Goal: Information Seeking & Learning: Learn about a topic

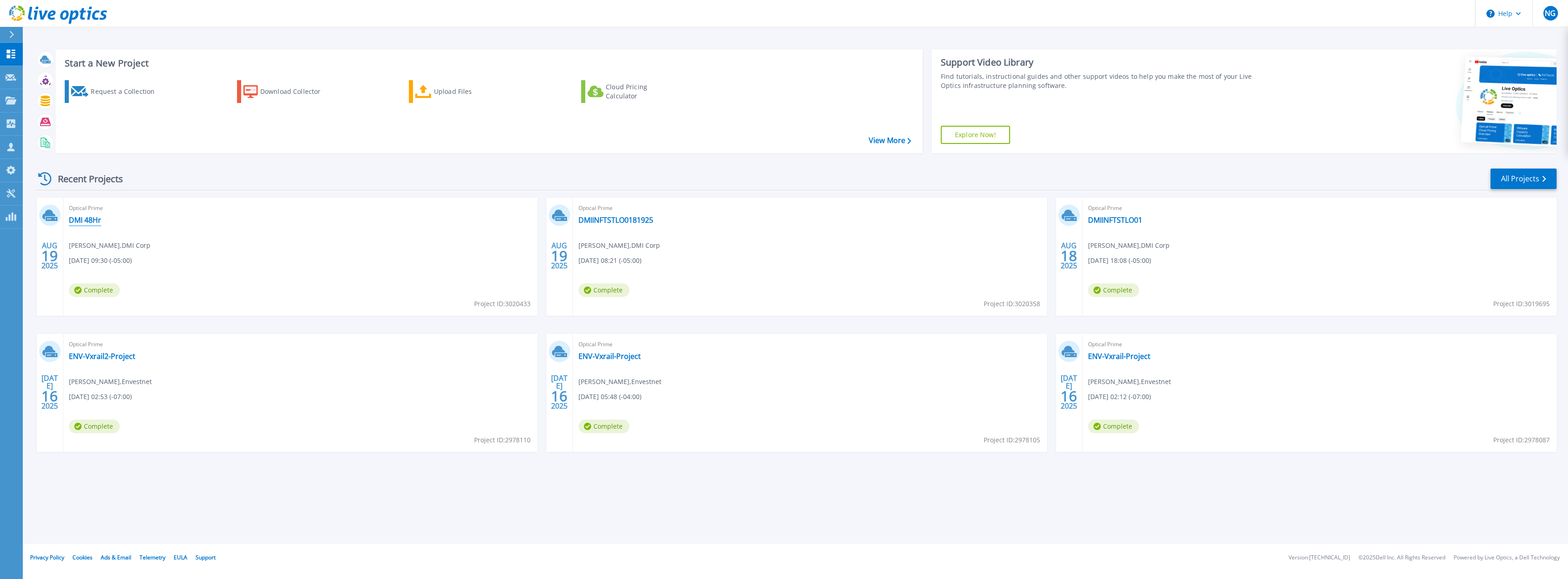
click at [79, 222] on link "DMI 48Hr" at bounding box center [85, 220] width 32 height 9
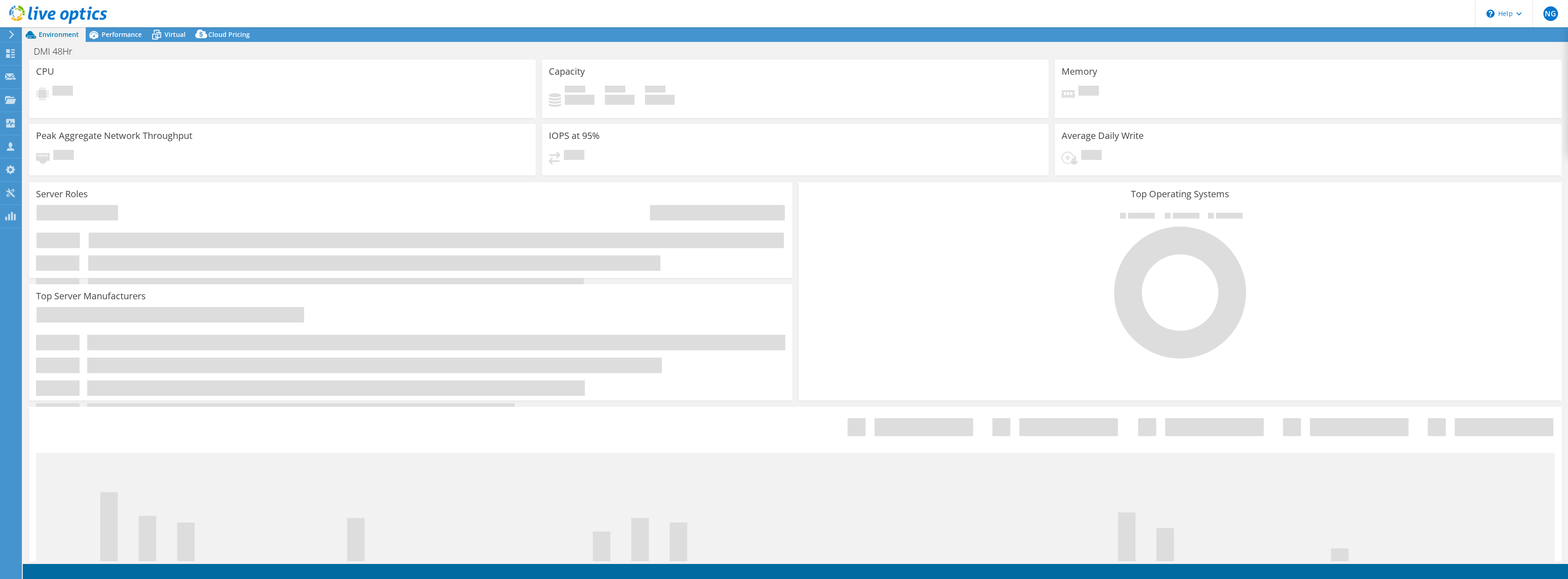
select select "USD"
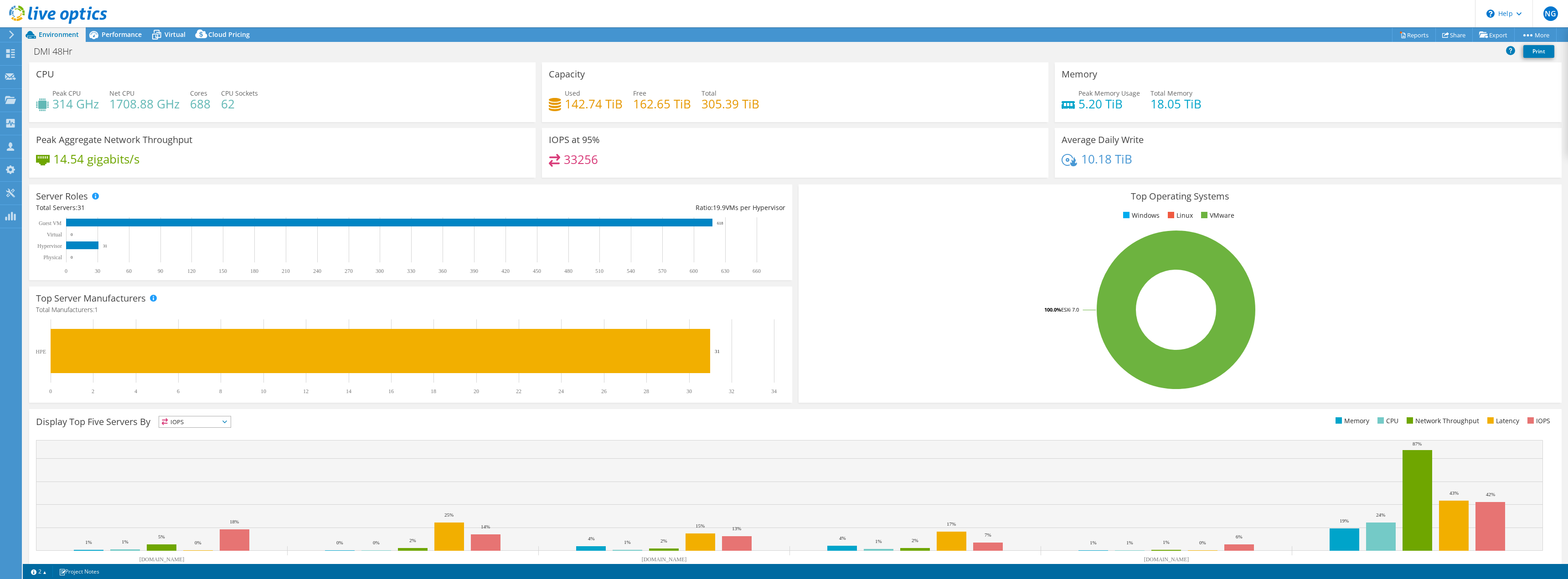
drag, startPoint x: 12, startPoint y: 43, endPoint x: 403, endPoint y: 131, distance: 400.8
click at [403, 131] on div "Peak Aggregate Network Throughput 14.54 gigabits/s" at bounding box center [282, 153] width 506 height 50
click at [135, 35] on span "Performance" at bounding box center [122, 34] width 40 height 9
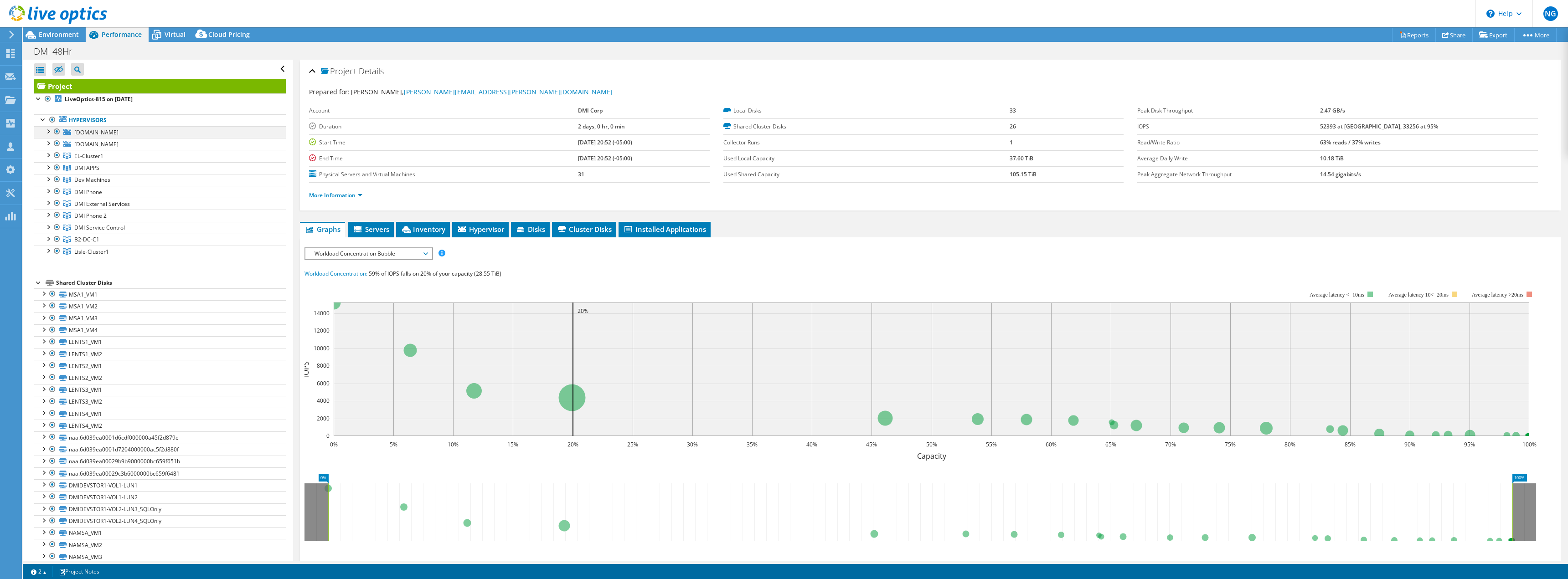
click at [47, 133] on div at bounding box center [47, 130] width 9 height 9
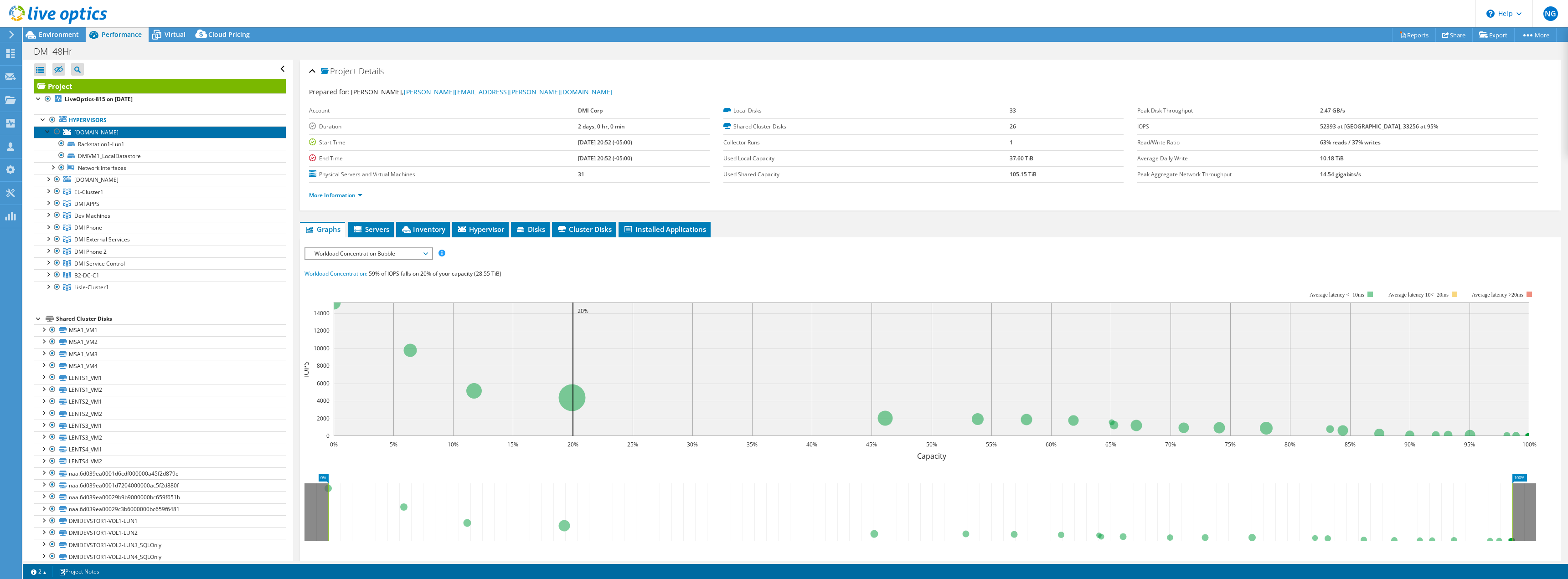
click at [107, 133] on span "[DOMAIN_NAME]" at bounding box center [96, 132] width 44 height 8
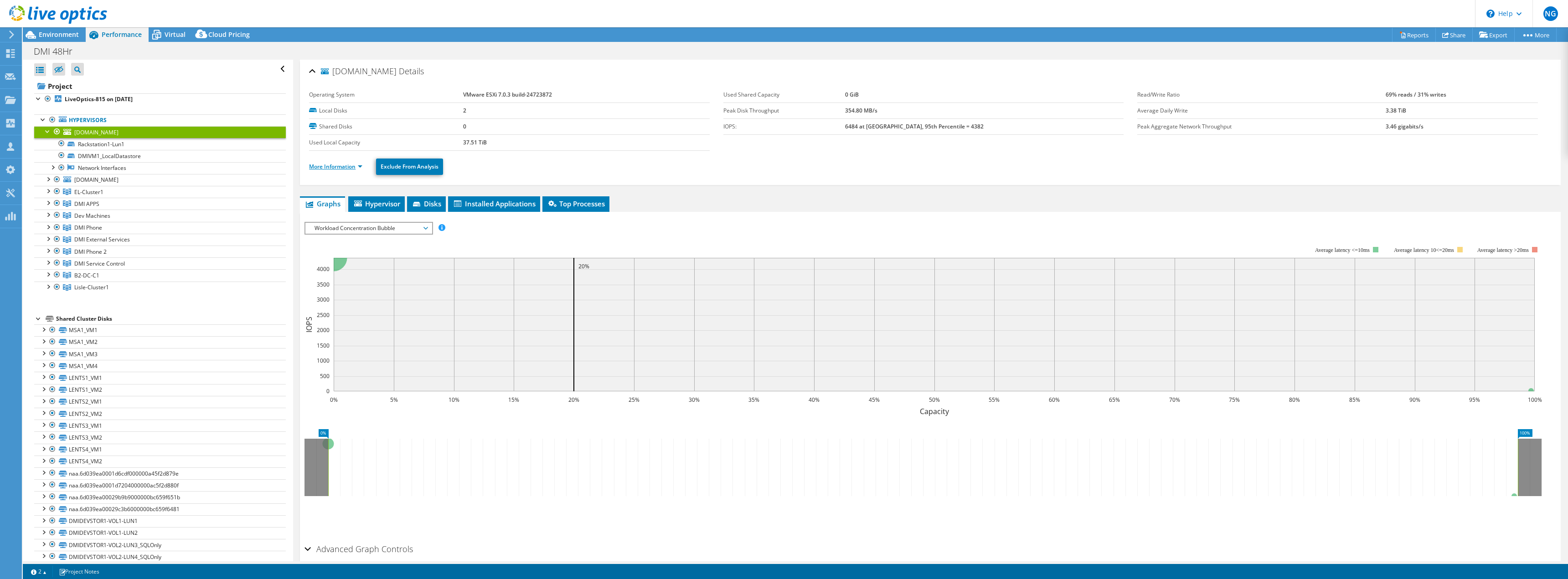
click at [326, 170] on link "More Information" at bounding box center [336, 166] width 54 height 8
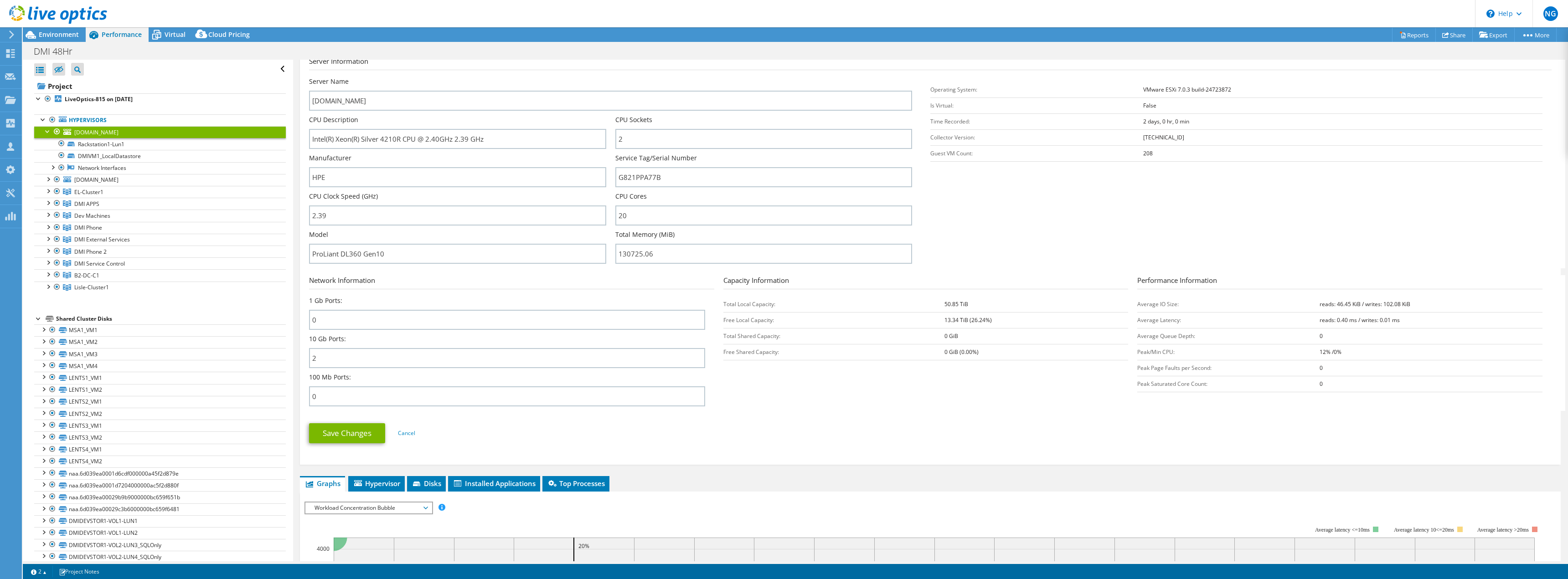
scroll to position [137, 0]
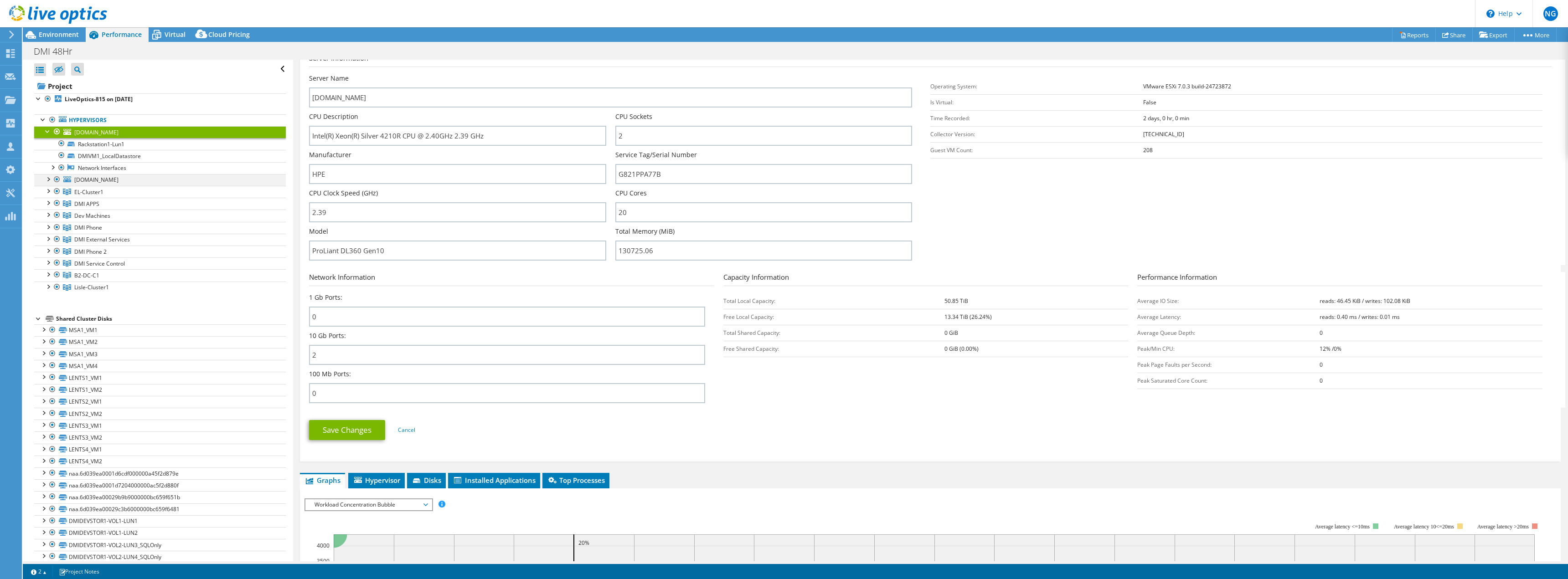
click at [46, 180] on div at bounding box center [47, 178] width 9 height 9
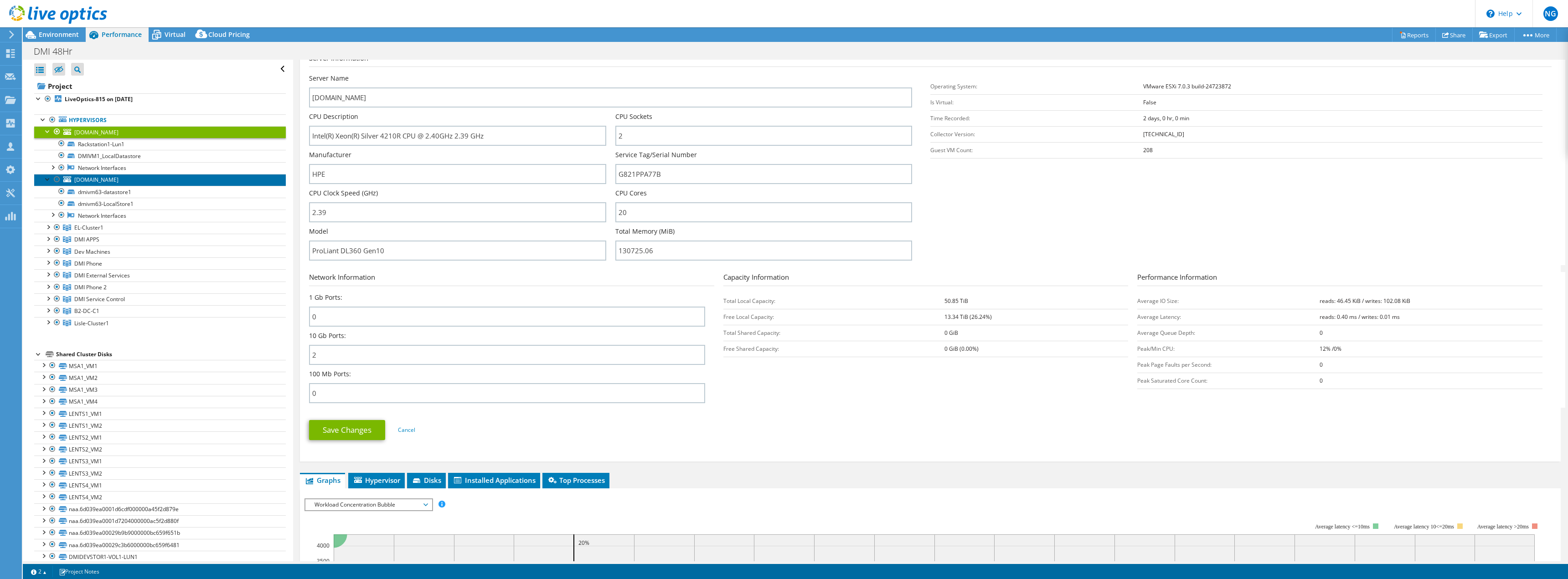
click at [100, 178] on span "[DOMAIN_NAME]" at bounding box center [96, 179] width 44 height 8
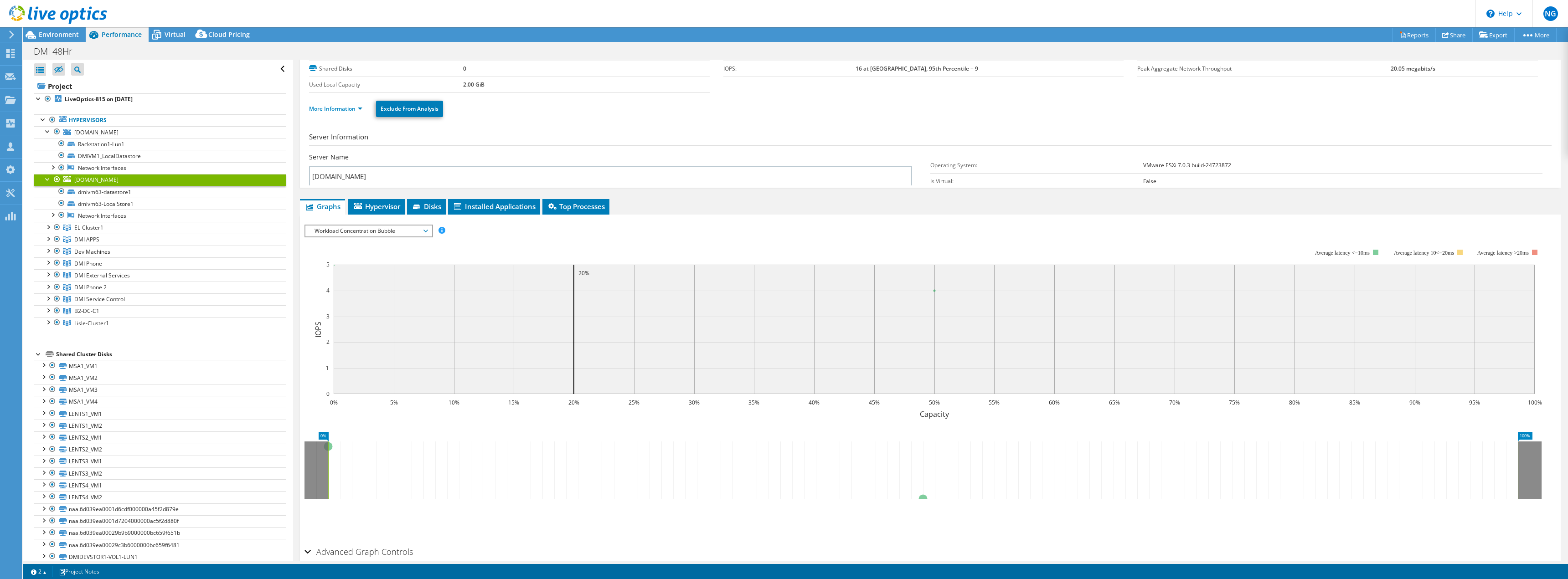
scroll to position [41, 0]
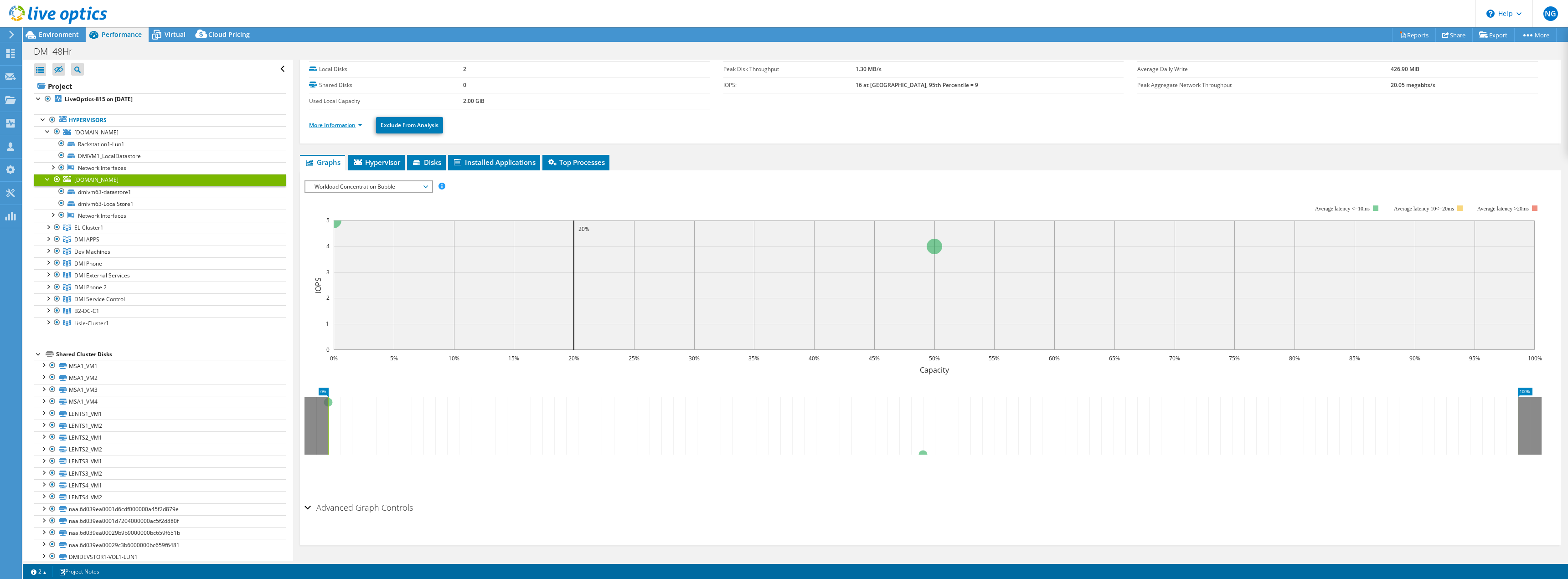
click at [329, 126] on link "More Information" at bounding box center [336, 125] width 54 height 8
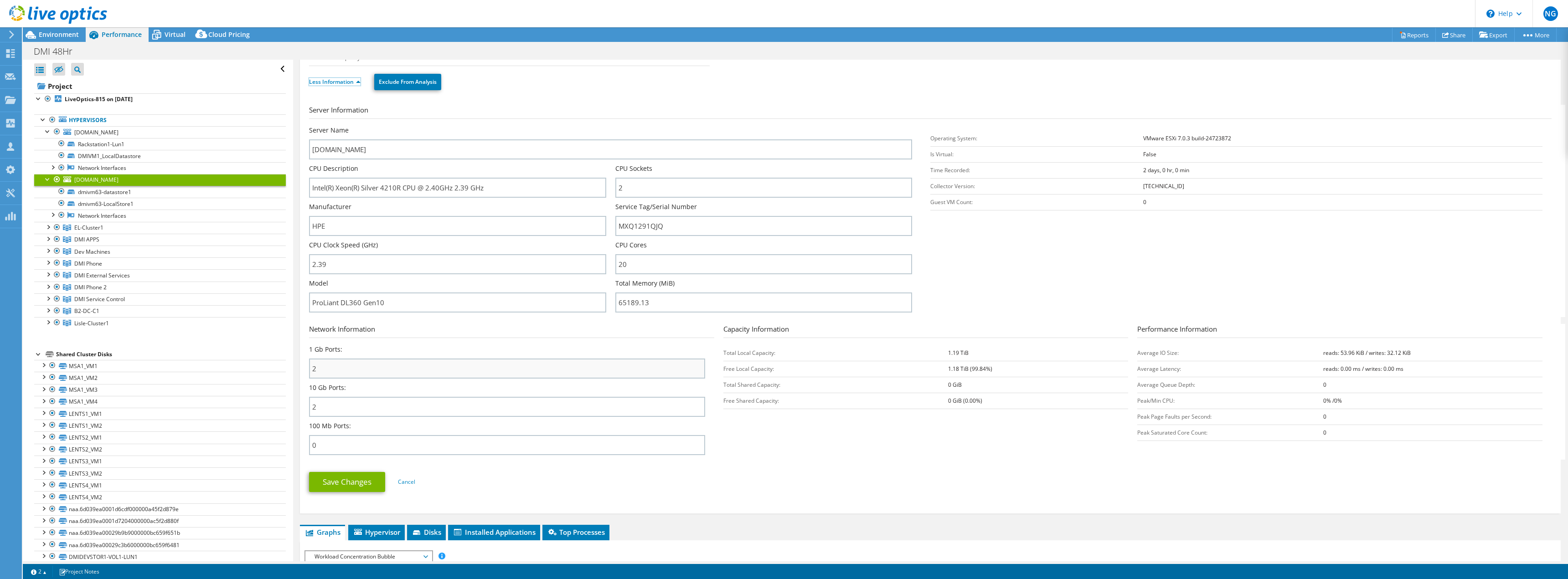
scroll to position [87, 0]
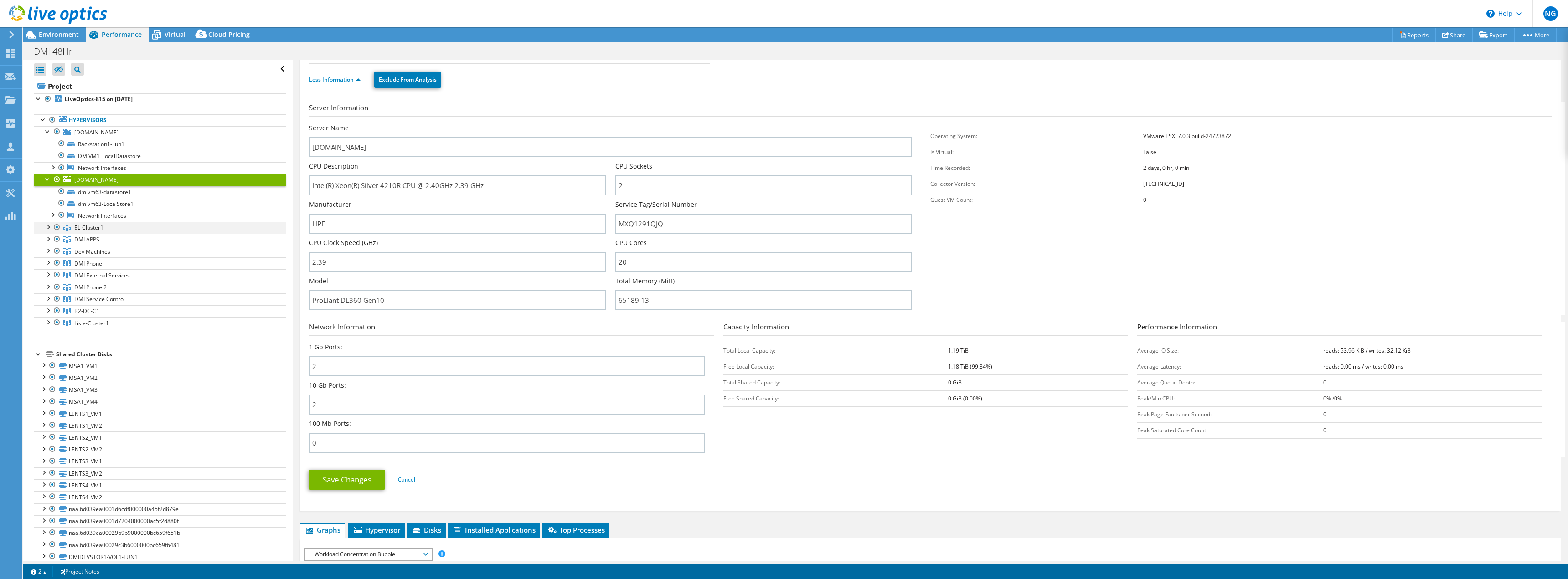
click at [47, 227] on div at bounding box center [47, 226] width 9 height 9
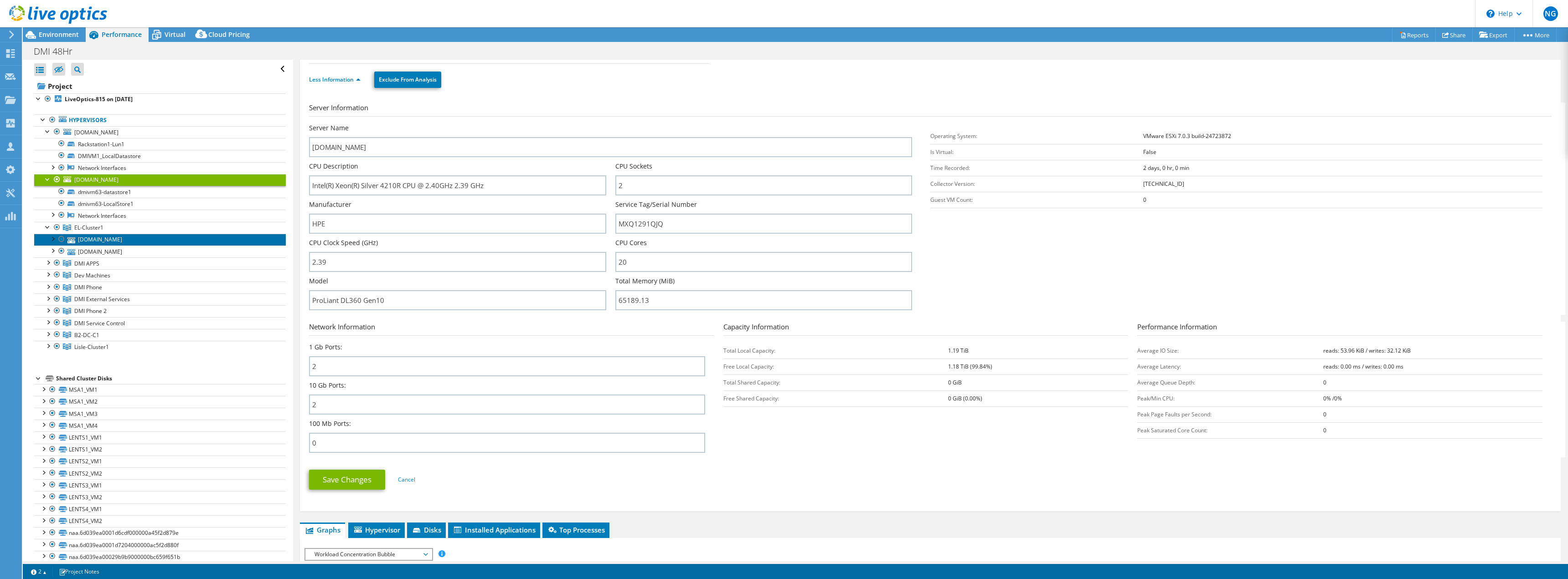
click at [105, 241] on link "[DOMAIN_NAME]" at bounding box center [159, 239] width 251 height 12
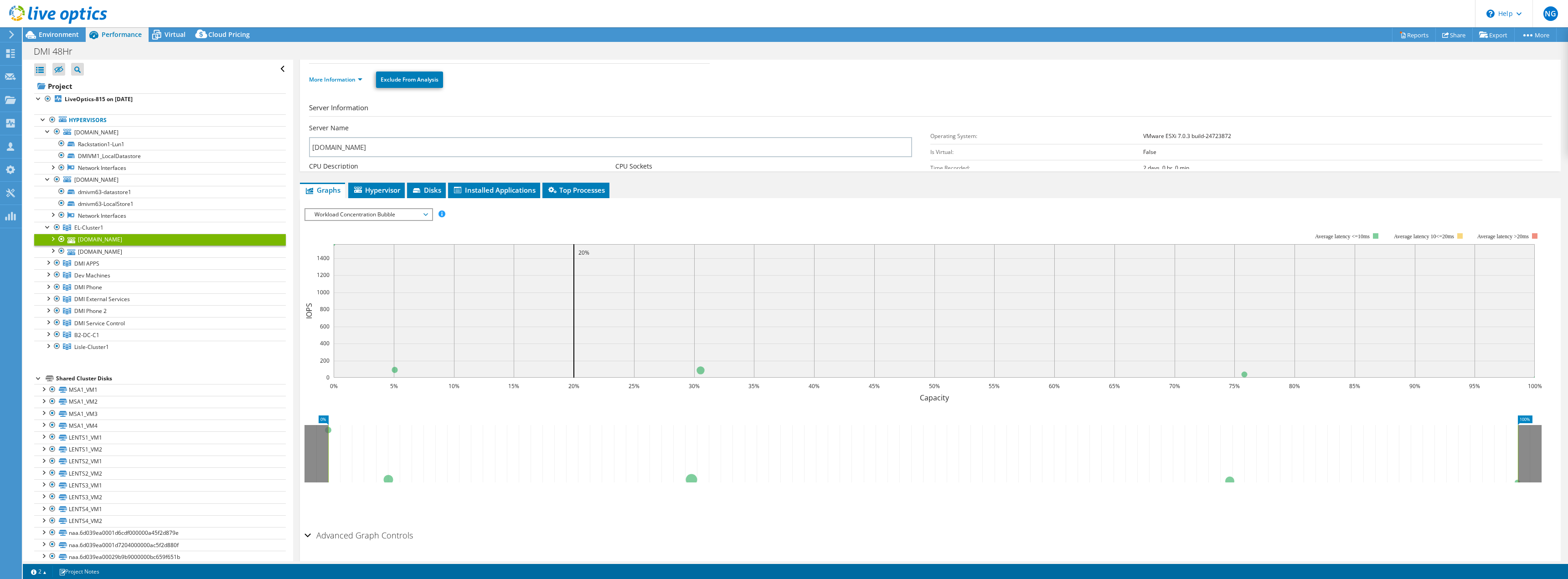
scroll to position [41, 0]
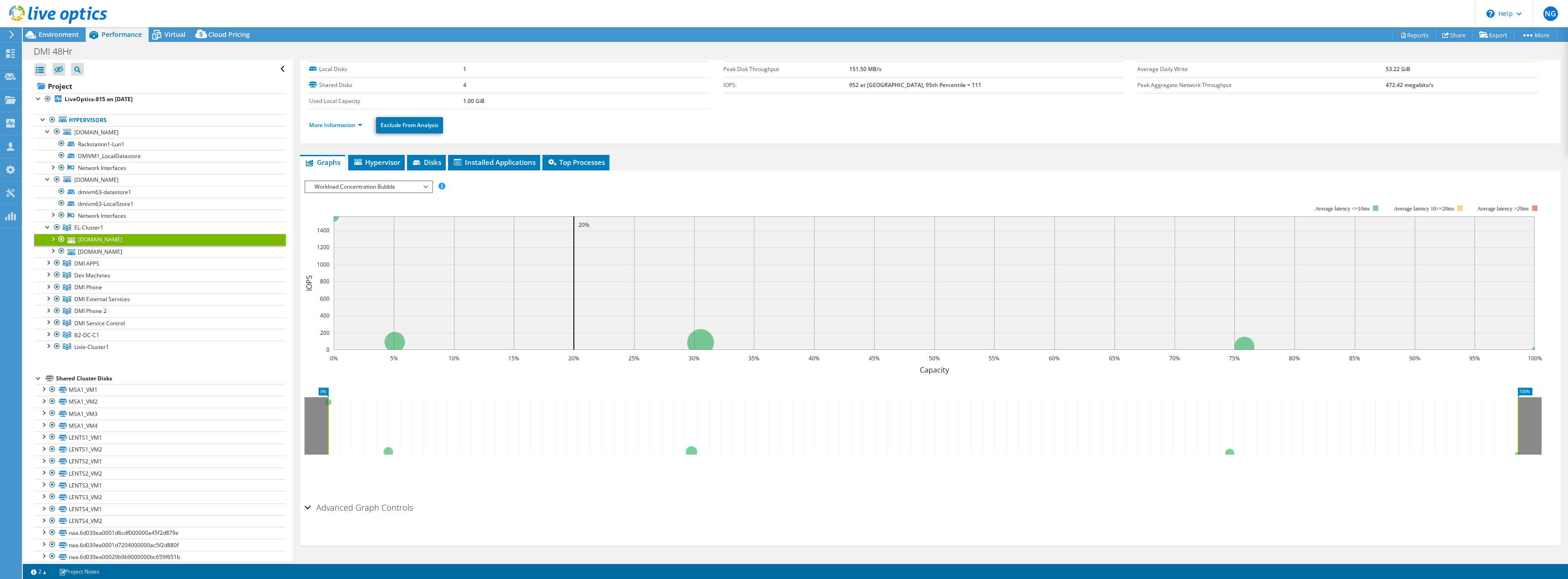
click at [337, 129] on li "More Information" at bounding box center [338, 125] width 59 height 10
click at [338, 123] on link "More Information" at bounding box center [336, 125] width 54 height 8
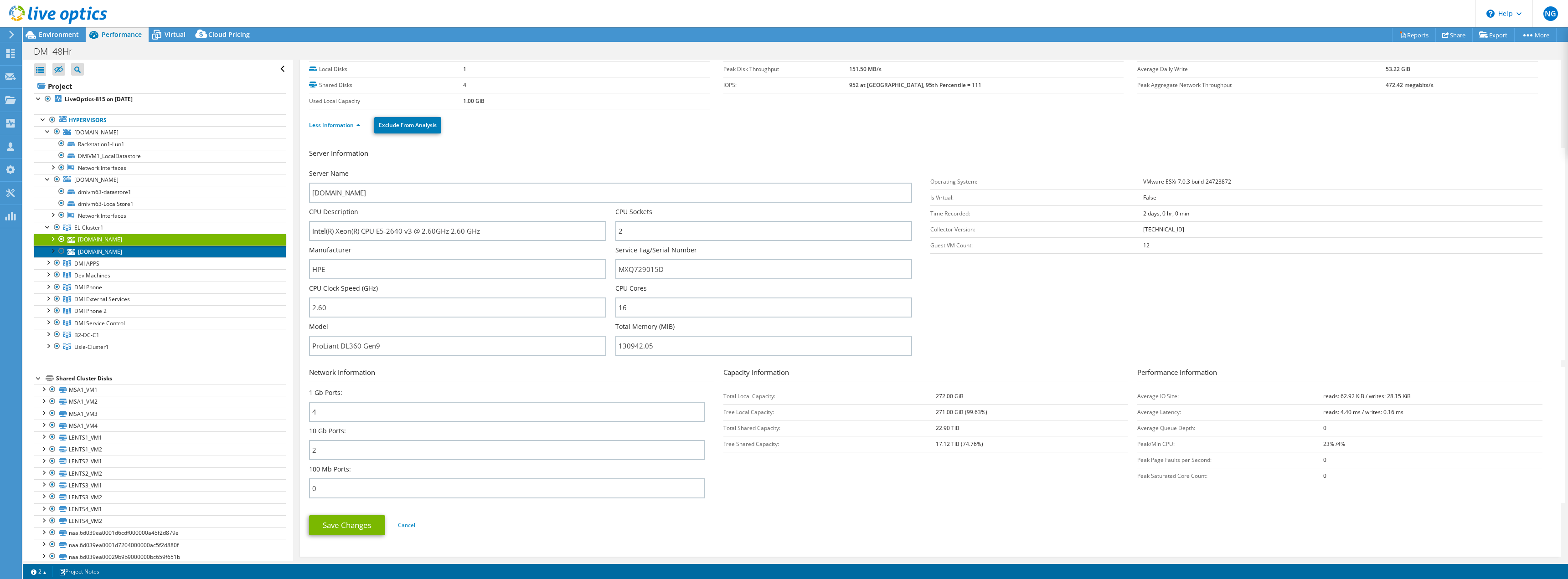
click at [110, 251] on link "[DOMAIN_NAME]" at bounding box center [159, 251] width 251 height 12
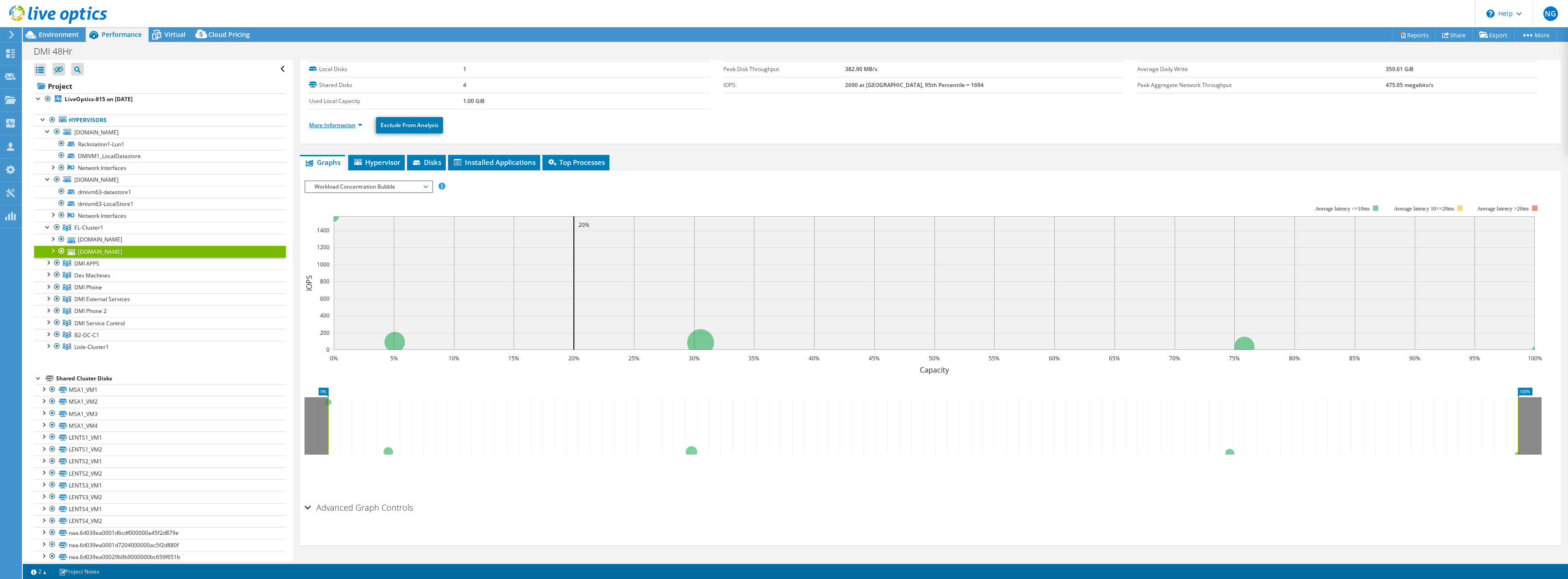
click at [340, 128] on link "More Information" at bounding box center [336, 125] width 54 height 8
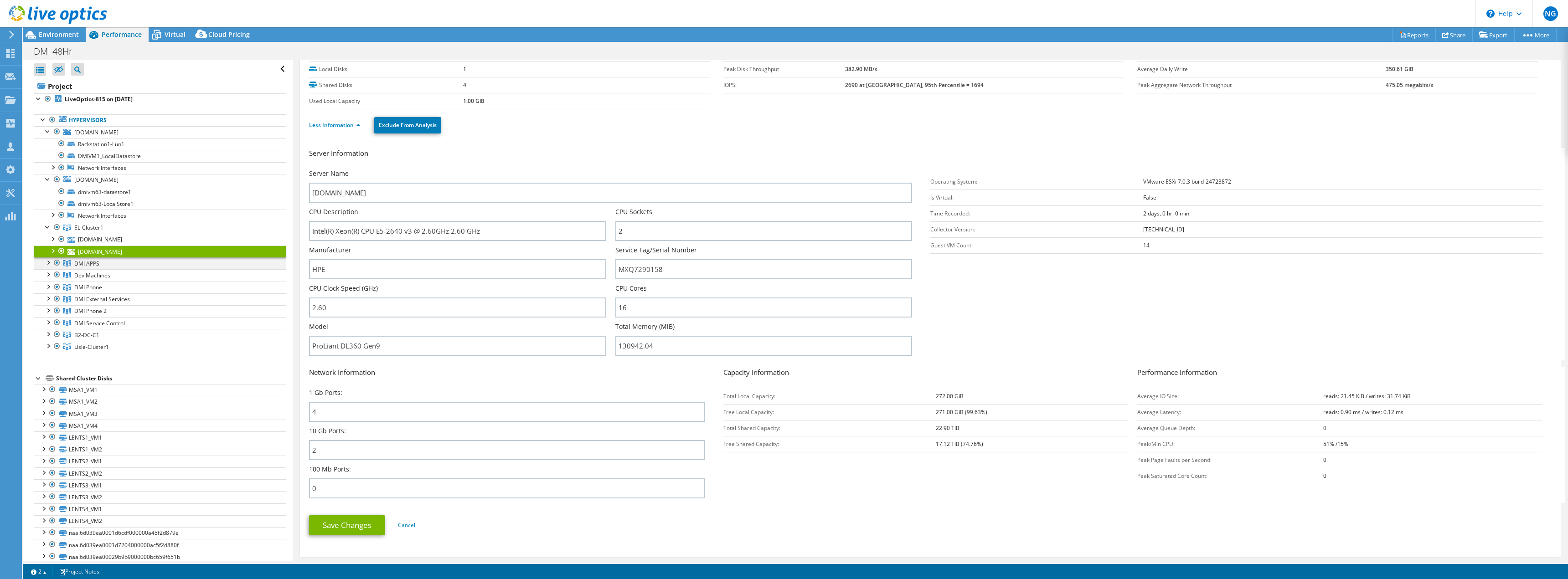
click at [47, 262] on div at bounding box center [47, 262] width 9 height 9
click at [54, 274] on div at bounding box center [52, 274] width 9 height 9
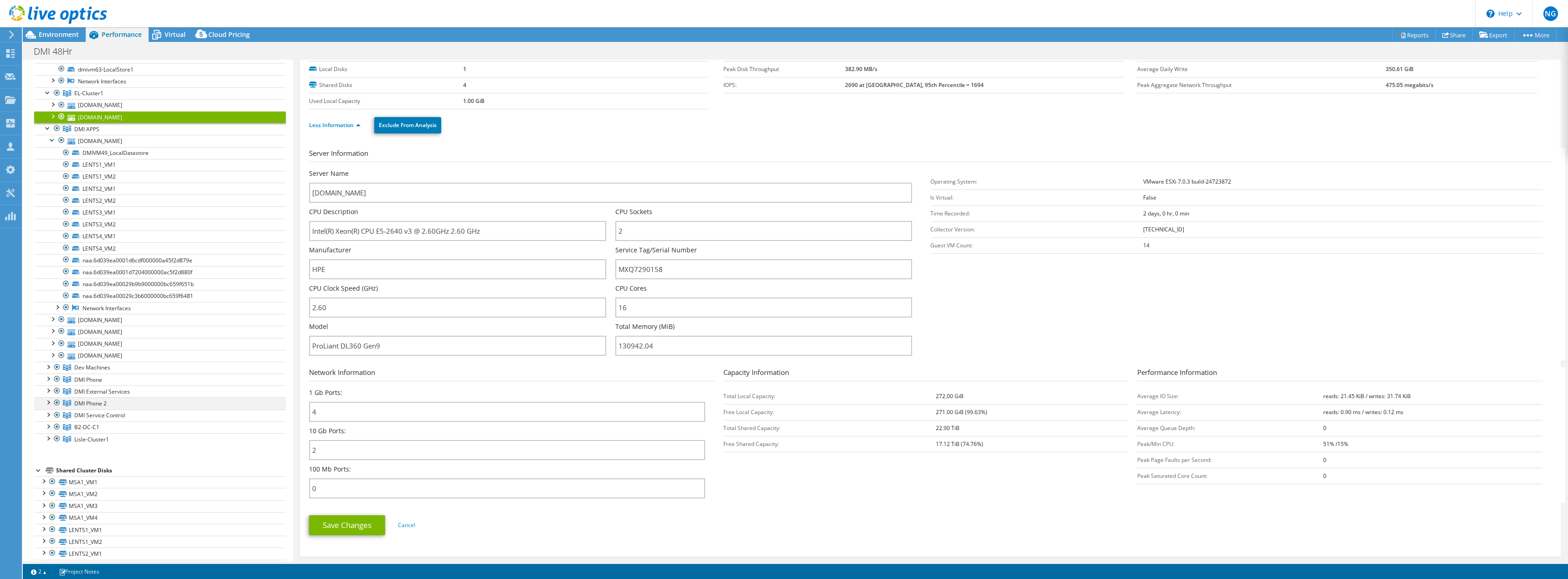
scroll to position [137, 0]
click at [52, 136] on div at bounding box center [52, 137] width 9 height 9
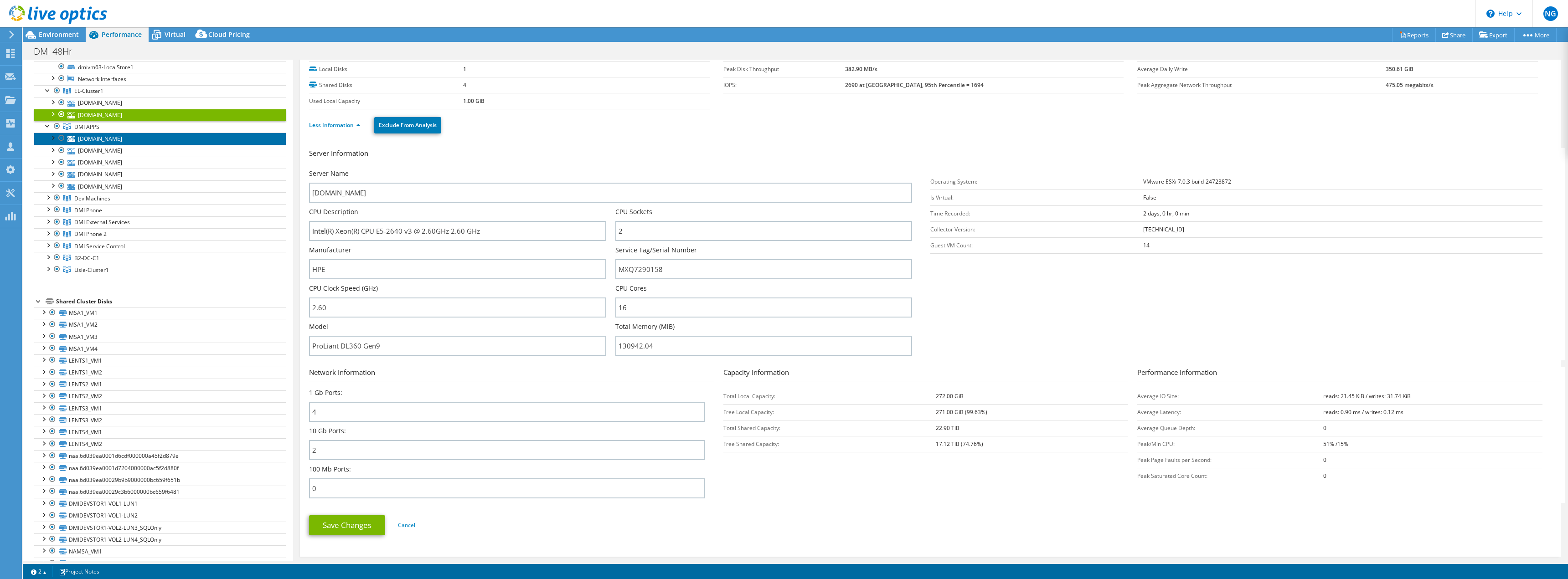
click at [102, 136] on link "[DOMAIN_NAME]" at bounding box center [159, 138] width 251 height 12
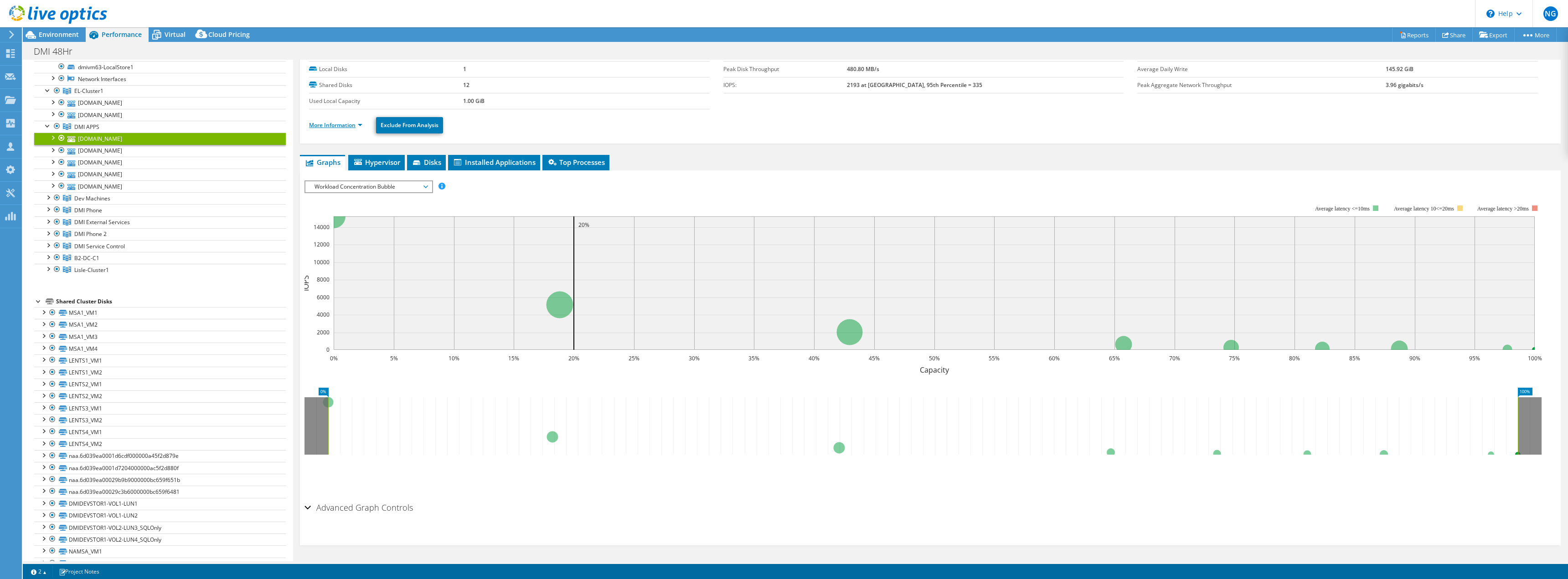
click at [335, 126] on link "More Information" at bounding box center [336, 125] width 54 height 8
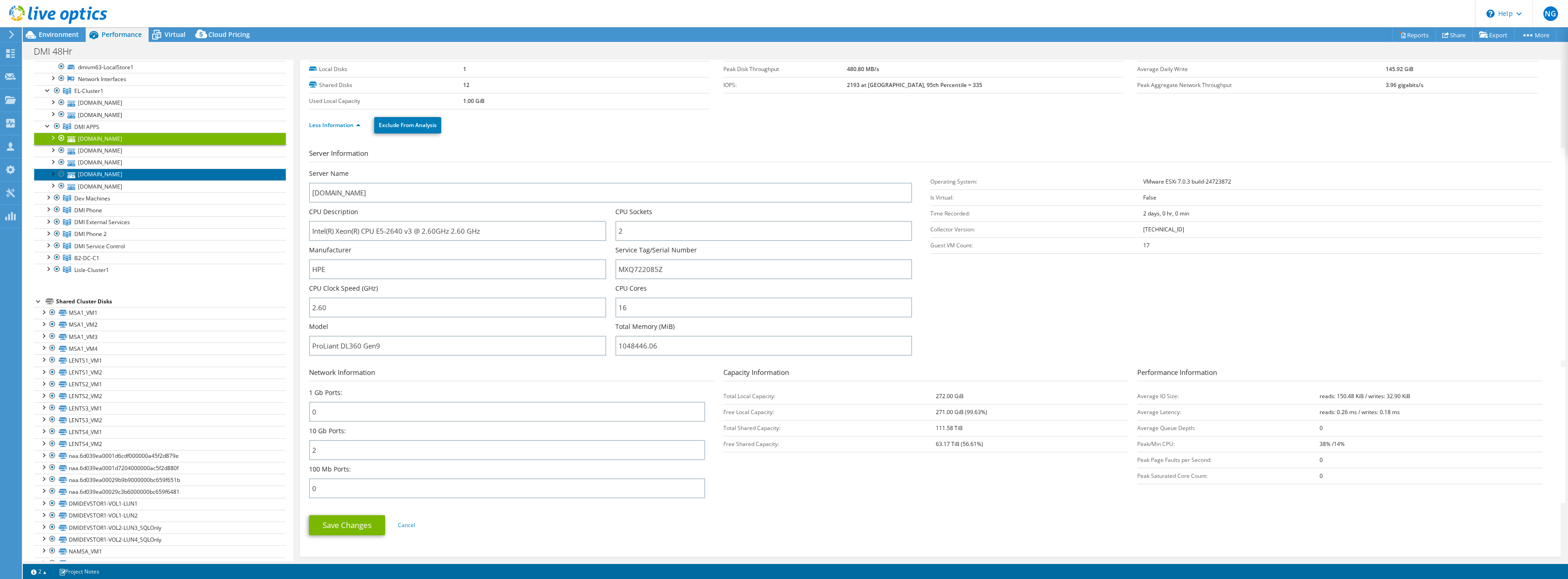
click at [100, 175] on link "[DOMAIN_NAME]" at bounding box center [159, 174] width 251 height 12
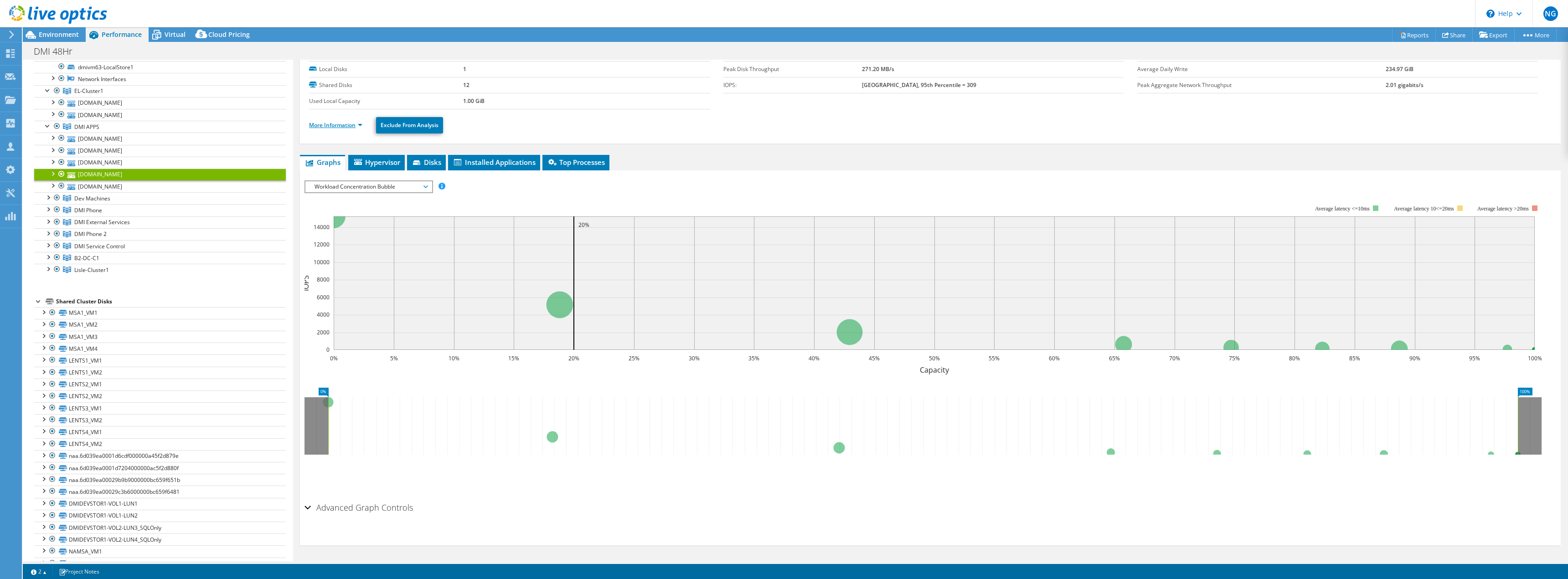
click at [339, 125] on link "More Information" at bounding box center [336, 125] width 54 height 8
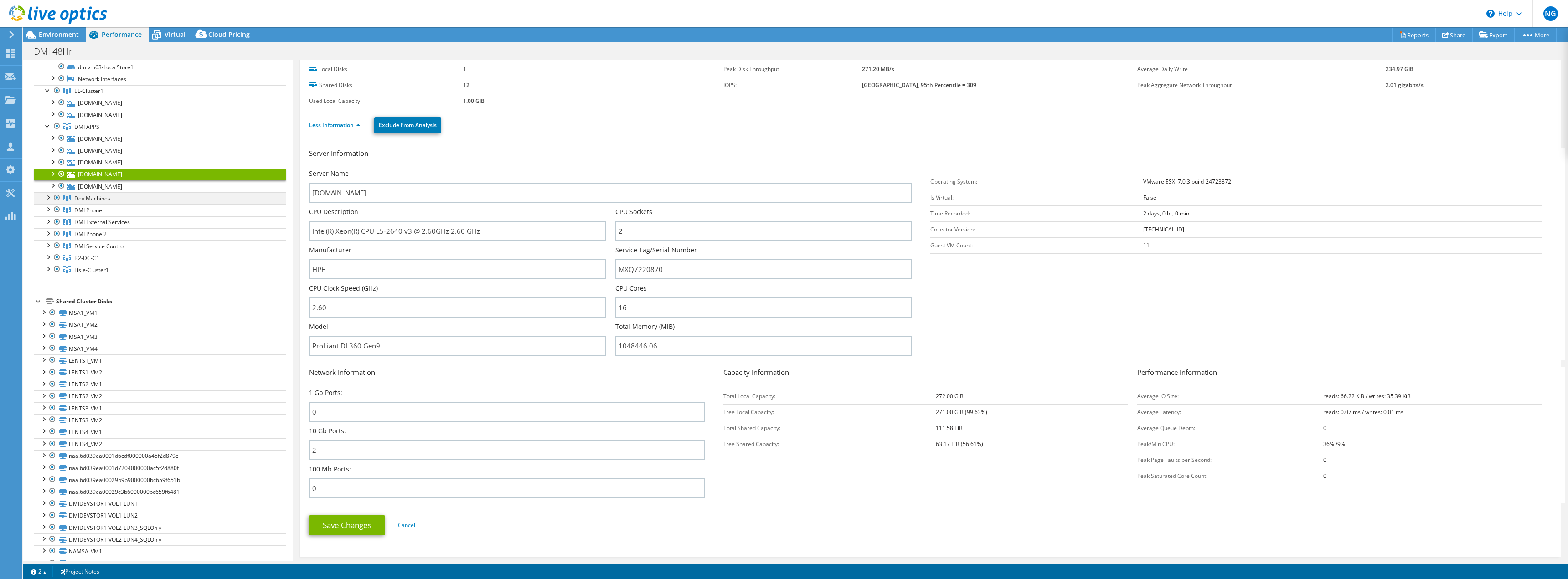
click at [46, 196] on div at bounding box center [47, 196] width 9 height 9
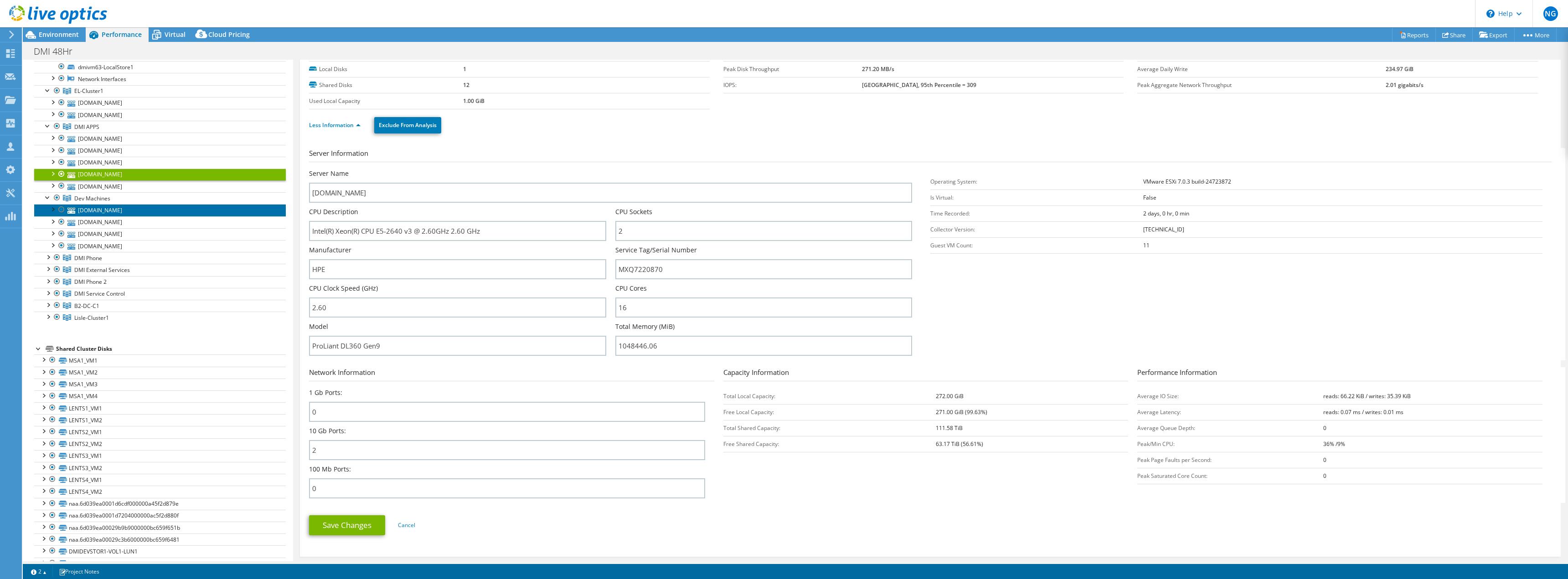
click at [104, 213] on link "[DOMAIN_NAME]" at bounding box center [159, 209] width 251 height 12
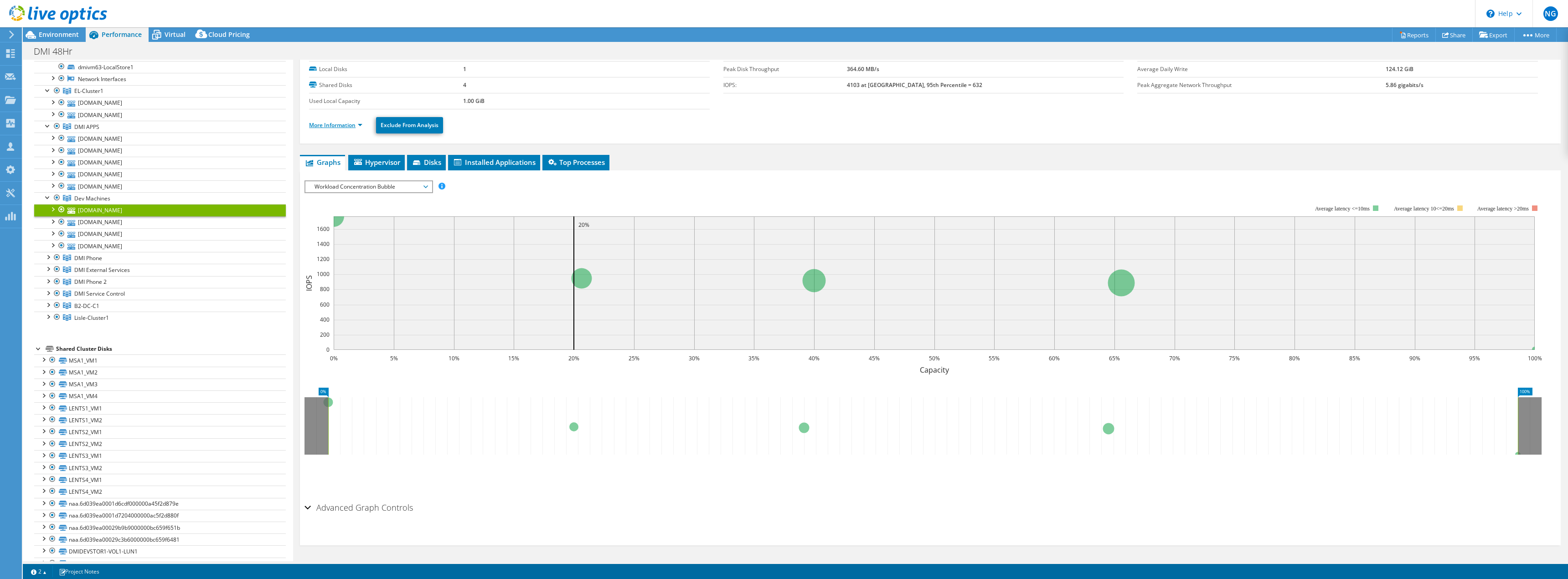
click at [334, 124] on link "More Information" at bounding box center [336, 125] width 54 height 8
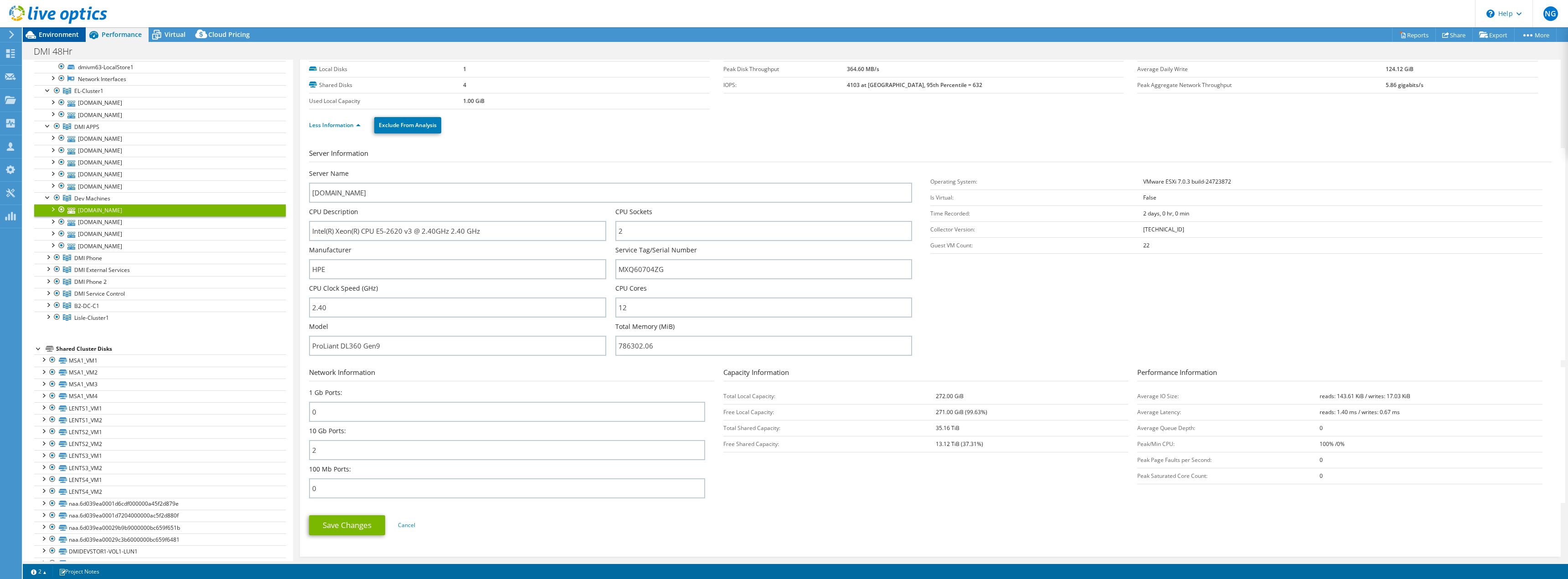
drag, startPoint x: 43, startPoint y: 40, endPoint x: 44, endPoint y: 35, distance: 5.1
click at [44, 39] on div "Environment" at bounding box center [54, 35] width 63 height 15
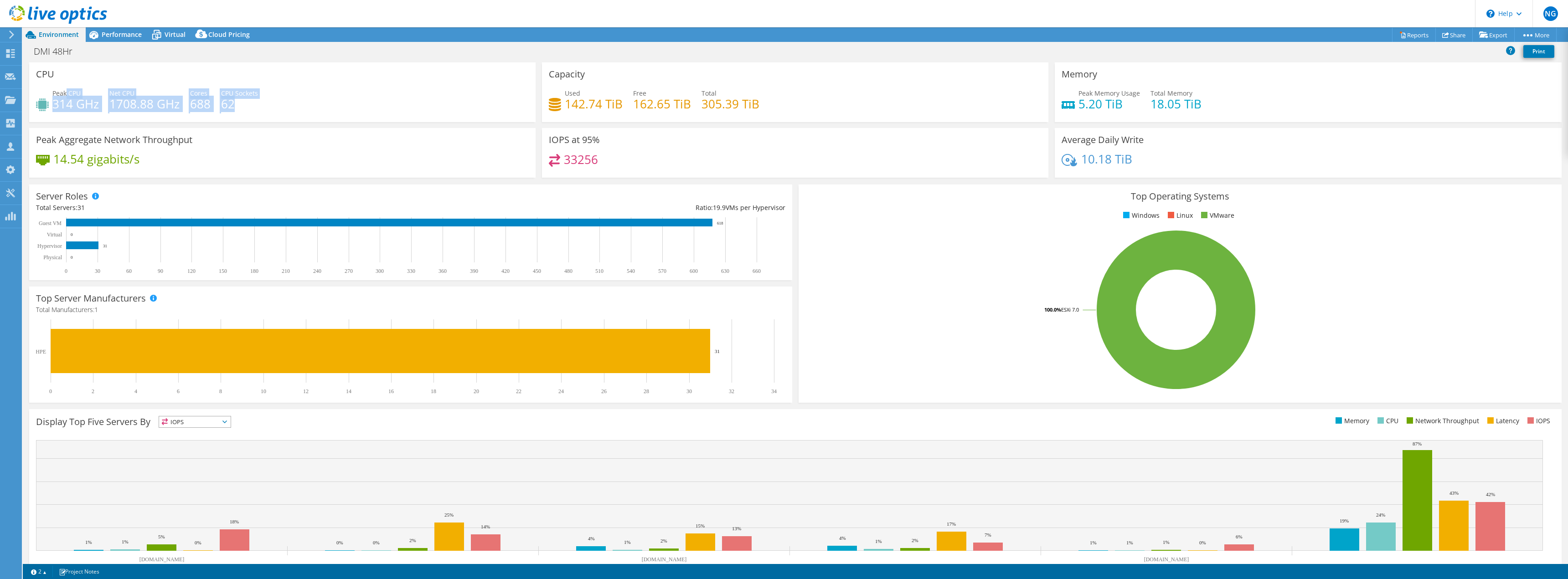
drag, startPoint x: 96, startPoint y: 97, endPoint x: 304, endPoint y: 119, distance: 209.2
click at [297, 120] on div "CPU Peak CPU 314 GHz Net CPU 1708.88 GHz Cores 688 CPU Sockets 62" at bounding box center [282, 92] width 506 height 60
click at [360, 122] on div "CPU Peak CPU 314 GHz Net CPU 1708.88 GHz Cores 688 CPU Sockets 62" at bounding box center [282, 95] width 513 height 66
drag, startPoint x: 109, startPoint y: 105, endPoint x: 158, endPoint y: 109, distance: 49.2
click at [158, 109] on div "Peak CPU 314 GHz Net CPU 1708.88 GHz Cores 688 CPU Sockets 62" at bounding box center [282, 103] width 492 height 30
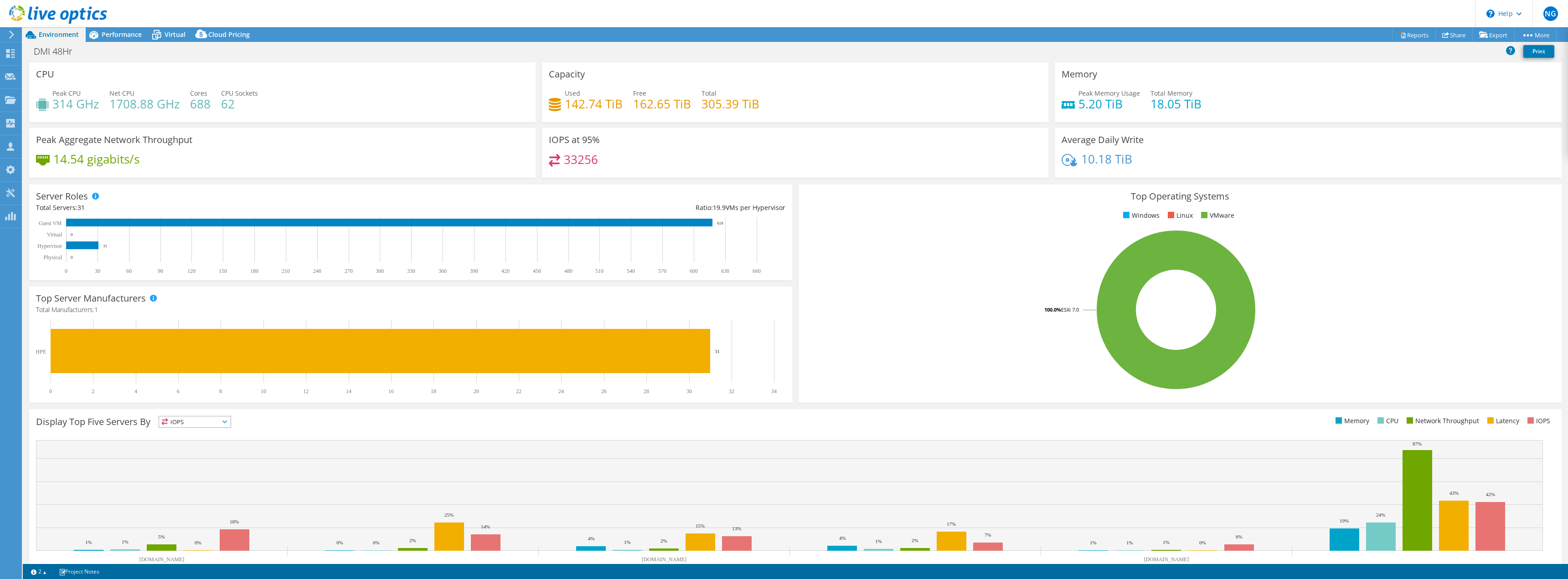
click at [161, 109] on h4 "1708.88 GHz" at bounding box center [144, 103] width 70 height 10
drag, startPoint x: 174, startPoint y: 104, endPoint x: 113, endPoint y: 107, distance: 61.1
click at [110, 106] on h4 "1708.88 GHz" at bounding box center [144, 103] width 70 height 10
click at [164, 123] on div "CPU Peak CPU 314 GHz Net CPU 1708.88 GHz Cores 688 CPU Sockets 62" at bounding box center [282, 95] width 513 height 66
drag, startPoint x: 178, startPoint y: 105, endPoint x: 129, endPoint y: 103, distance: 49.0
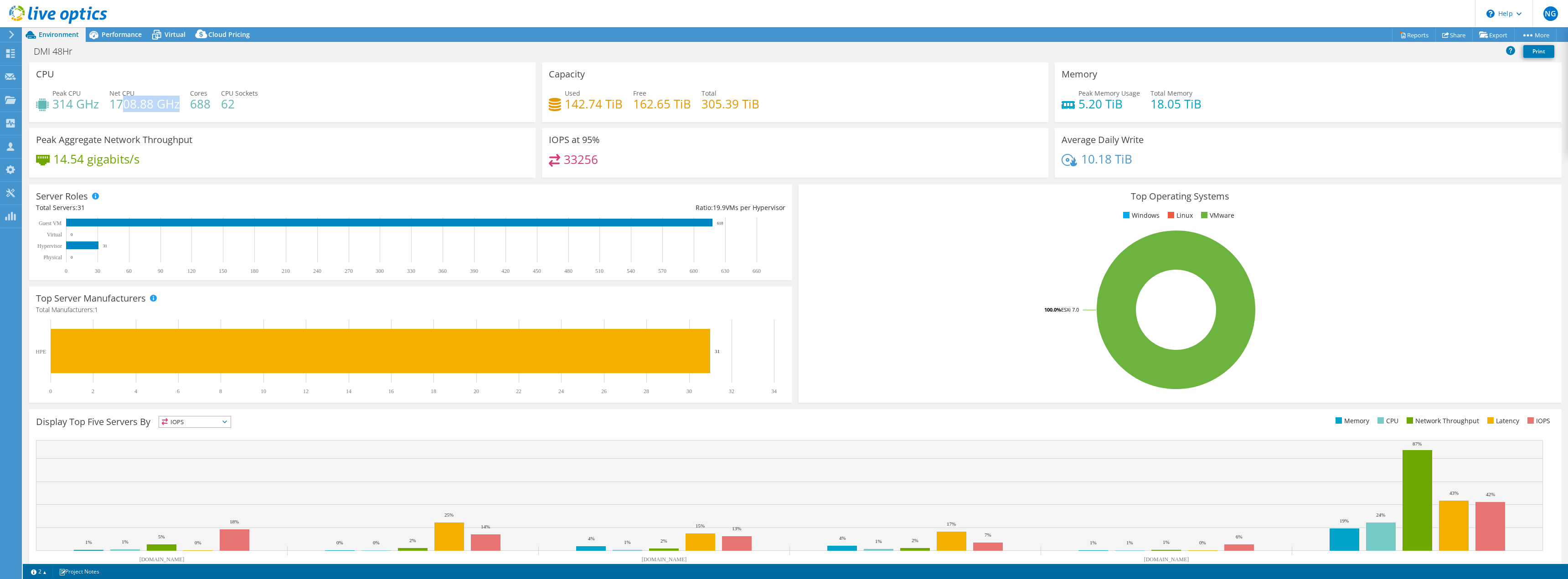
click at [126, 104] on h4 "1708.88 GHz" at bounding box center [144, 103] width 70 height 10
click at [118, 104] on h4 "1708.88 GHz" at bounding box center [144, 103] width 70 height 10
drag, startPoint x: 59, startPoint y: 94, endPoint x: 81, endPoint y: 102, distance: 23.4
click at [86, 99] on div "Peak CPU 314 GHz" at bounding box center [75, 99] width 46 height 21
click at [96, 104] on h4 "314 GHz" at bounding box center [75, 103] width 46 height 10
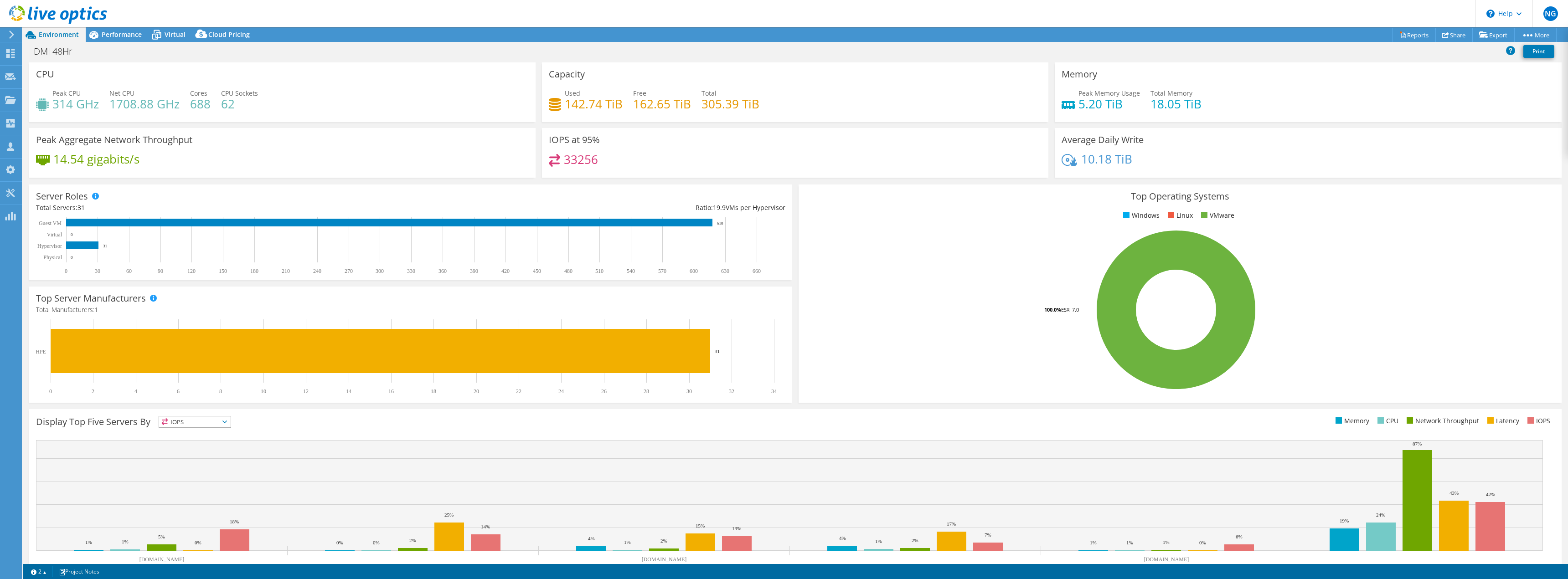
click at [864, 82] on div "Capacity Used 142.74 TiB Free 162.65 TiB Total 305.39 TiB" at bounding box center [795, 92] width 506 height 60
click at [127, 26] on header "NG Channel Partner [PERSON_NAME] [EMAIL_ADDRESS][DOMAIN_NAME] [DOMAIN_NAME] My …" at bounding box center [784, 13] width 1568 height 27
click at [122, 35] on span "Performance" at bounding box center [122, 34] width 40 height 9
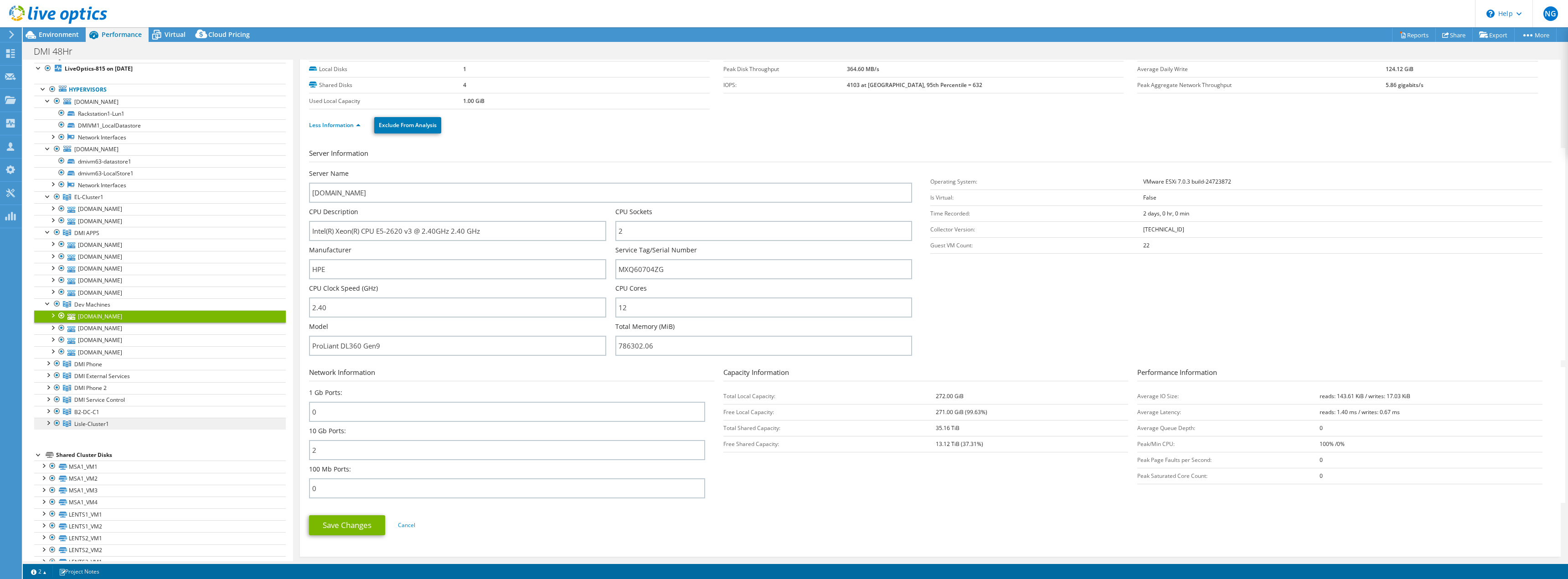
scroll to position [0, 0]
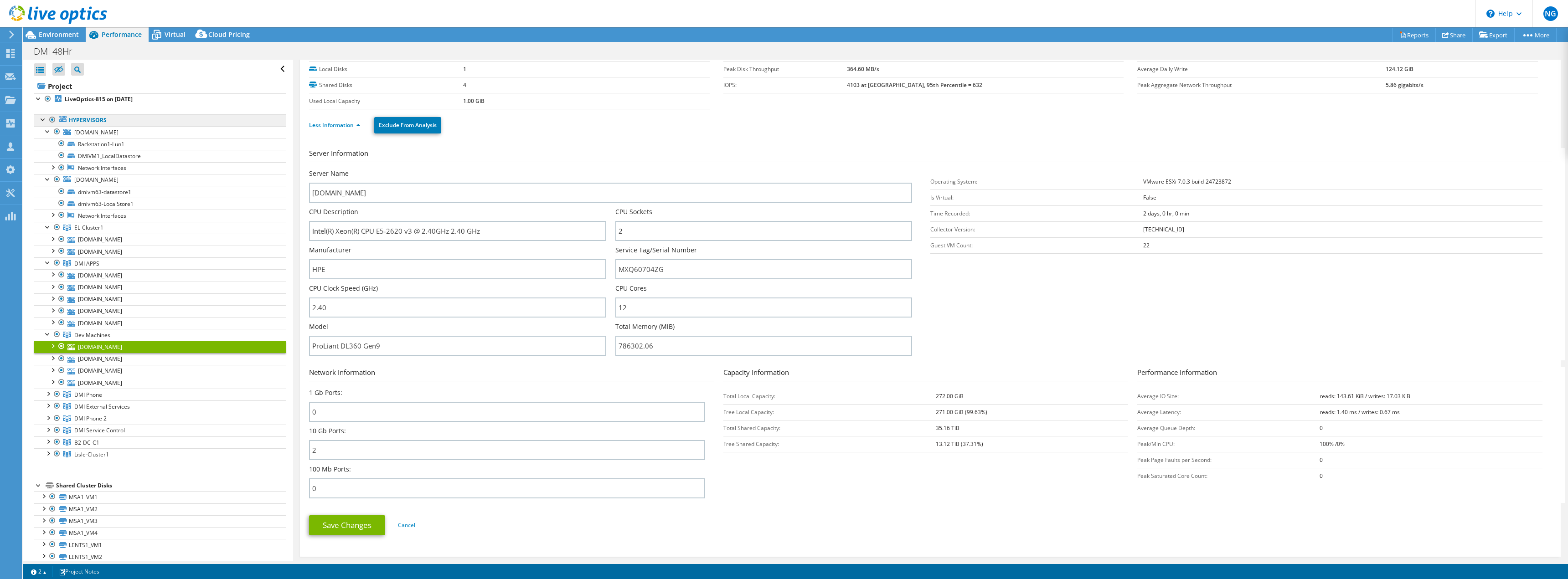
click at [77, 120] on link "Hypervisors" at bounding box center [159, 120] width 251 height 12
click at [80, 136] on link "[DOMAIN_NAME]" at bounding box center [159, 131] width 251 height 12
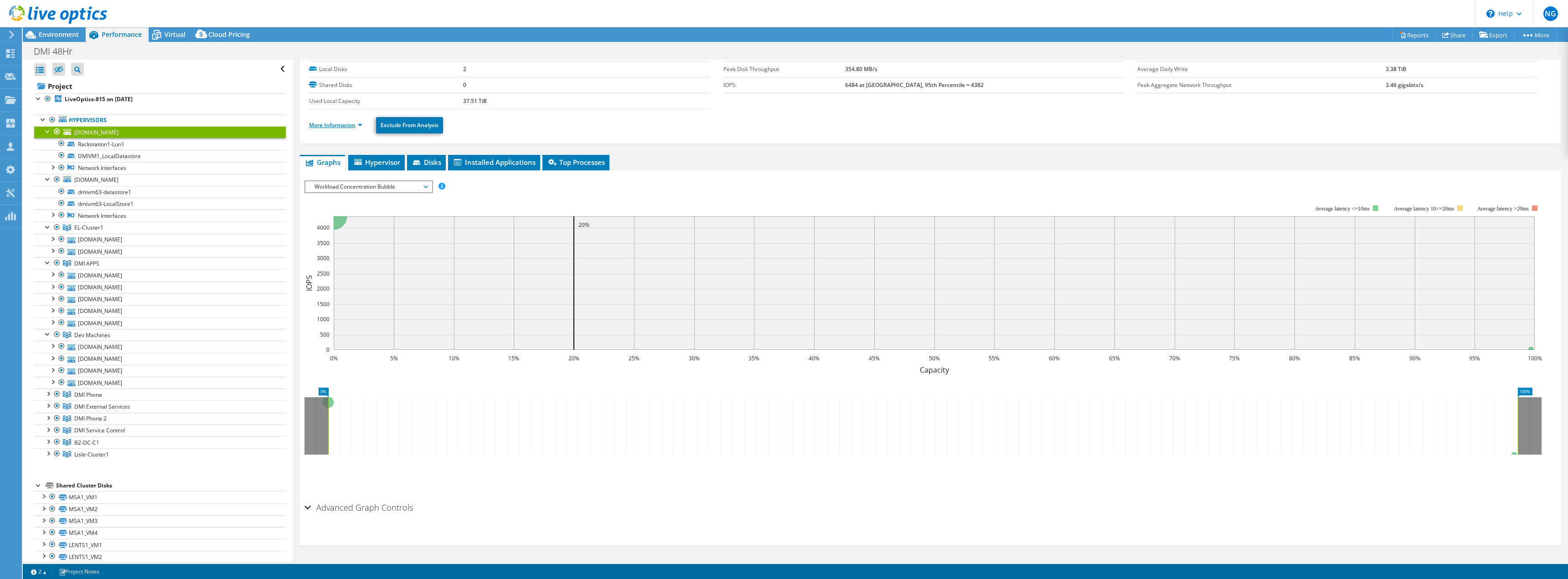
click at [337, 122] on link "More Information" at bounding box center [336, 125] width 54 height 8
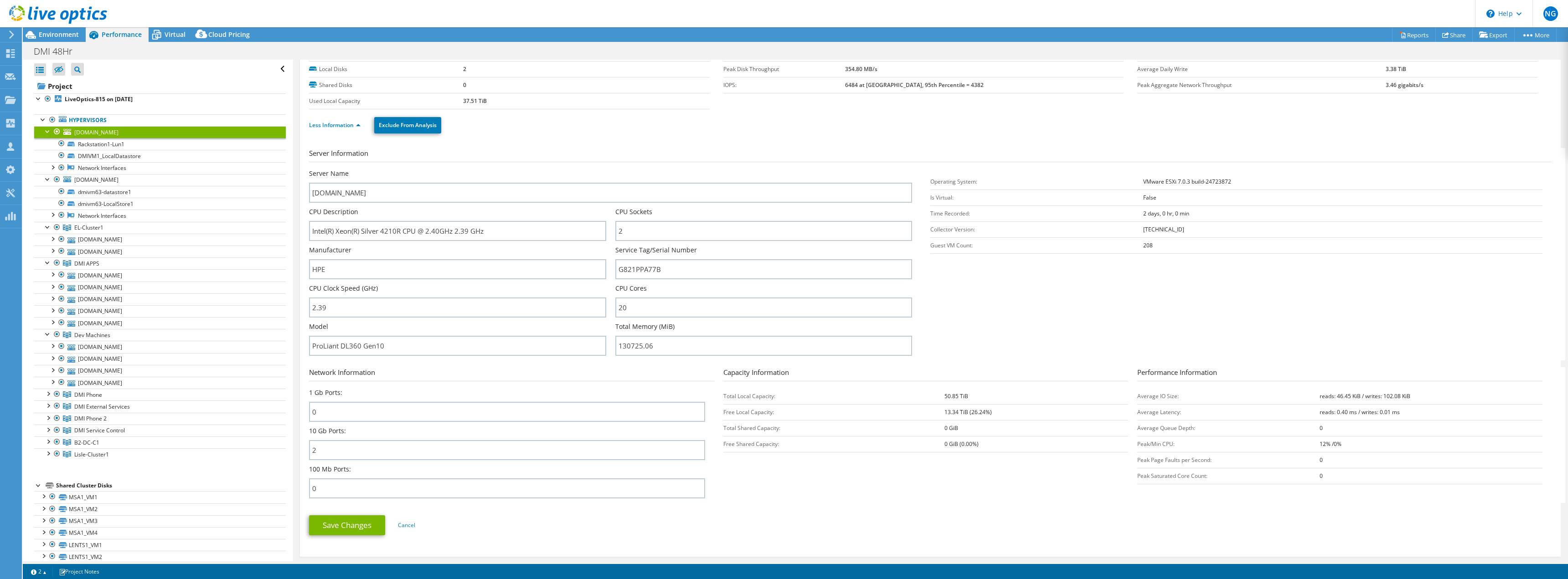
click at [820, 485] on section "Network Information 1 Gb Ports: 0 10 Gb Ports: 2 100 Mb Ports: 0 Capacity Infor…" at bounding box center [933, 435] width 1247 height 136
click at [831, 476] on section "Network Information 1 Gb Ports: 0 10 Gb Ports: 2 100 Mb Ports: 0 Capacity Infor…" at bounding box center [933, 435] width 1247 height 136
drag, startPoint x: 726, startPoint y: 373, endPoint x: 928, endPoint y: 504, distance: 240.8
click at [944, 446] on div "Capacity Information Total Local Capacity: 50.85 TiB Free Local Capacity: 13.34…" at bounding box center [930, 410] width 415 height 85
drag, startPoint x: 926, startPoint y: 507, endPoint x: 919, endPoint y: 504, distance: 7.6
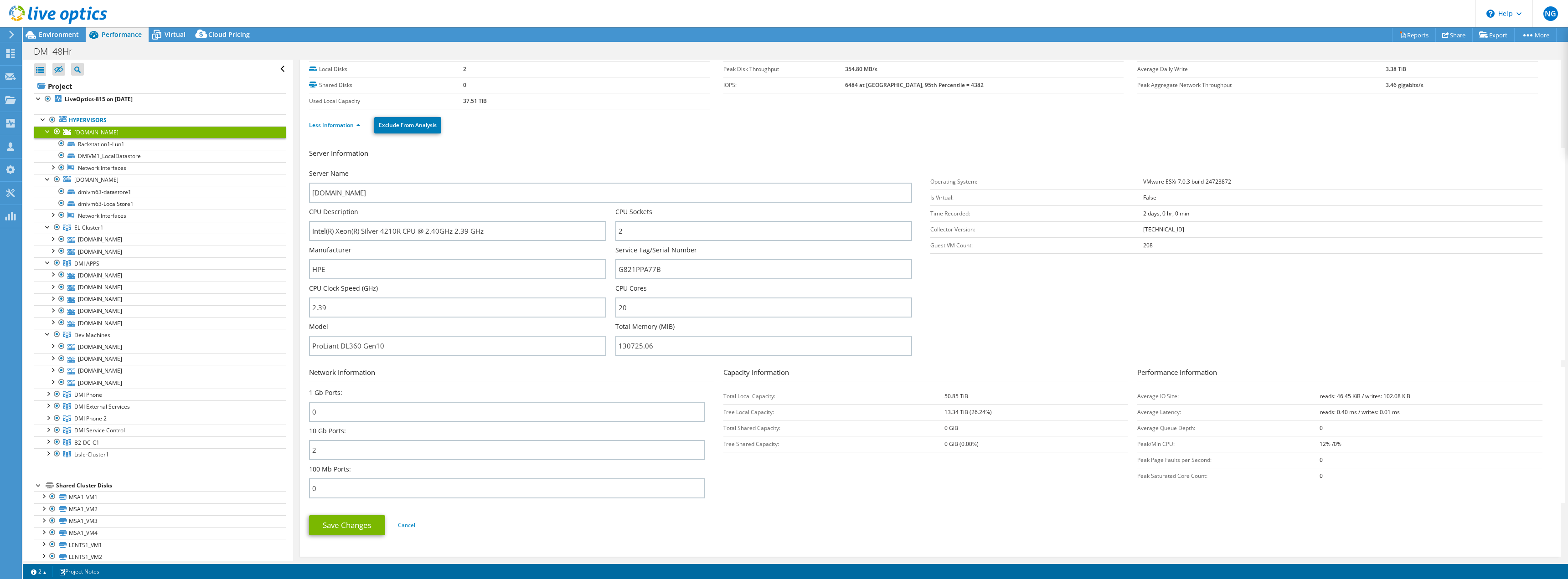
click at [925, 505] on form "Server Information Server Name [DOMAIN_NAME] CPU Description Intel(R) Xeon(R) S…" at bounding box center [930, 345] width 1242 height 395
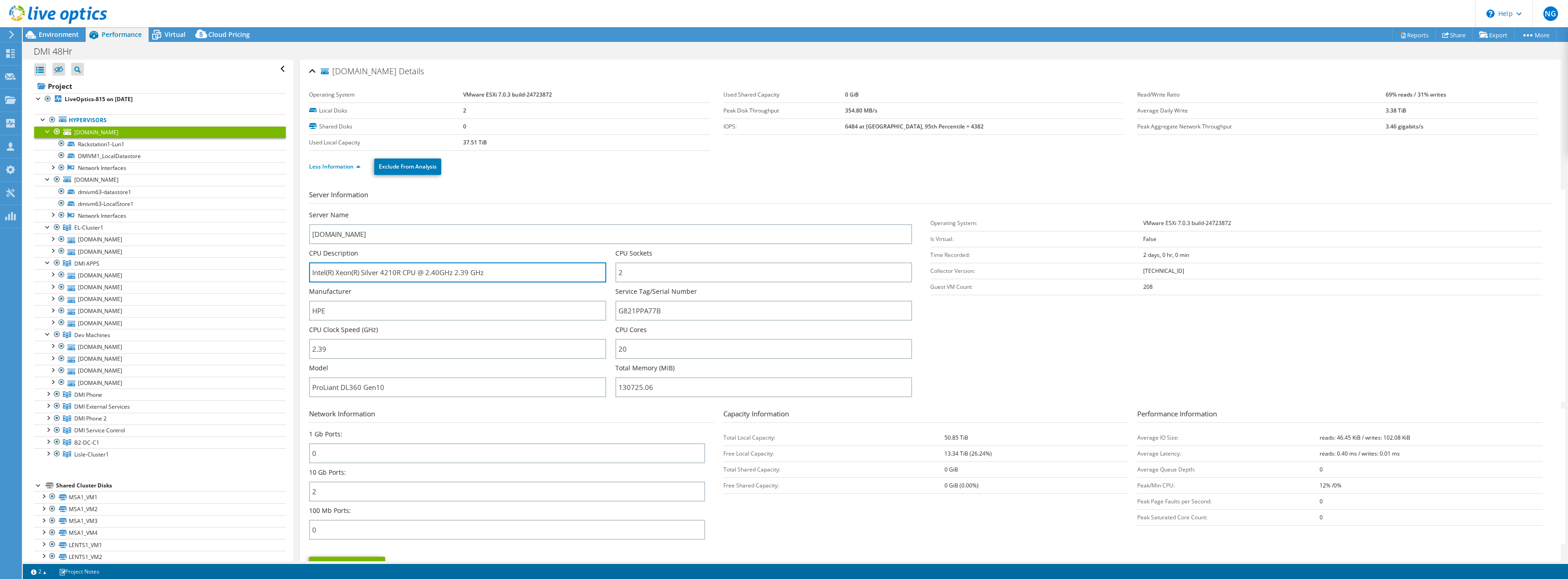
drag, startPoint x: 342, startPoint y: 274, endPoint x: 589, endPoint y: 286, distance: 247.3
click at [536, 283] on div "CPU Description Intel(R) Xeon(R) Silver 4210R CPU @ 2.40GHz 2.39 GHz" at bounding box center [462, 268] width 306 height 38
click at [584, 276] on input "Intel(R) Xeon(R) Silver 4210R CPU @ 2.40GHz 2.39 GHz" at bounding box center [457, 272] width 296 height 20
drag, startPoint x: 519, startPoint y: 278, endPoint x: 401, endPoint y: 285, distance: 118.2
click at [362, 272] on input "Intel(R) Xeon(R) Silver 4210R CPU @ 2.40GHz 2.39 GHz" at bounding box center [457, 272] width 296 height 20
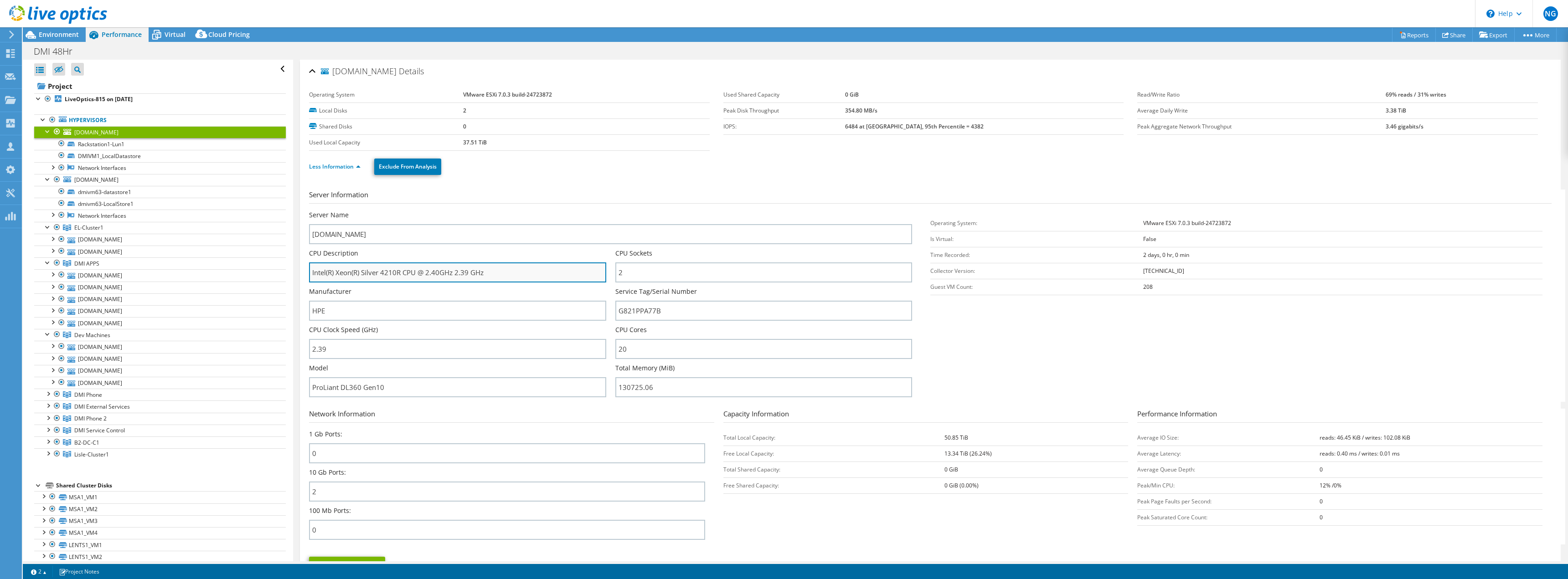
click at [368, 263] on input "Intel(R) Xeon(R) Silver 4210R CPU @ 2.40GHz 2.39 GHz" at bounding box center [457, 272] width 296 height 20
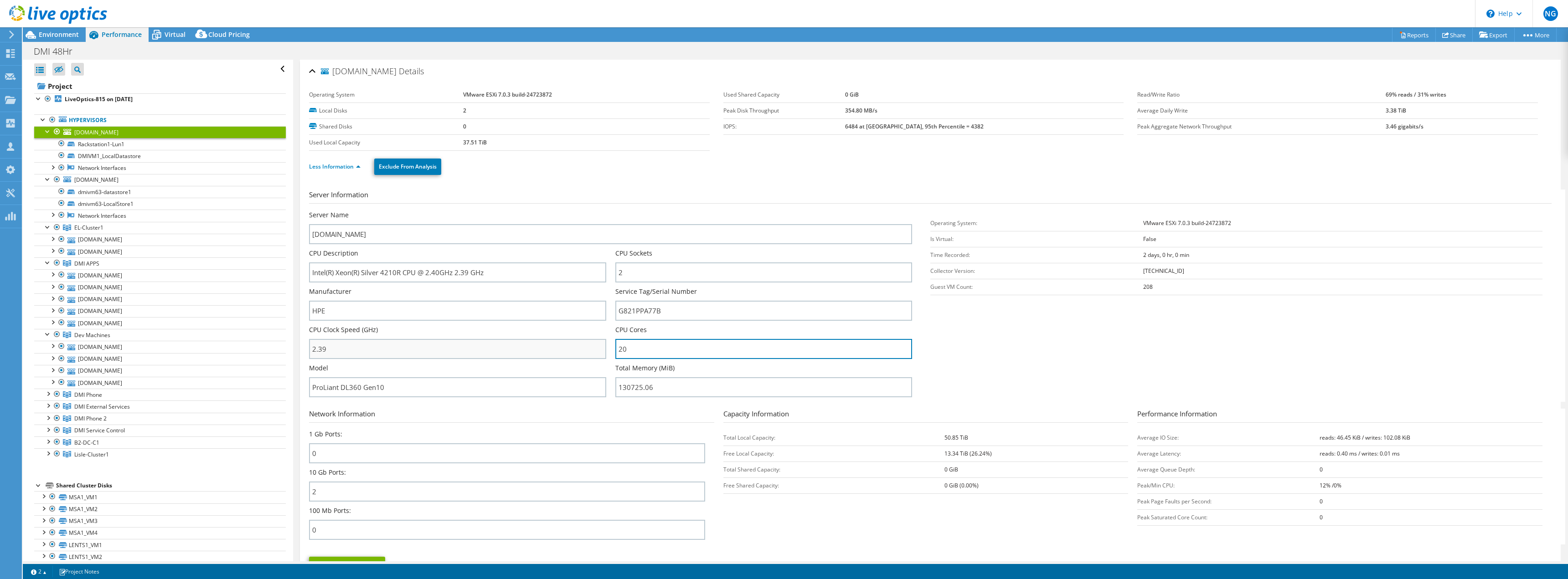
drag, startPoint x: 665, startPoint y: 352, endPoint x: 556, endPoint y: 350, distance: 109.0
click at [525, 210] on div "Server Name [DOMAIN_NAME] CPU Description Intel(R) Xeon(R) Silver 4210R CPU @ 2…" at bounding box center [615, 210] width 612 height 0
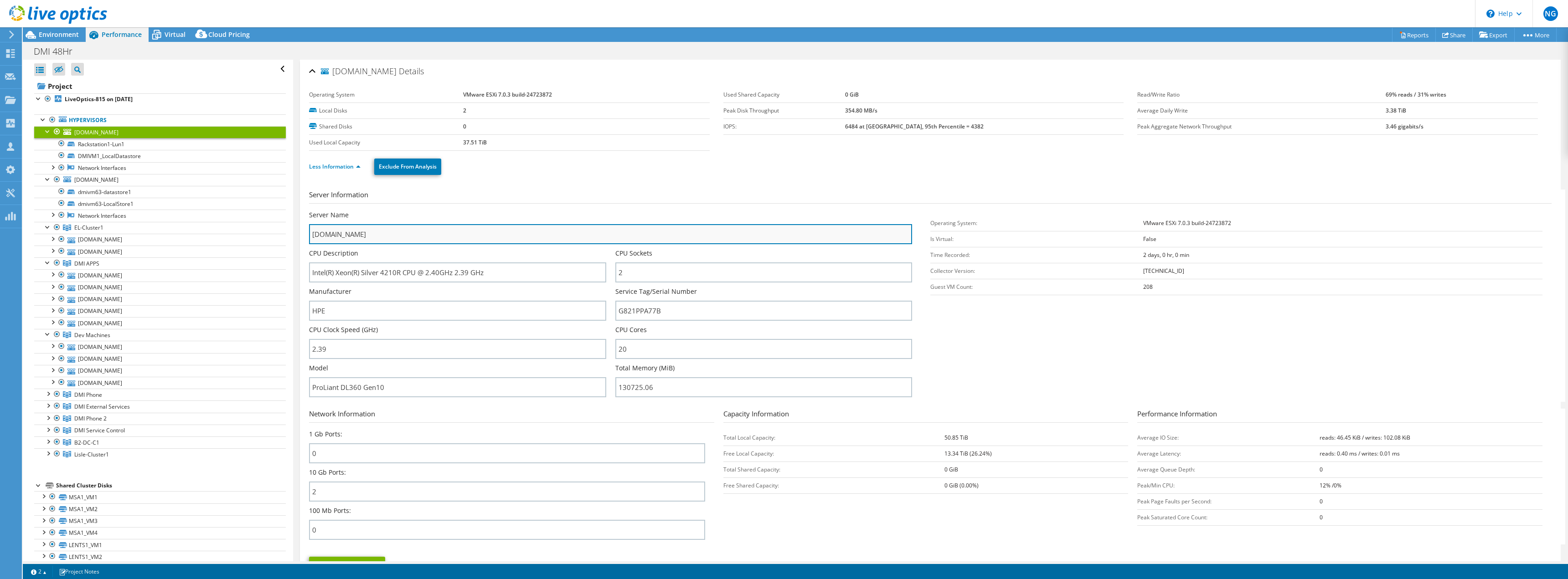
drag, startPoint x: 426, startPoint y: 232, endPoint x: 330, endPoint y: 236, distance: 96.1
click at [307, 236] on div "[DOMAIN_NAME] Details Operating System VMware ESXi 7.0.3 build-24723872 Local D…" at bounding box center [930, 328] width 1261 height 538
click at [457, 227] on input "[DOMAIN_NAME]" at bounding box center [611, 234] width 603 height 20
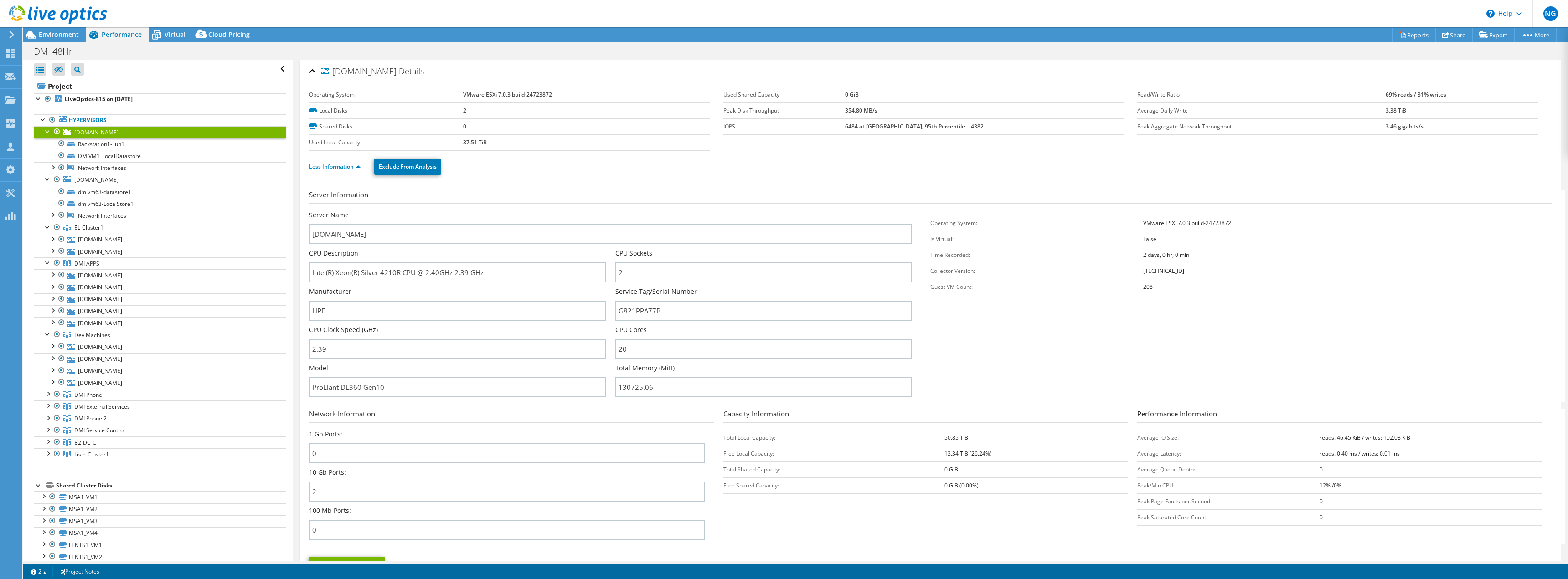
click at [150, 135] on link "[DOMAIN_NAME]" at bounding box center [159, 131] width 251 height 12
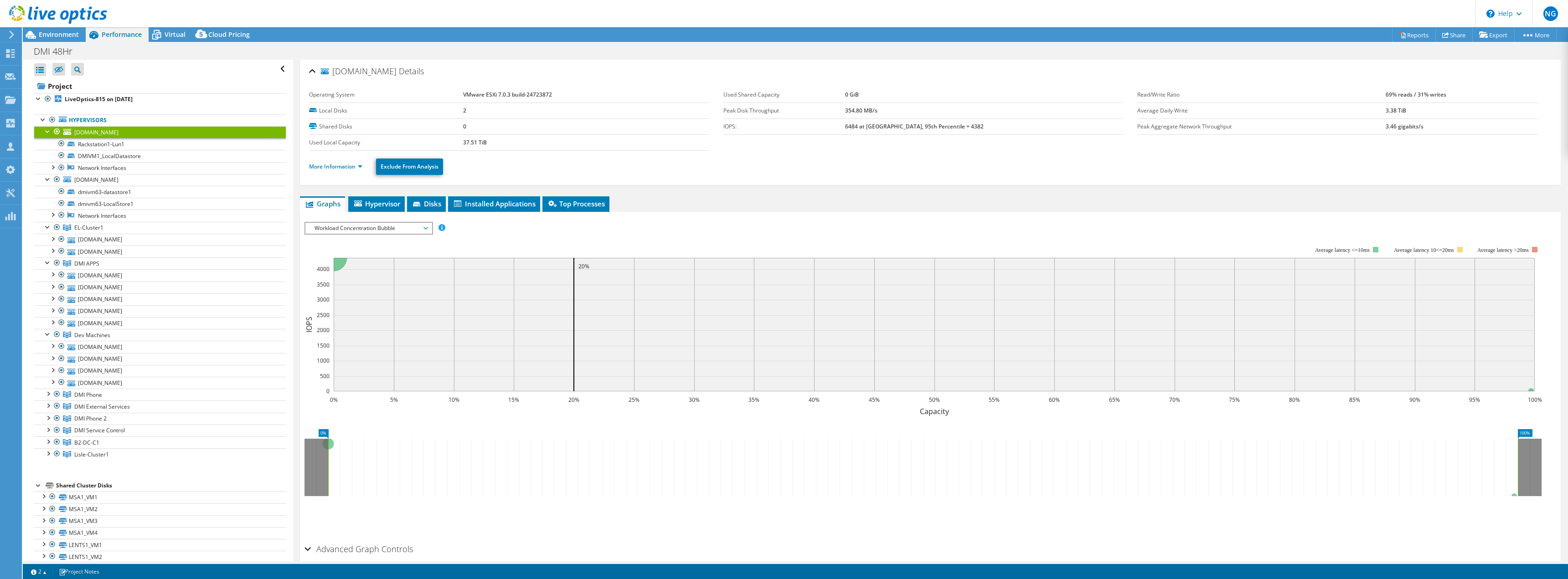
click at [369, 226] on span "Workload Concentration Bubble" at bounding box center [368, 228] width 117 height 11
click at [344, 294] on li "CPU Percentage" at bounding box center [368, 294] width 126 height 11
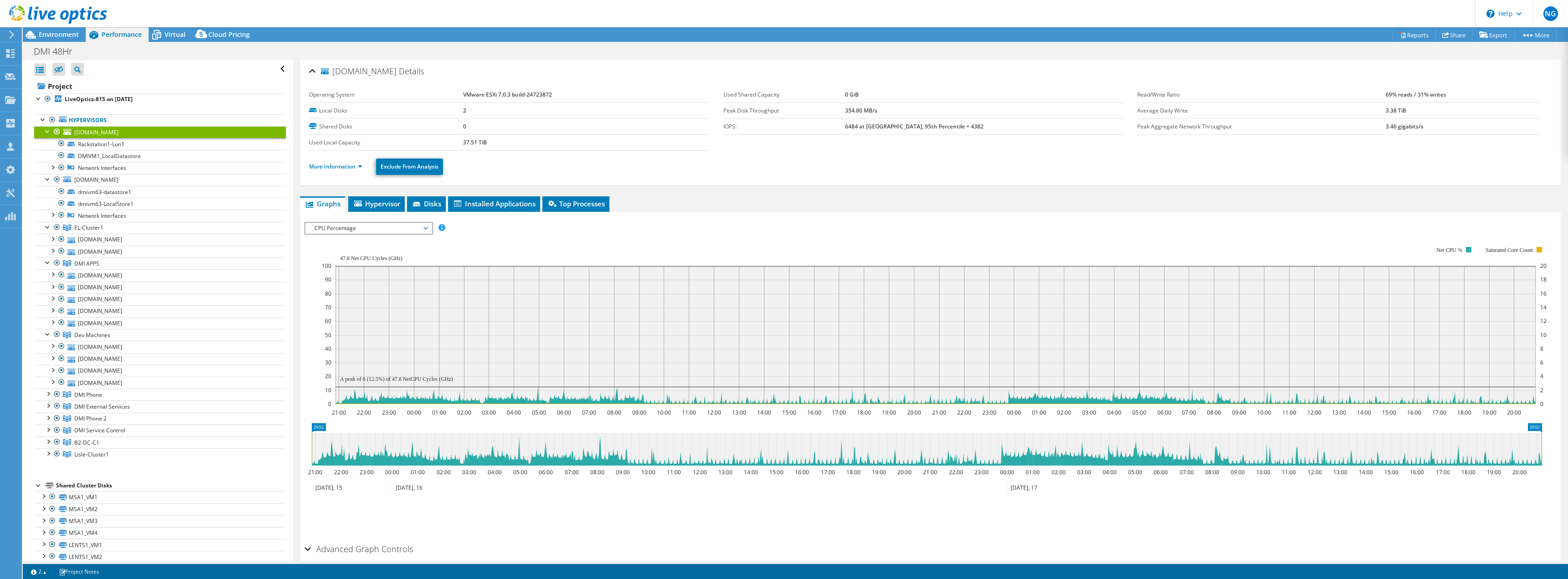
click at [753, 234] on icon "21:00 22:00 23:00 00:00 01:00 02:00 03:00 04:00 05:00 06:00 07:00 08:00 09:00 1…" at bounding box center [926, 325] width 1244 height 182
click at [698, 235] on rect at bounding box center [934, 325] width 1225 height 182
click at [742, 235] on rect at bounding box center [934, 325] width 1225 height 182
drag, startPoint x: 341, startPoint y: 166, endPoint x: 338, endPoint y: 171, distance: 5.8
click at [341, 166] on link "More Information" at bounding box center [336, 166] width 54 height 8
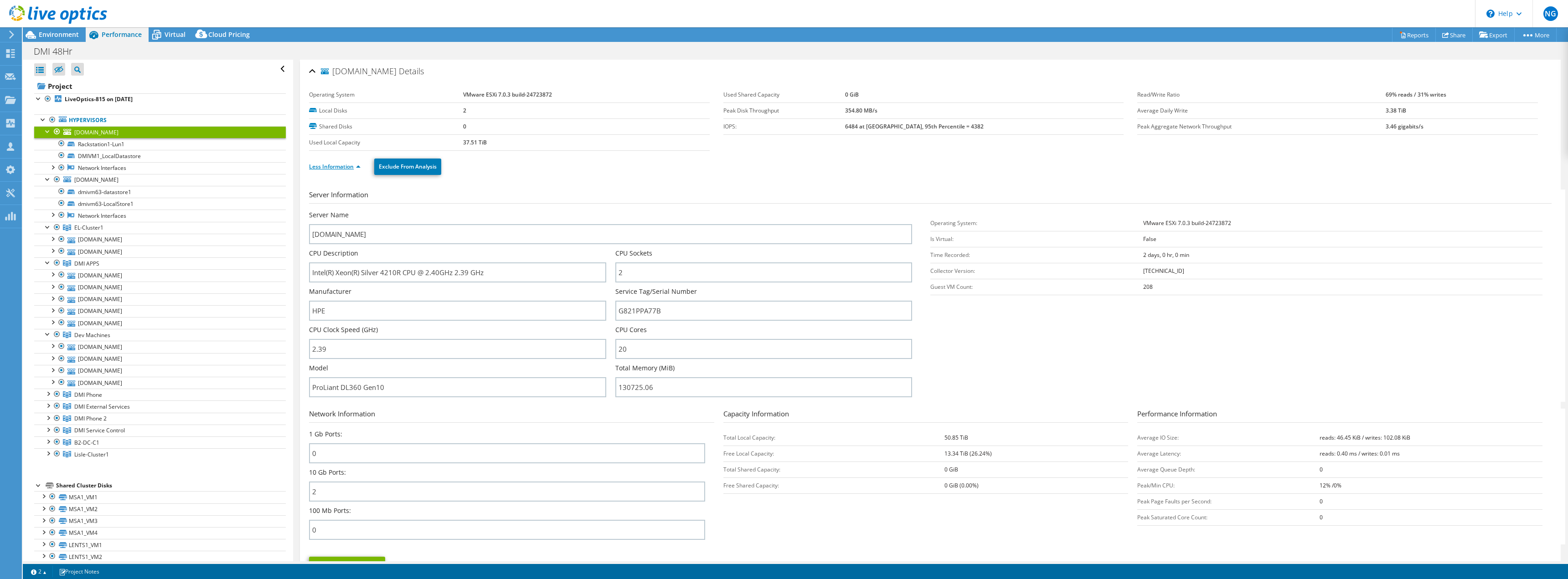
click at [333, 169] on link "Less Information" at bounding box center [335, 166] width 52 height 8
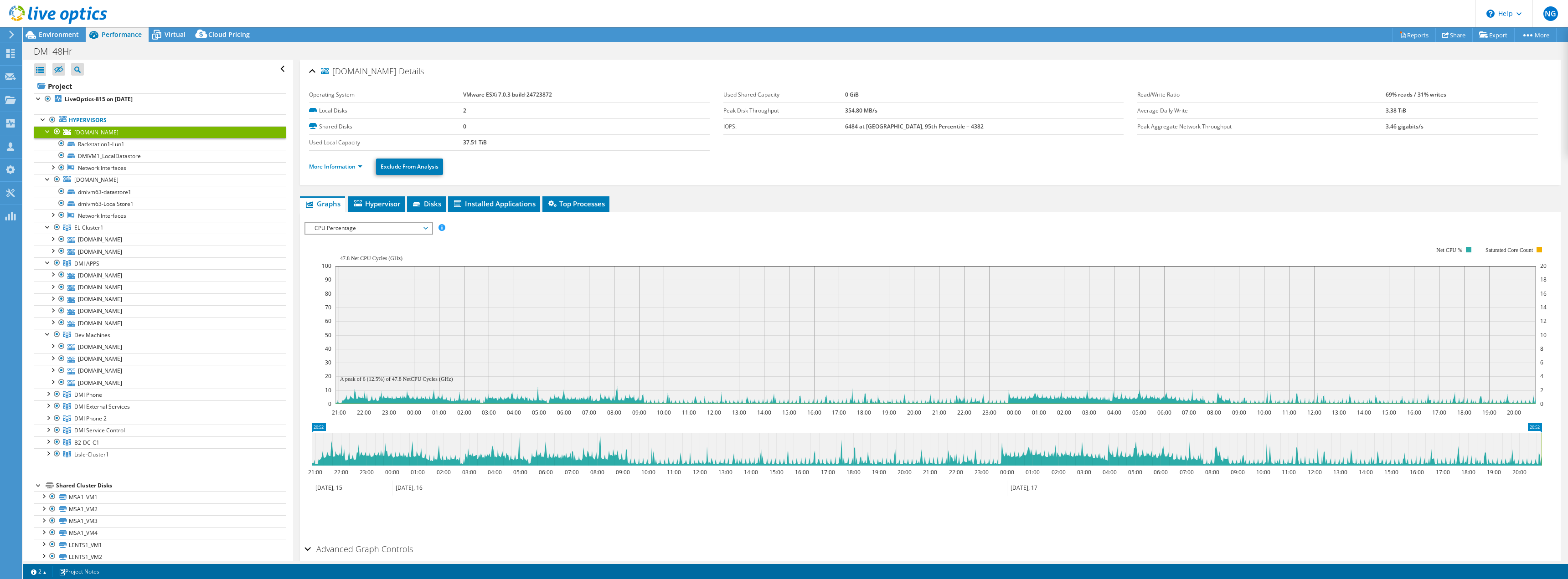
click at [544, 173] on ul "More Information Exclude From Analysis" at bounding box center [930, 165] width 1242 height 19
click at [1152, 168] on ul "More Information Exclude From Analysis" at bounding box center [930, 165] width 1242 height 19
drag, startPoint x: 1037, startPoint y: 176, endPoint x: 966, endPoint y: 174, distance: 71.0
click at [1032, 176] on div "More Information Exclude From Analysis" at bounding box center [930, 167] width 1242 height 32
click at [315, 168] on link "More Information" at bounding box center [336, 166] width 54 height 8
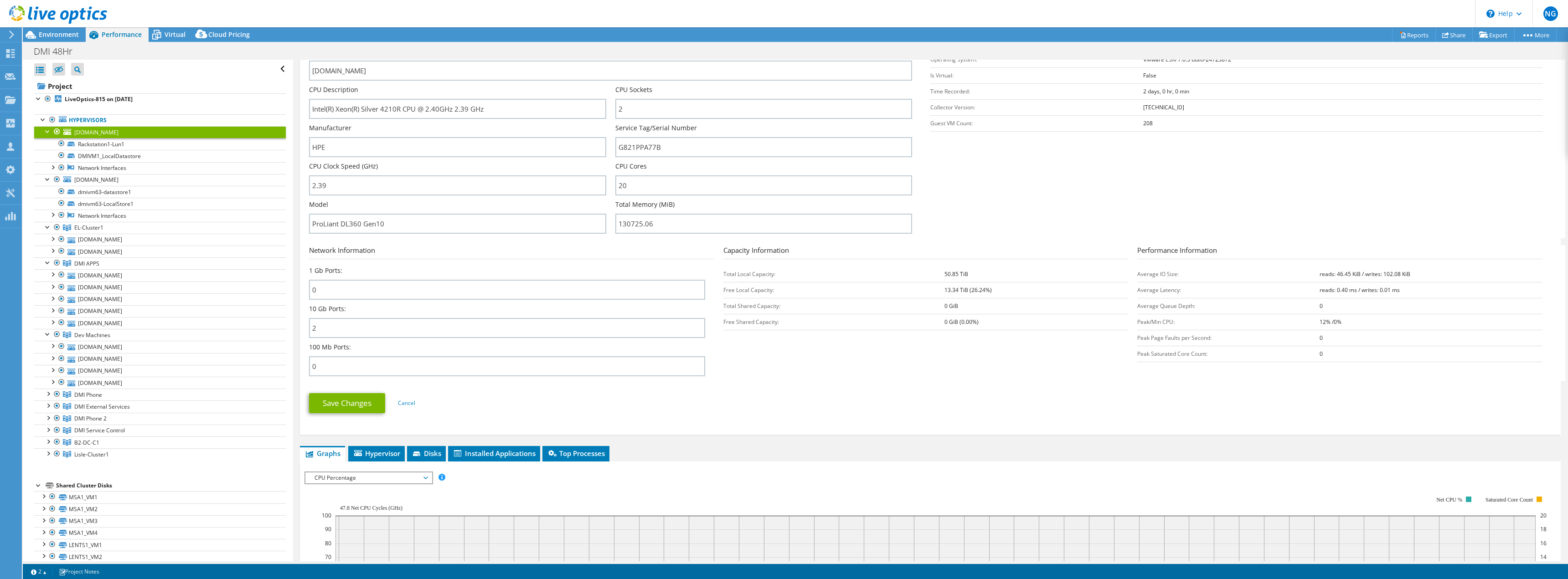
scroll to position [182, 0]
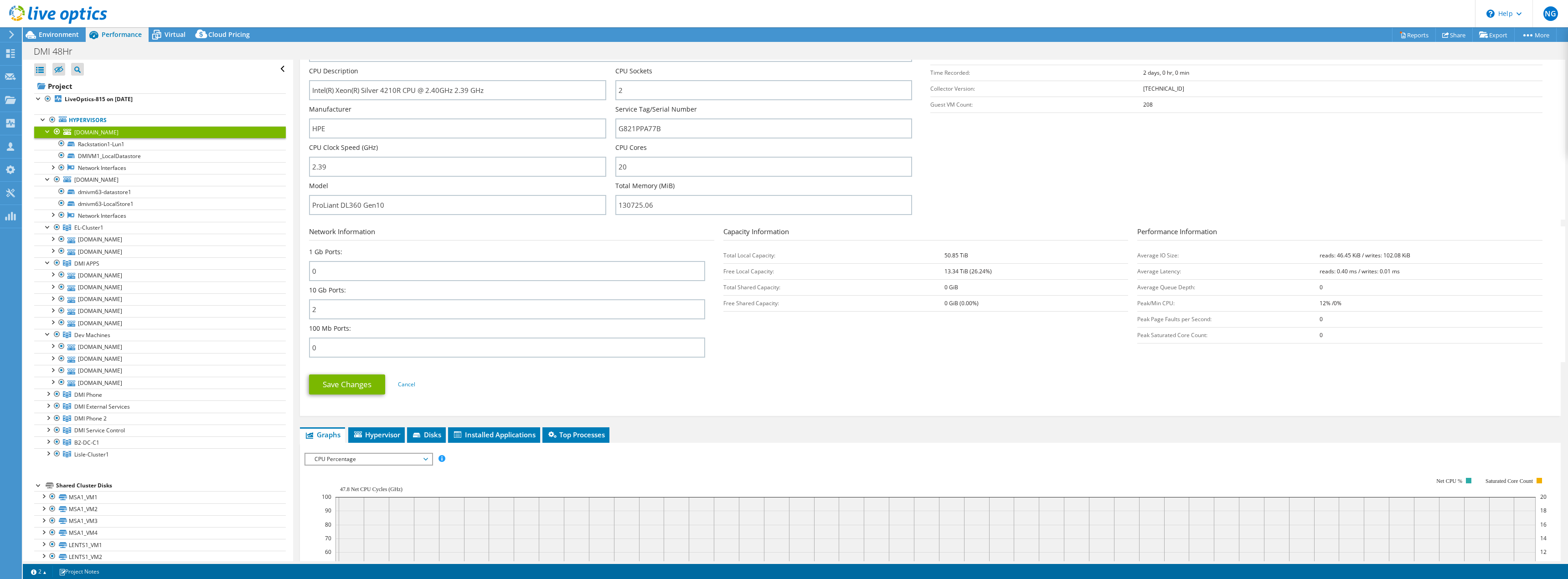
click at [1046, 367] on div "Save Changes Cancel" at bounding box center [930, 384] width 1242 height 35
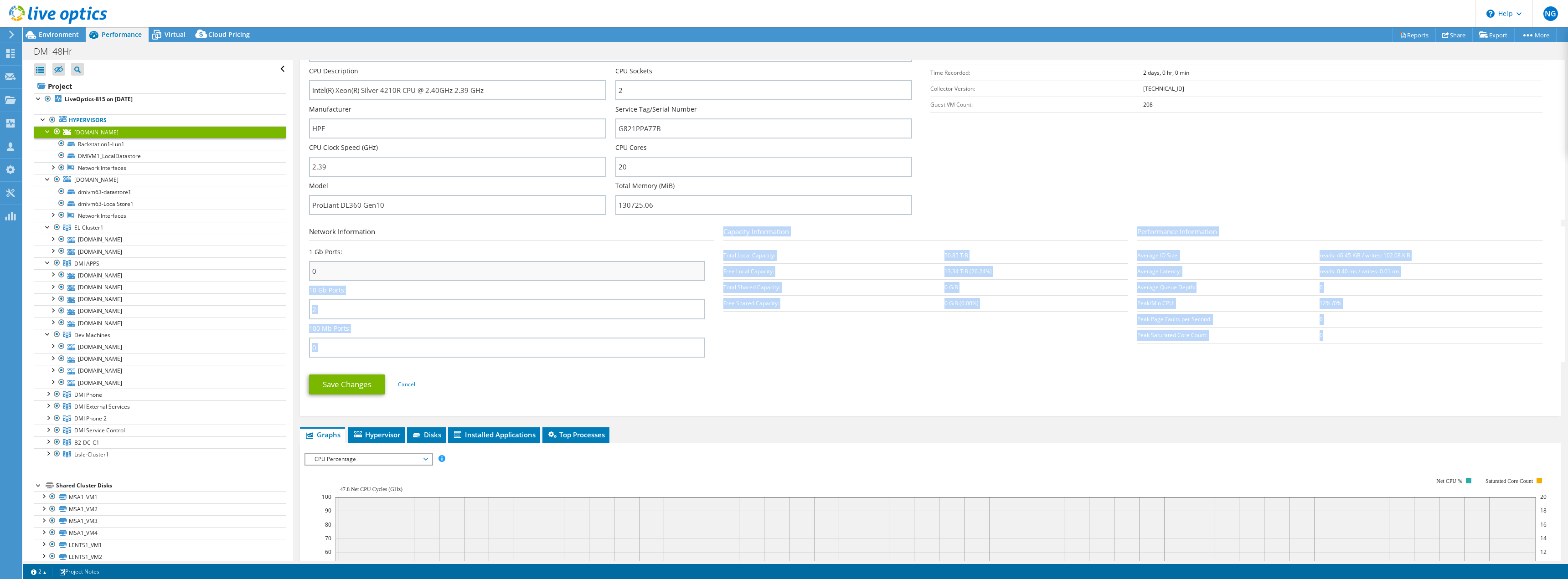
drag, startPoint x: 1453, startPoint y: 340, endPoint x: 494, endPoint y: 272, distance: 961.4
click at [494, 270] on section "Network Information 1 Gb Ports: 0 10 Gb Ports: 2 100 Mb Ports: 0 Capacity Infor…" at bounding box center [933, 294] width 1247 height 136
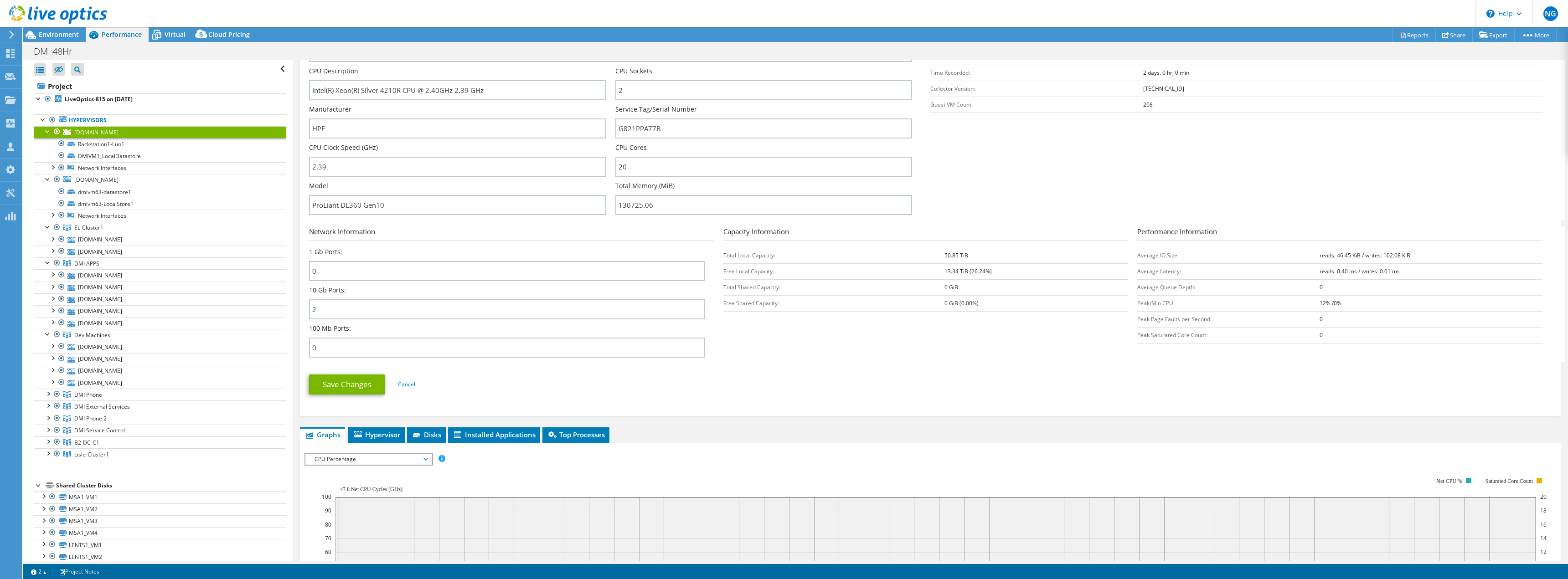
click at [926, 364] on form "Server Information Server Name [DOMAIN_NAME] CPU Description Intel(R) Xeon(R) S…" at bounding box center [930, 204] width 1242 height 395
drag, startPoint x: 1122, startPoint y: 322, endPoint x: 859, endPoint y: 282, distance: 266.0
click at [858, 282] on section "Network Information 1 Gb Ports: 0 10 Gb Ports: 2 100 Mb Ports: 0 Capacity Infor…" at bounding box center [933, 294] width 1247 height 136
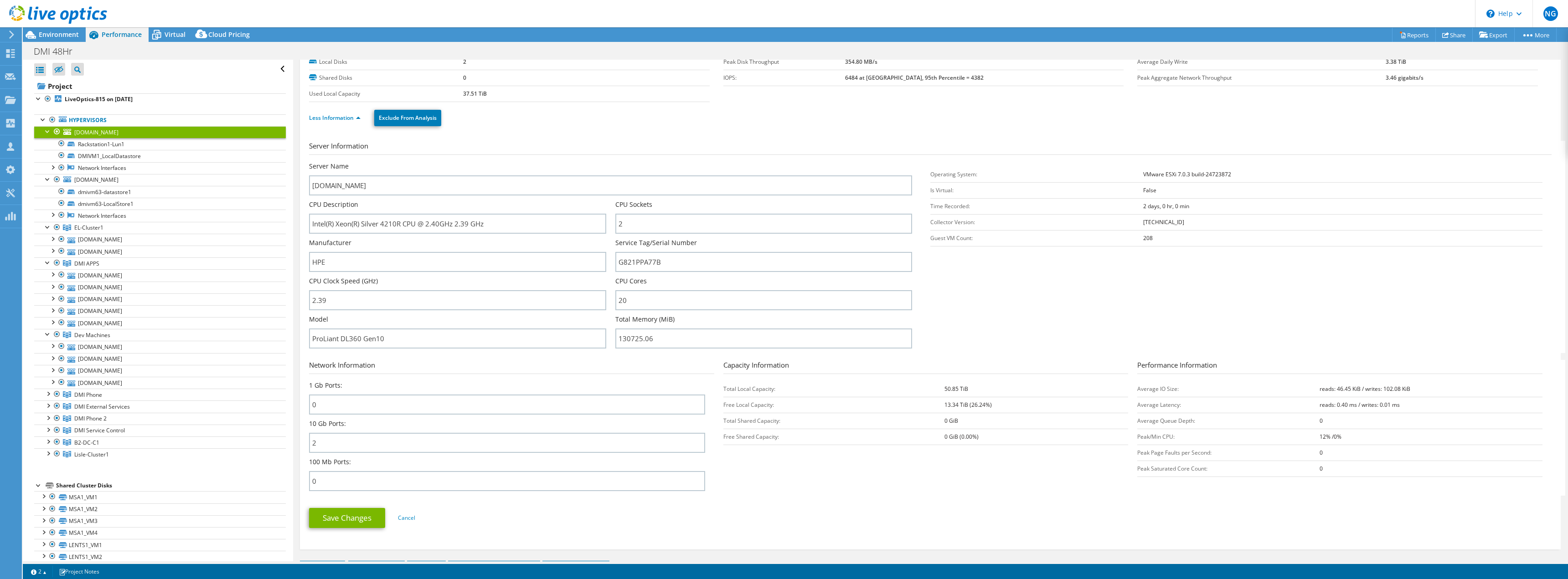
scroll to position [0, 0]
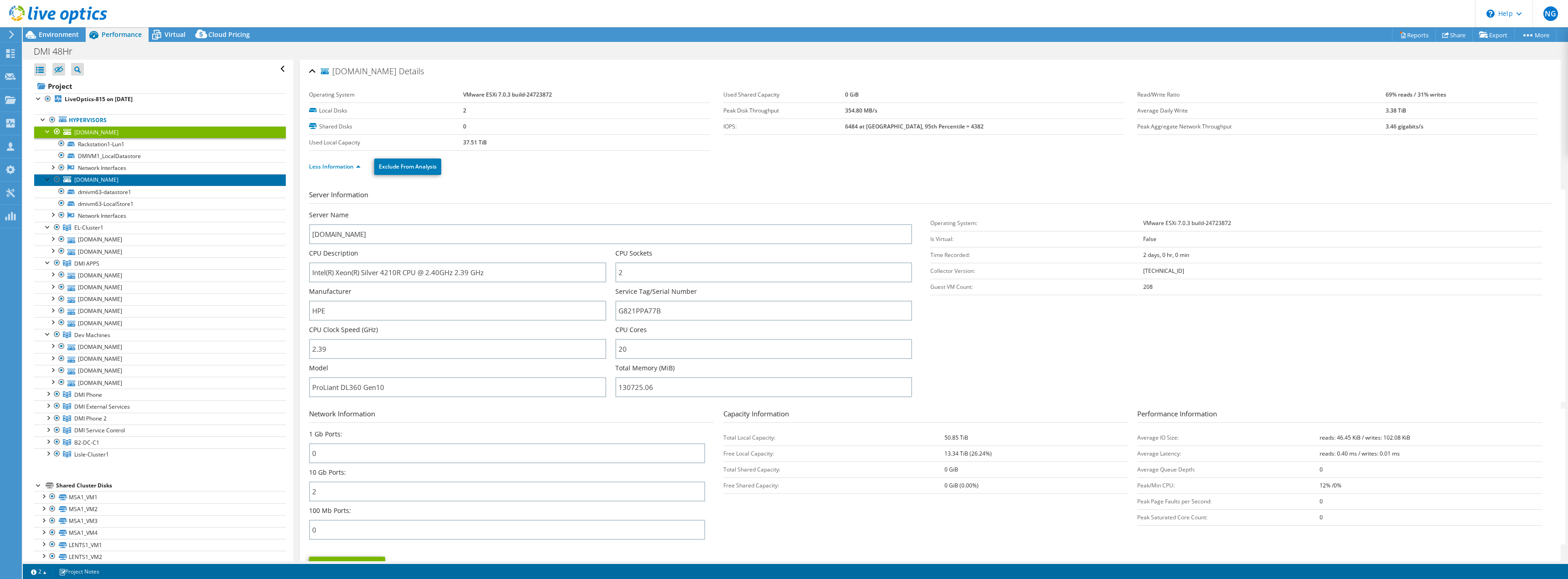
click at [102, 180] on span "[DOMAIN_NAME]" at bounding box center [96, 179] width 44 height 8
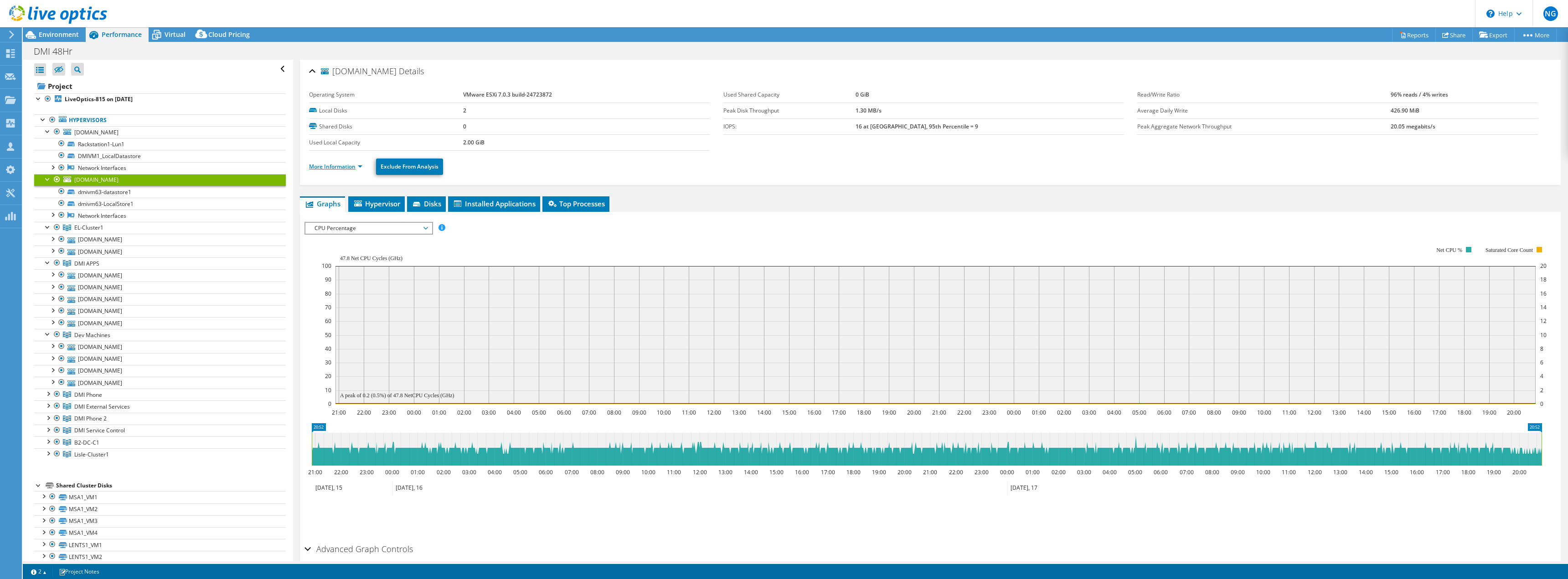
click at [343, 162] on link "More Information" at bounding box center [336, 166] width 54 height 8
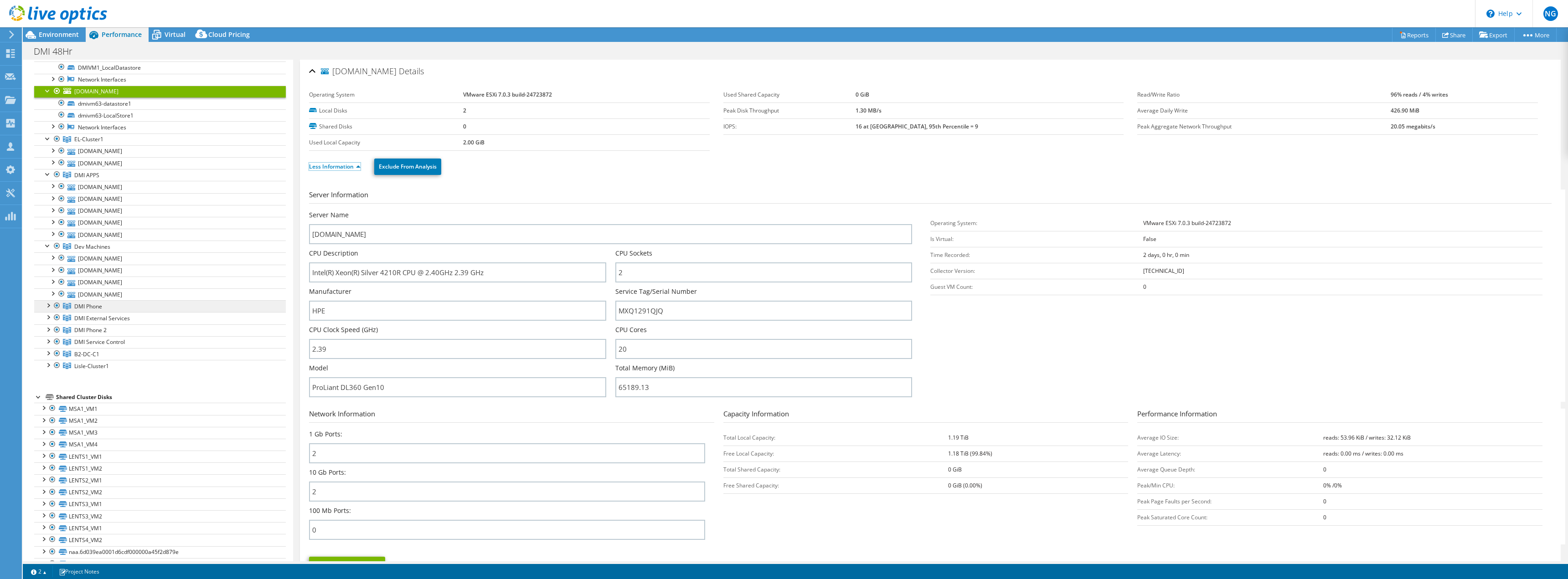
scroll to position [91, 0]
click at [48, 300] on div at bounding box center [47, 302] width 9 height 9
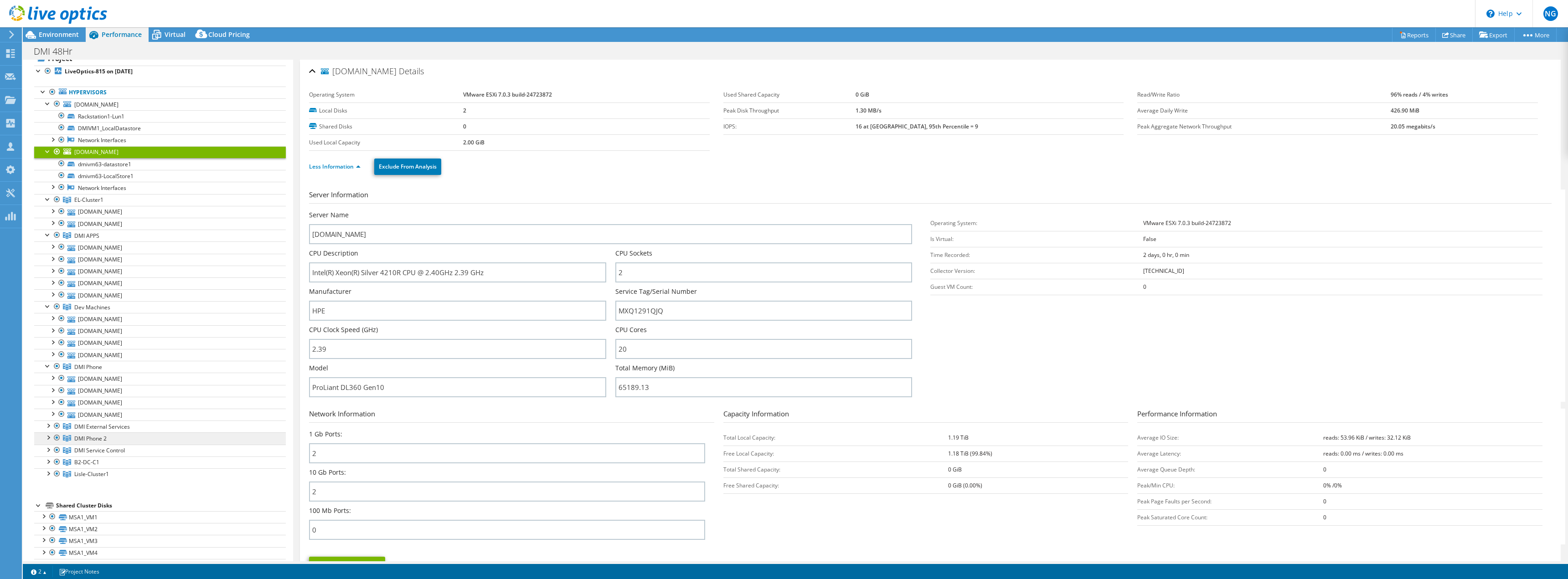
scroll to position [0, 0]
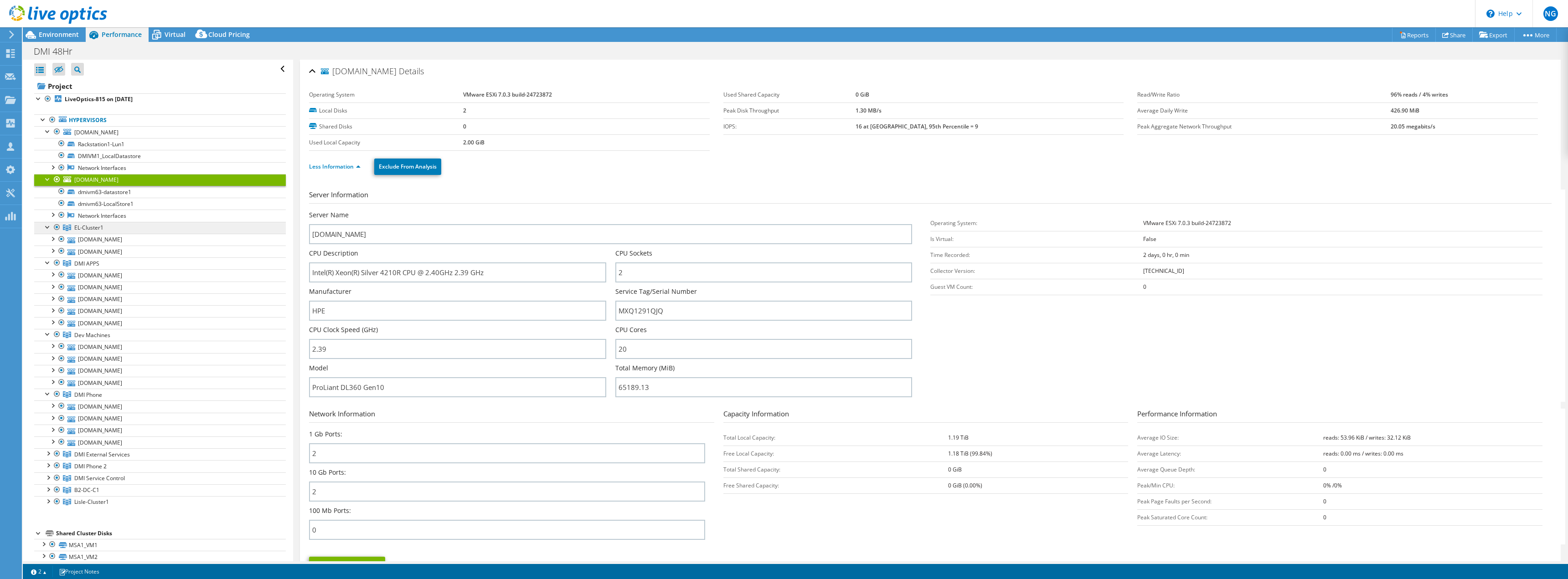
click at [106, 230] on link "EL-Cluster1" at bounding box center [159, 227] width 251 height 12
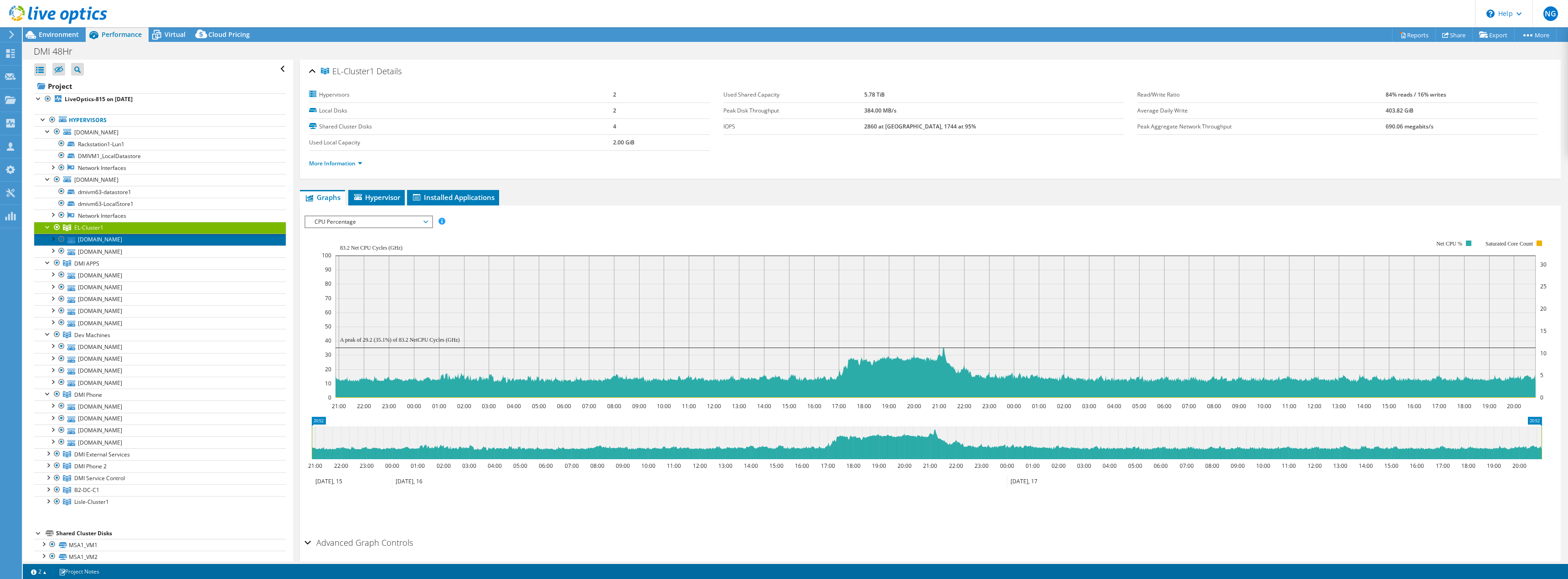
click at [97, 240] on link "[DOMAIN_NAME]" at bounding box center [159, 239] width 251 height 12
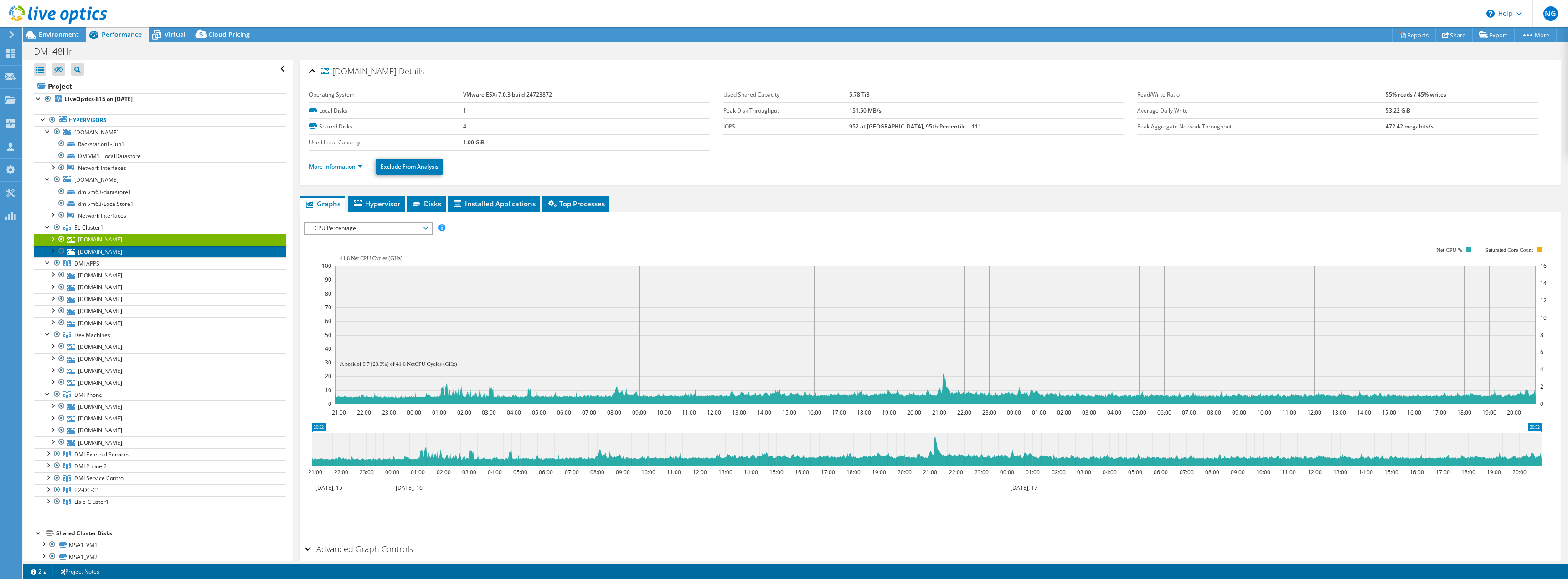
click at [97, 253] on link "[DOMAIN_NAME]" at bounding box center [159, 251] width 251 height 12
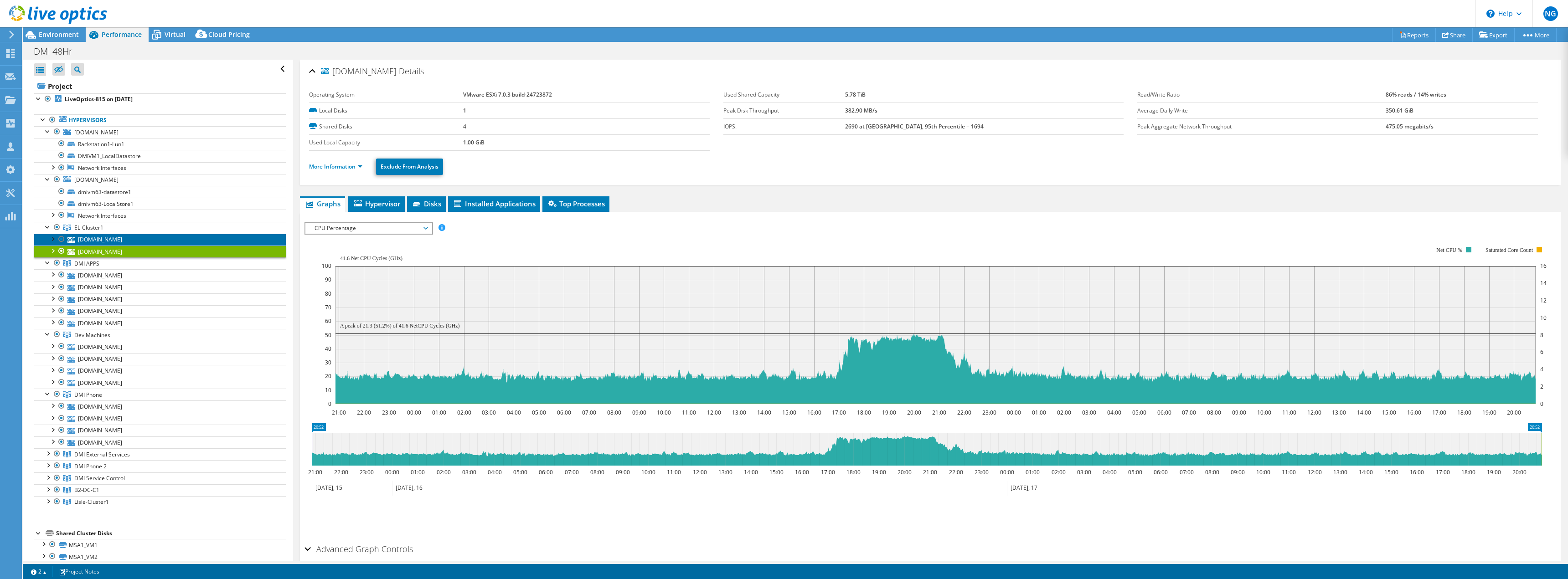
click at [108, 237] on link "[DOMAIN_NAME]" at bounding box center [159, 239] width 251 height 12
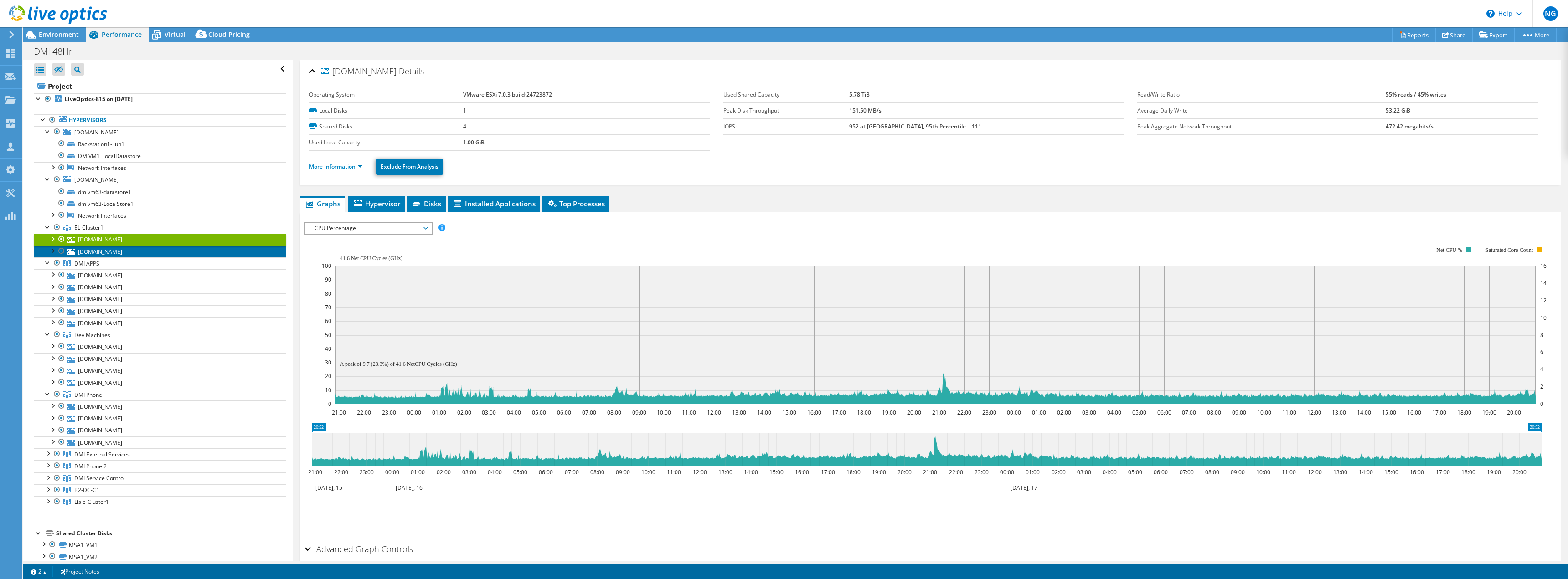
click at [108, 251] on link "[DOMAIN_NAME]" at bounding box center [159, 251] width 251 height 12
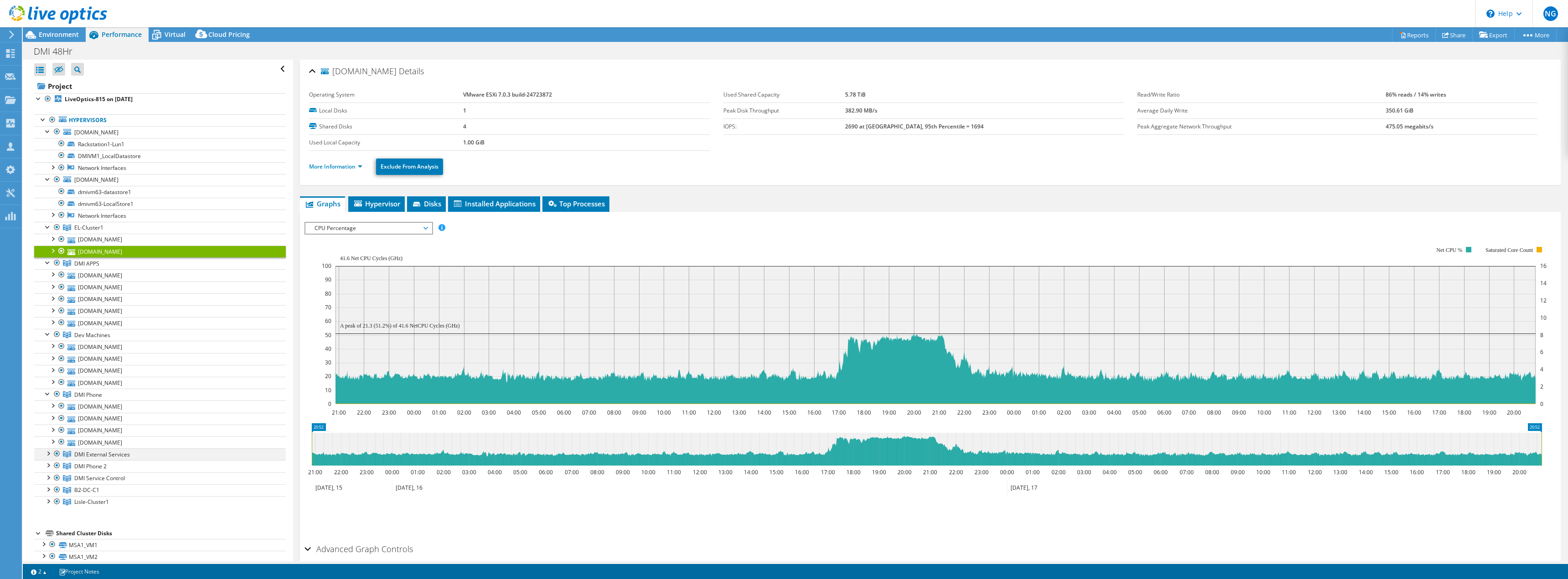
click at [47, 454] on div at bounding box center [47, 452] width 9 height 9
click at [47, 499] on div at bounding box center [47, 500] width 9 height 9
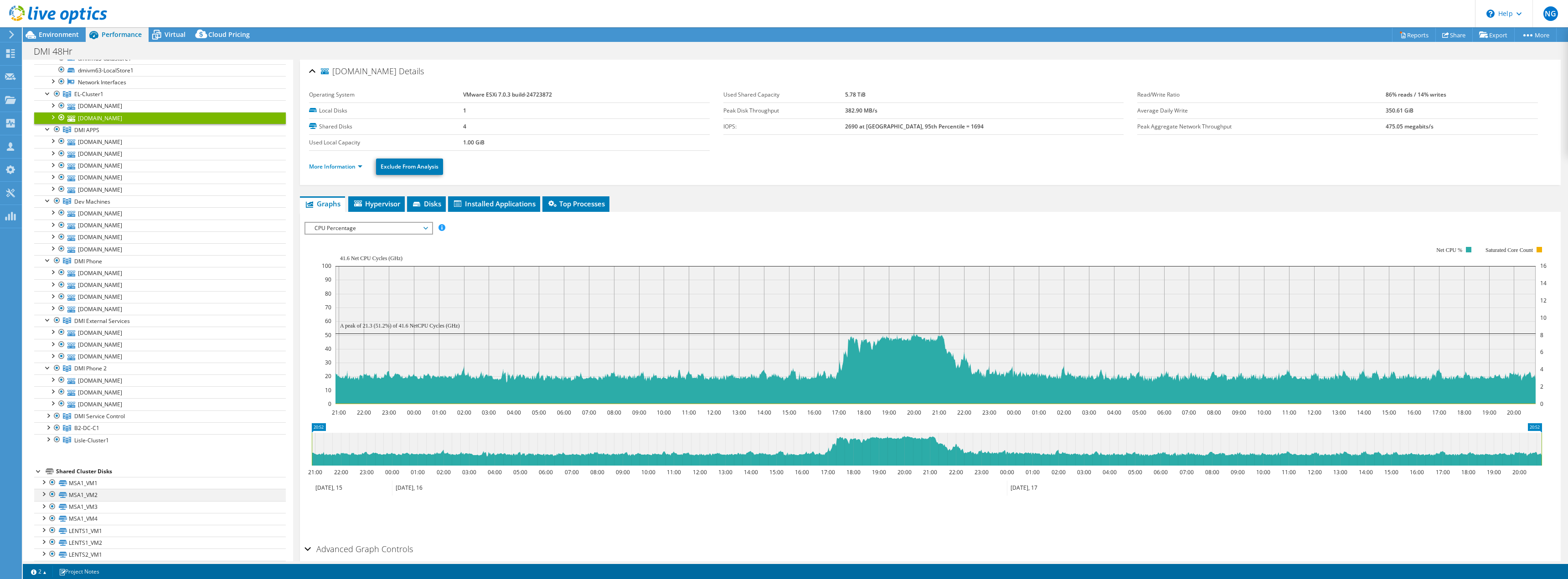
scroll to position [137, 0]
click at [48, 413] on div at bounding box center [47, 411] width 9 height 9
click at [47, 460] on div at bounding box center [47, 459] width 9 height 9
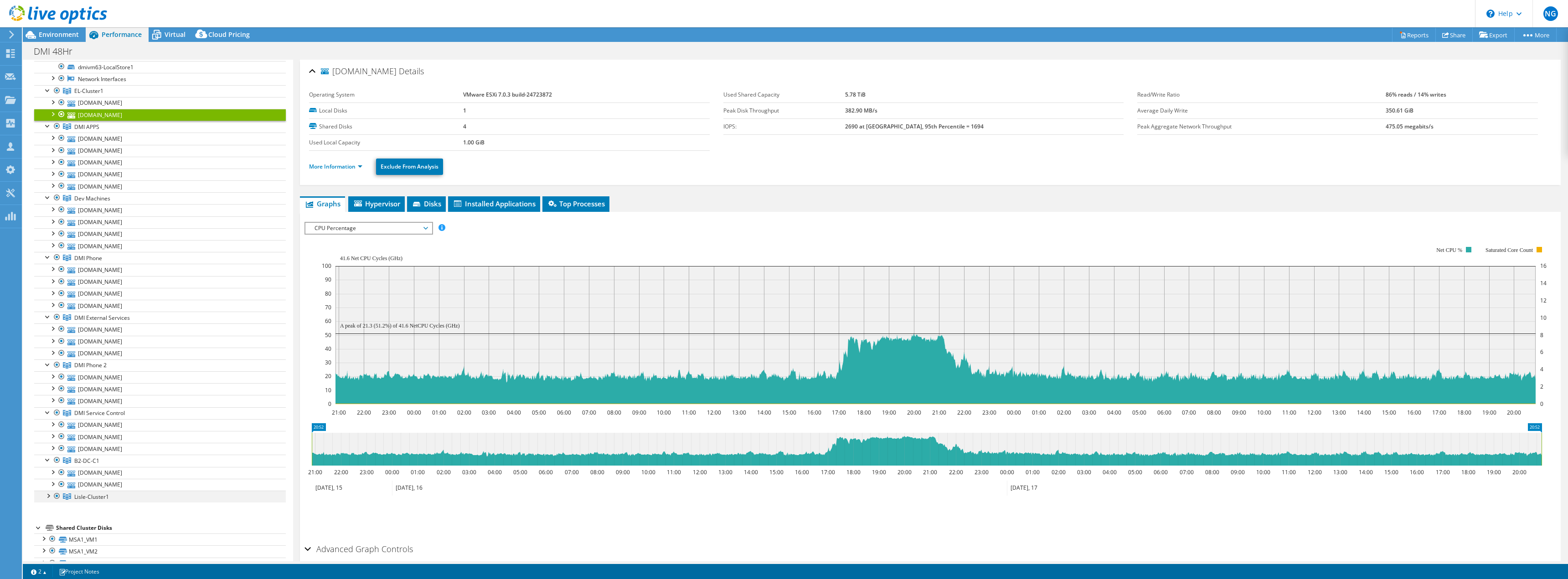
click at [49, 494] on div at bounding box center [47, 494] width 9 height 9
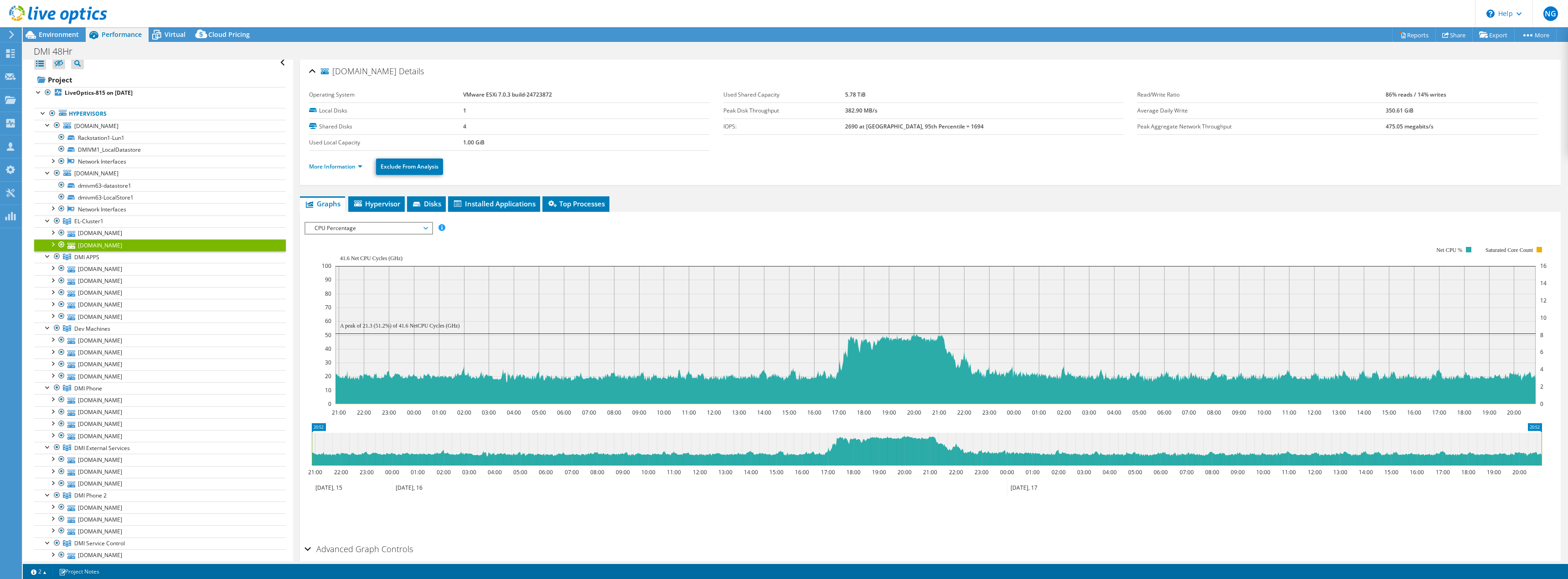
scroll to position [0, 0]
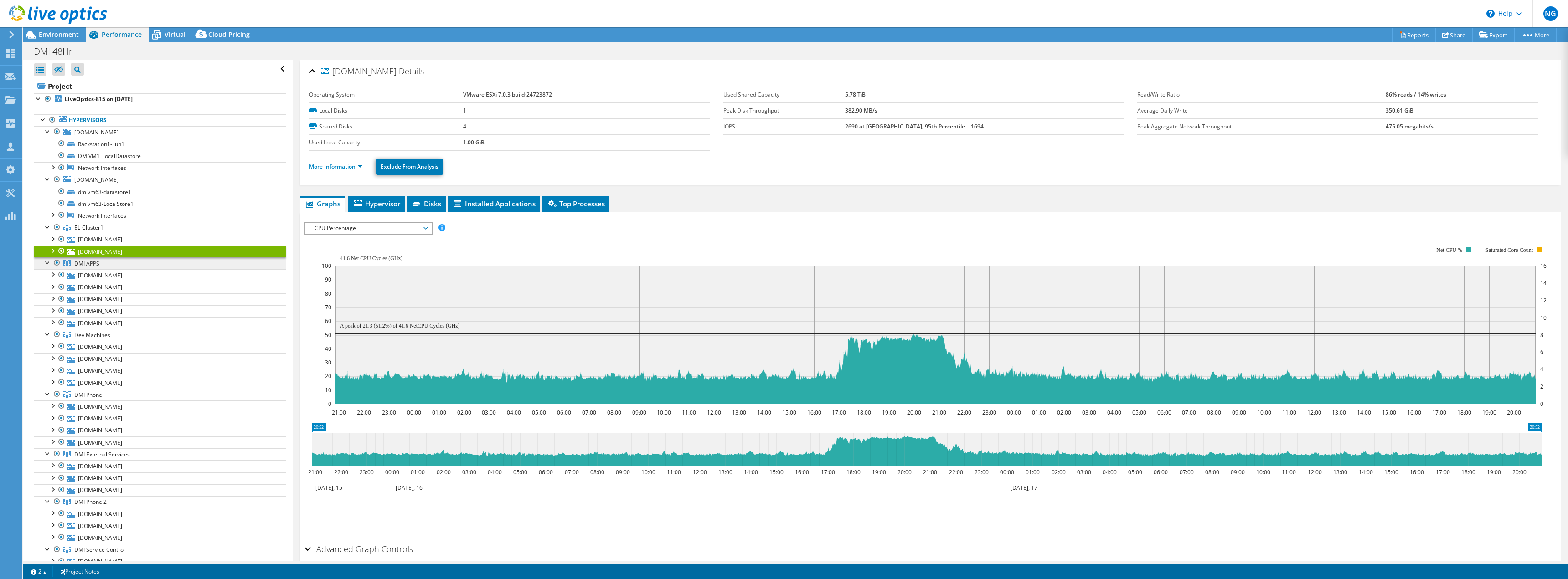
click at [83, 265] on span "DMI APPS" at bounding box center [86, 263] width 25 height 8
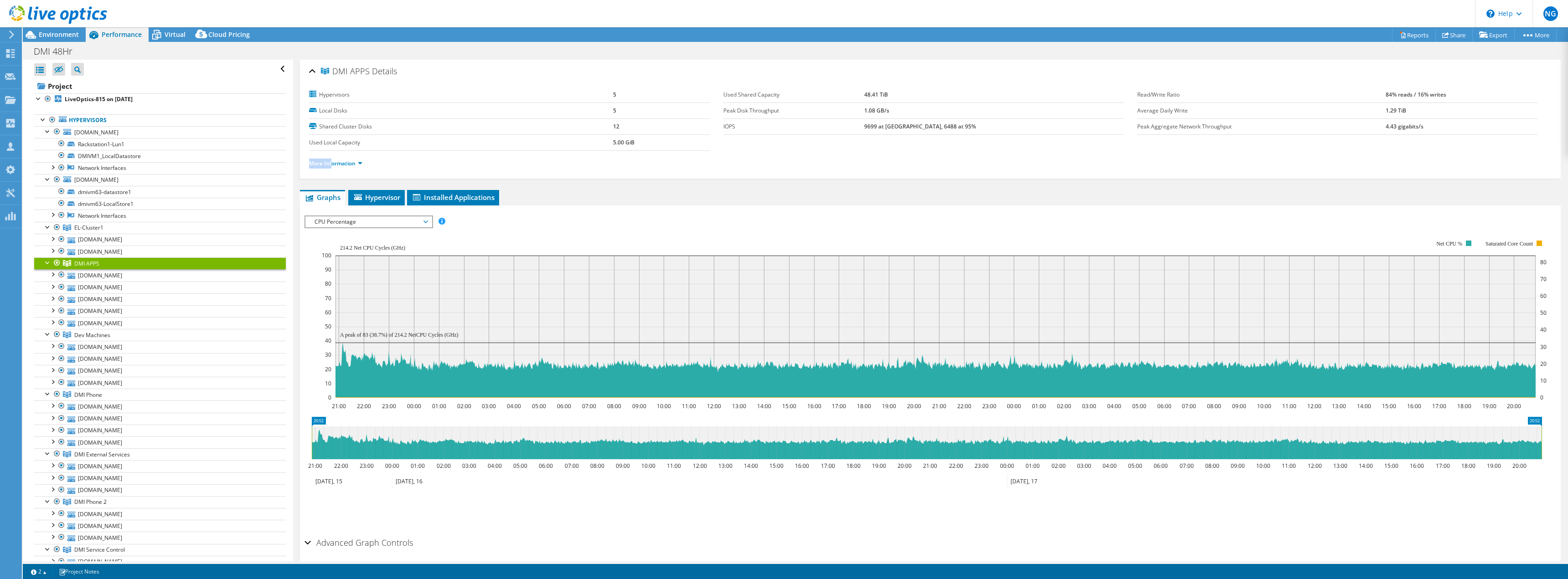
click at [331, 159] on li "More Information" at bounding box center [338, 164] width 59 height 10
click at [331, 164] on link "More Information" at bounding box center [336, 163] width 54 height 8
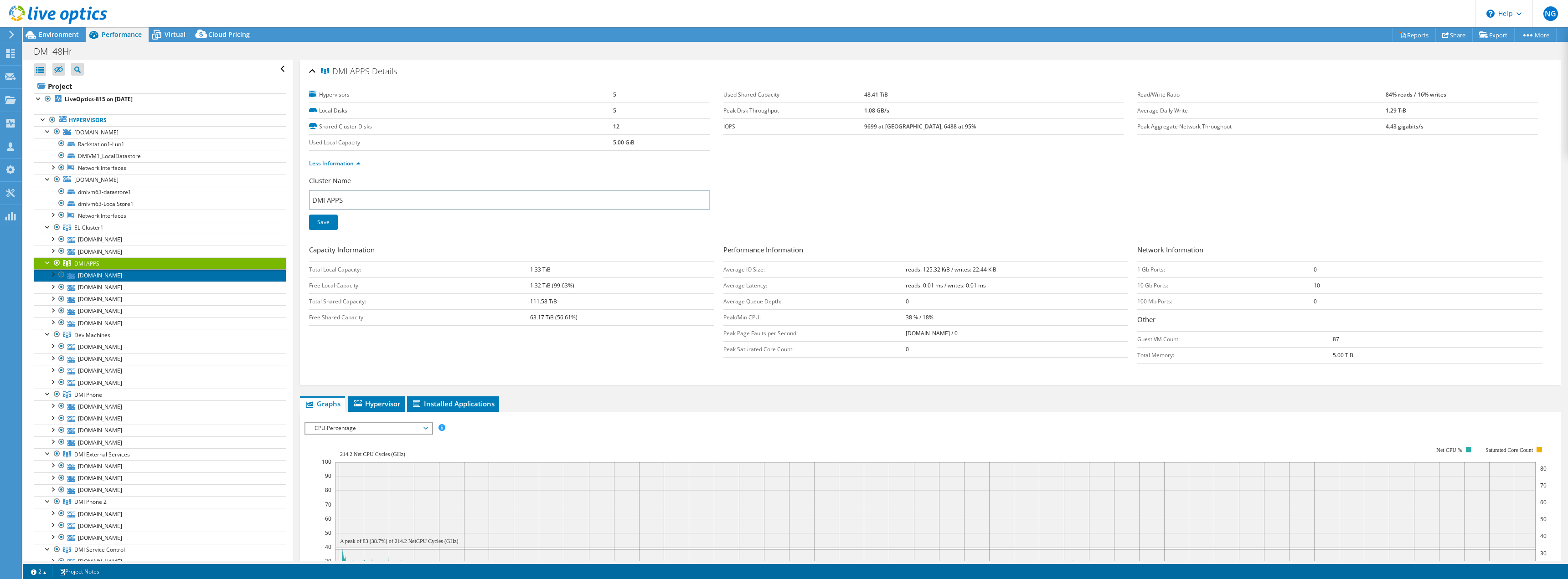
click at [115, 277] on link "[DOMAIN_NAME]" at bounding box center [159, 275] width 251 height 12
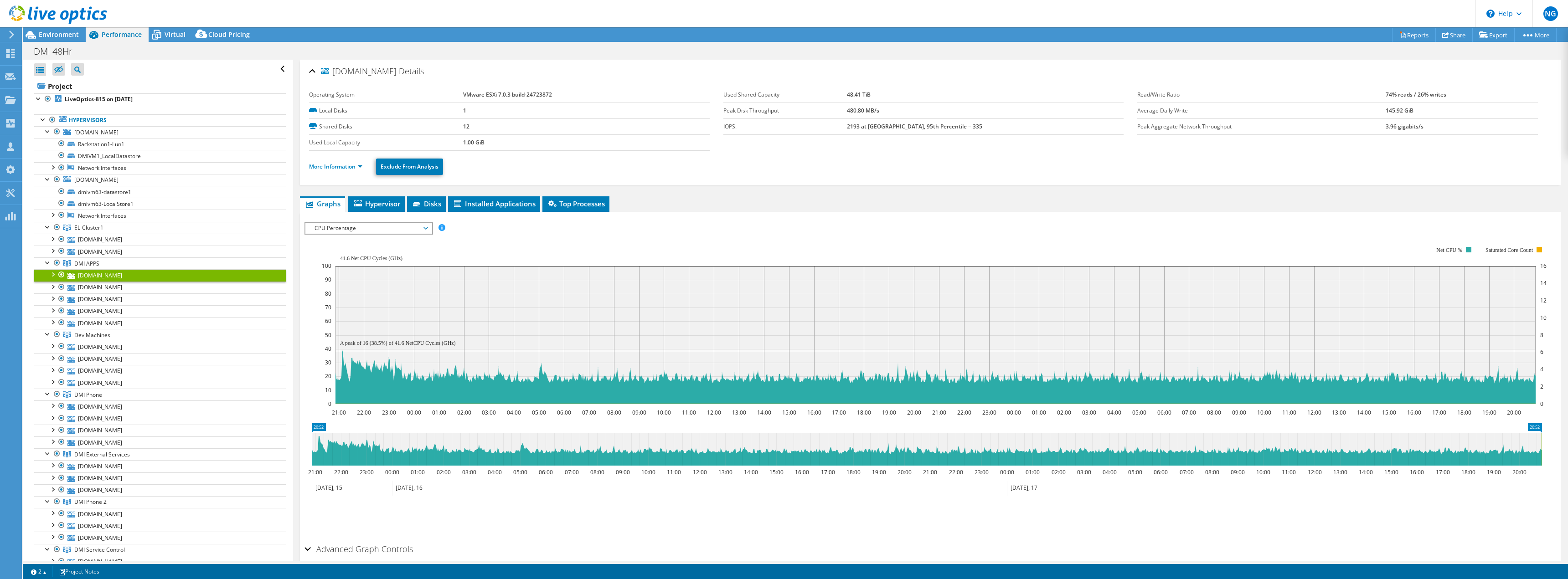
click at [338, 158] on ul "More Information Exclude From Analysis" at bounding box center [930, 165] width 1242 height 19
click at [336, 166] on link "More Information" at bounding box center [336, 166] width 54 height 8
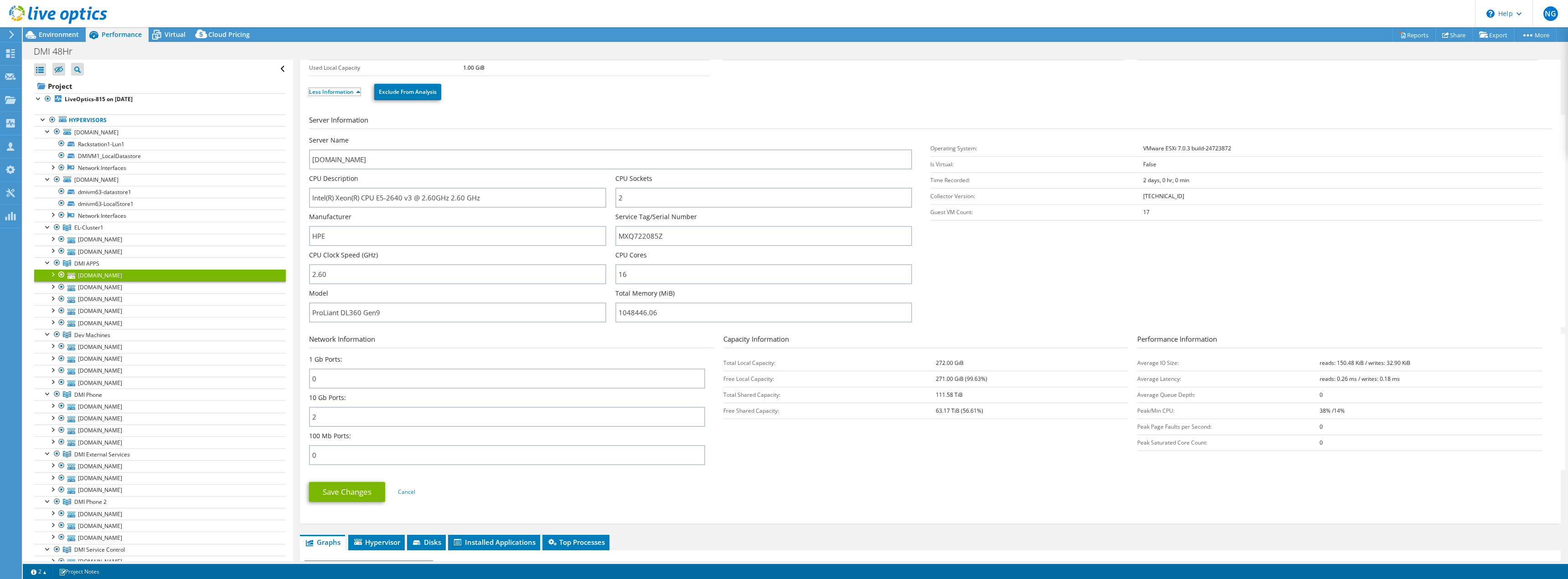
scroll to position [91, 0]
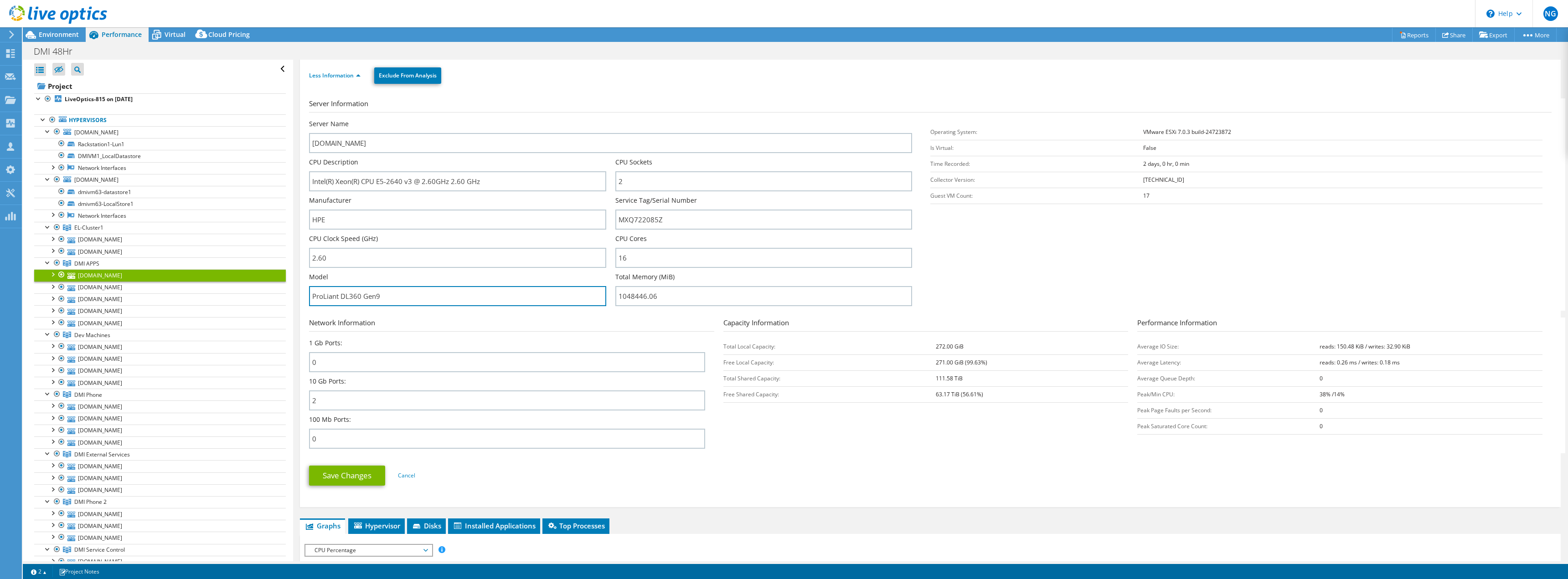
drag, startPoint x: 393, startPoint y: 296, endPoint x: 341, endPoint y: 308, distance: 53.4
click at [303, 300] on div "[DOMAIN_NAME] Details Operating System VMware ESXi 7.0.3 build-24723872 Local D…" at bounding box center [930, 237] width 1261 height 538
click at [419, 296] on input "ProLiant DL360 Gen9" at bounding box center [457, 296] width 296 height 20
click at [413, 297] on input "ProLiant DL360 Gen9" at bounding box center [457, 296] width 296 height 20
click at [1073, 270] on section "Server Information Server Name [DOMAIN_NAME] CPU Description Intel(R) Xeon(R) C…" at bounding box center [933, 204] width 1247 height 212
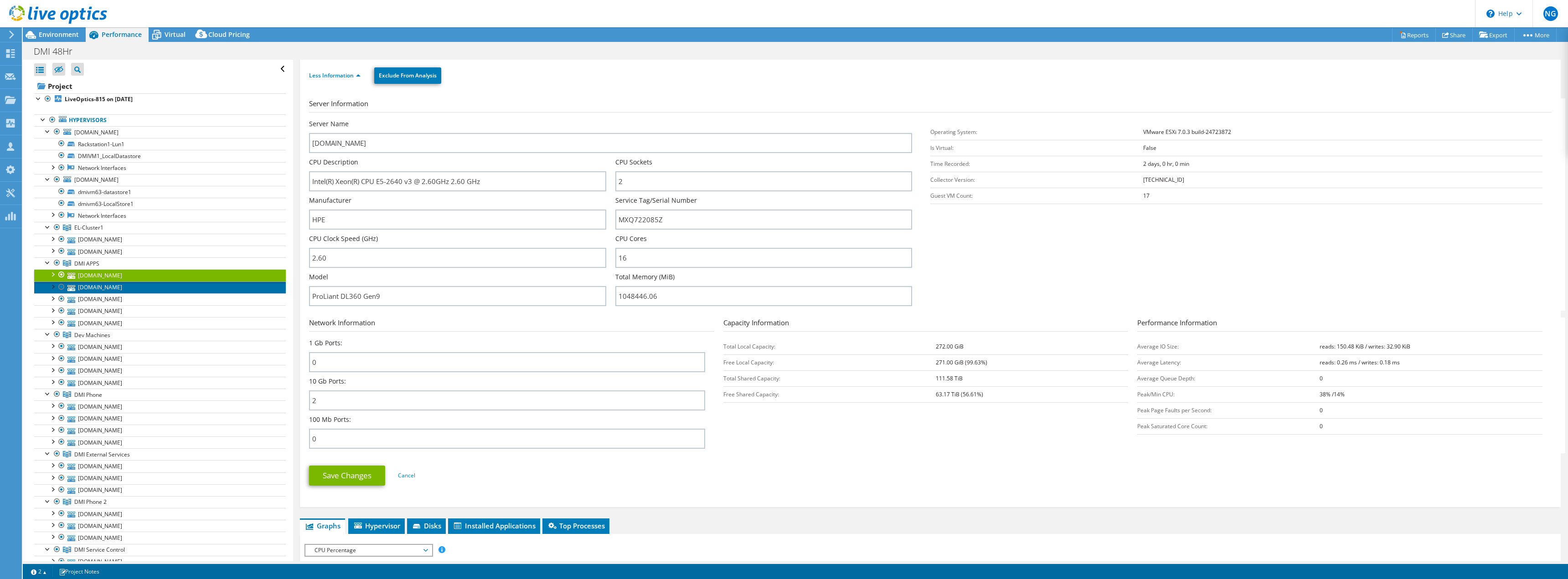
click at [100, 286] on link "[DOMAIN_NAME]" at bounding box center [159, 287] width 251 height 12
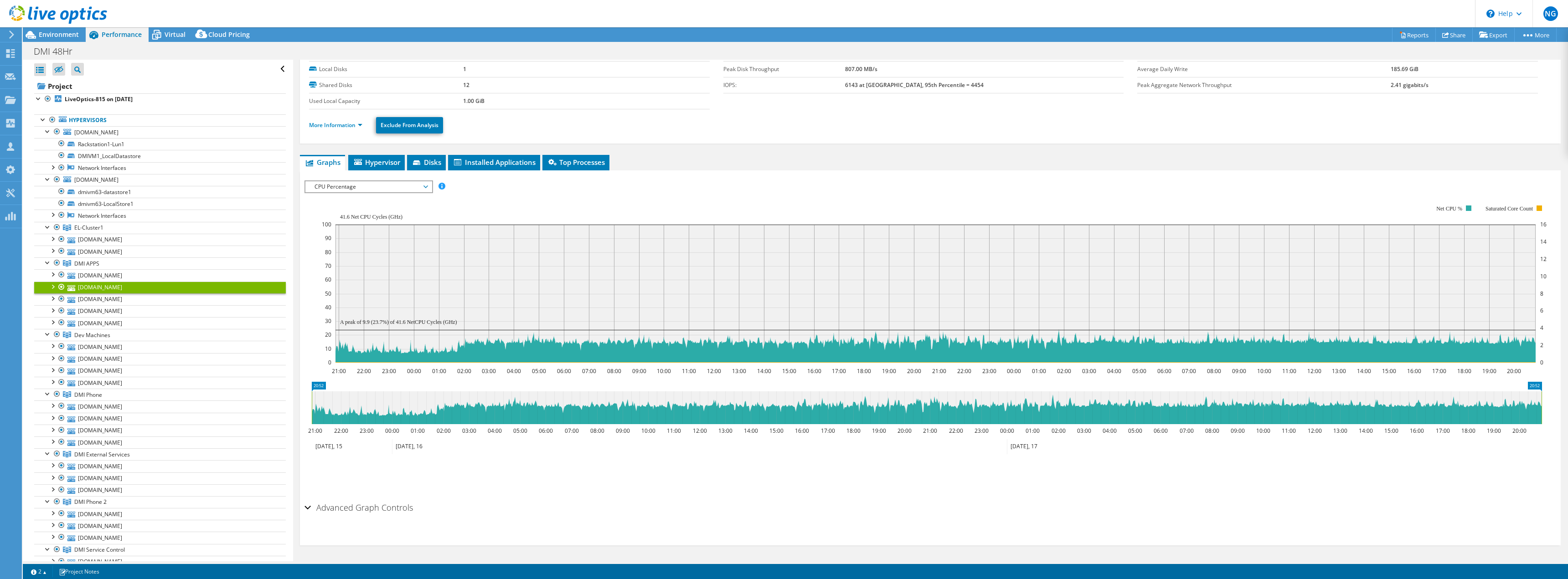
scroll to position [41, 0]
click at [335, 120] on li "More Information" at bounding box center [338, 125] width 59 height 10
click at [338, 125] on link "More Information" at bounding box center [336, 125] width 54 height 8
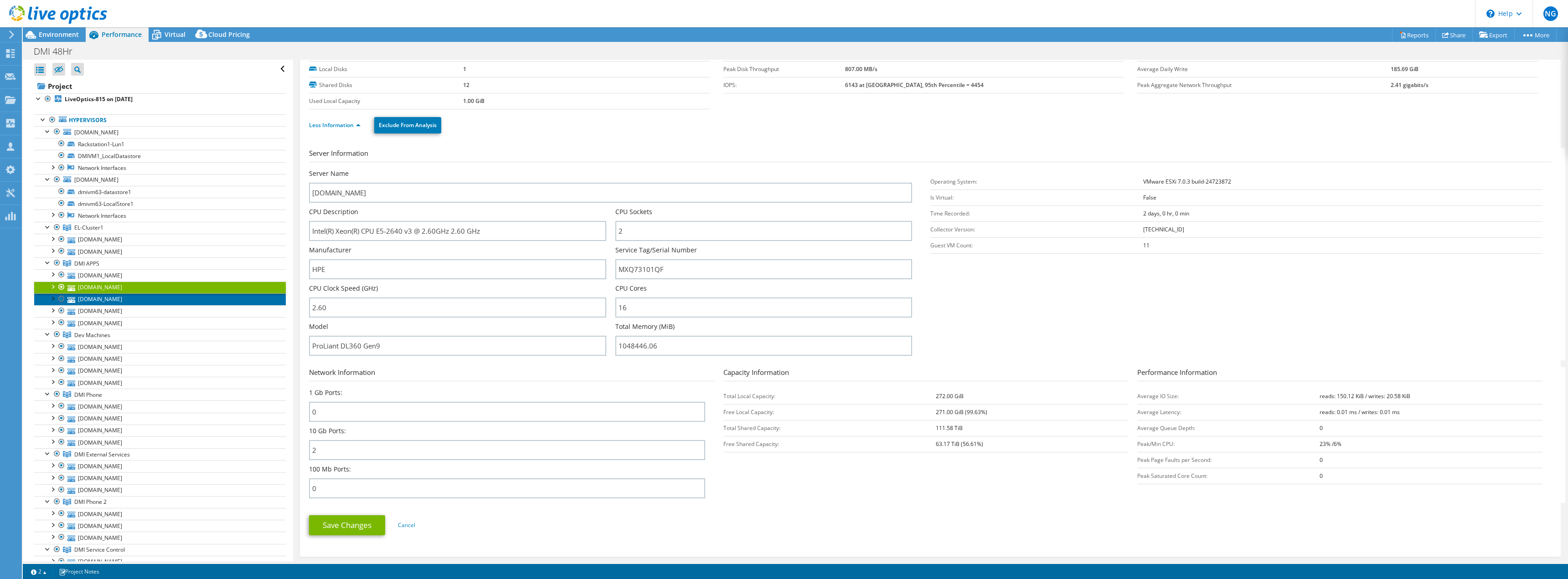
click at [81, 300] on link "[DOMAIN_NAME]" at bounding box center [159, 299] width 251 height 12
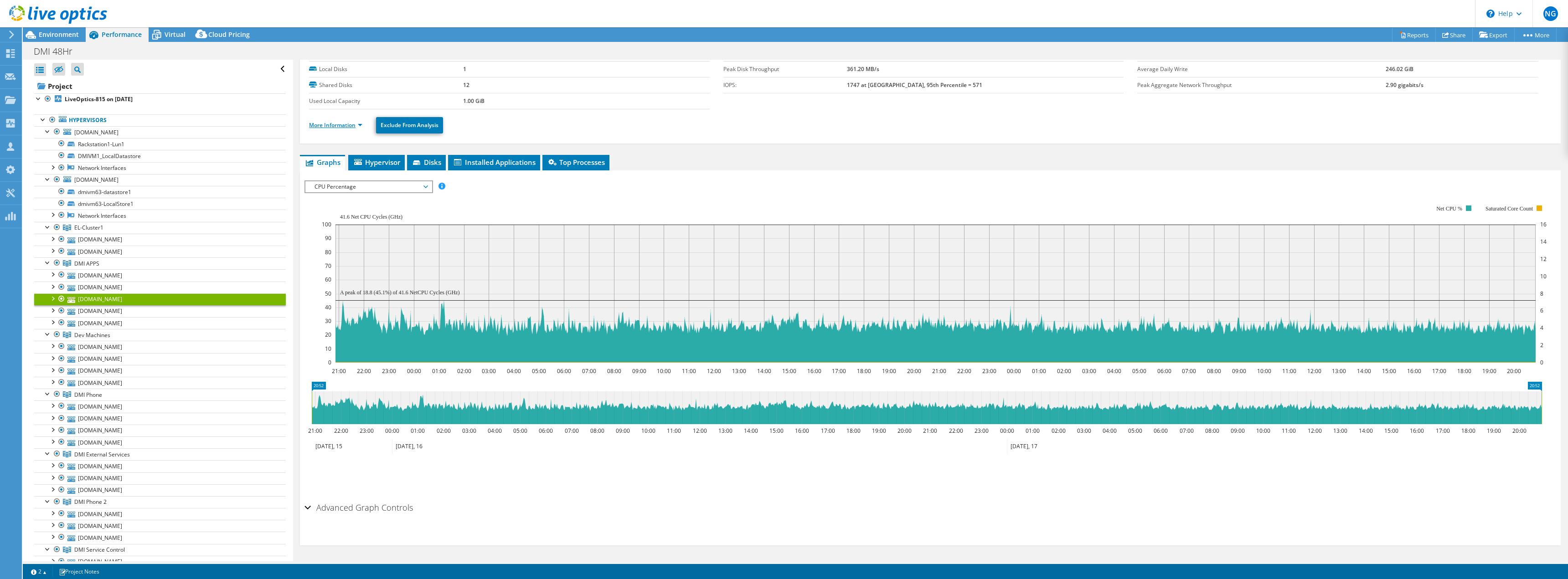
click at [329, 127] on link "More Information" at bounding box center [336, 125] width 54 height 8
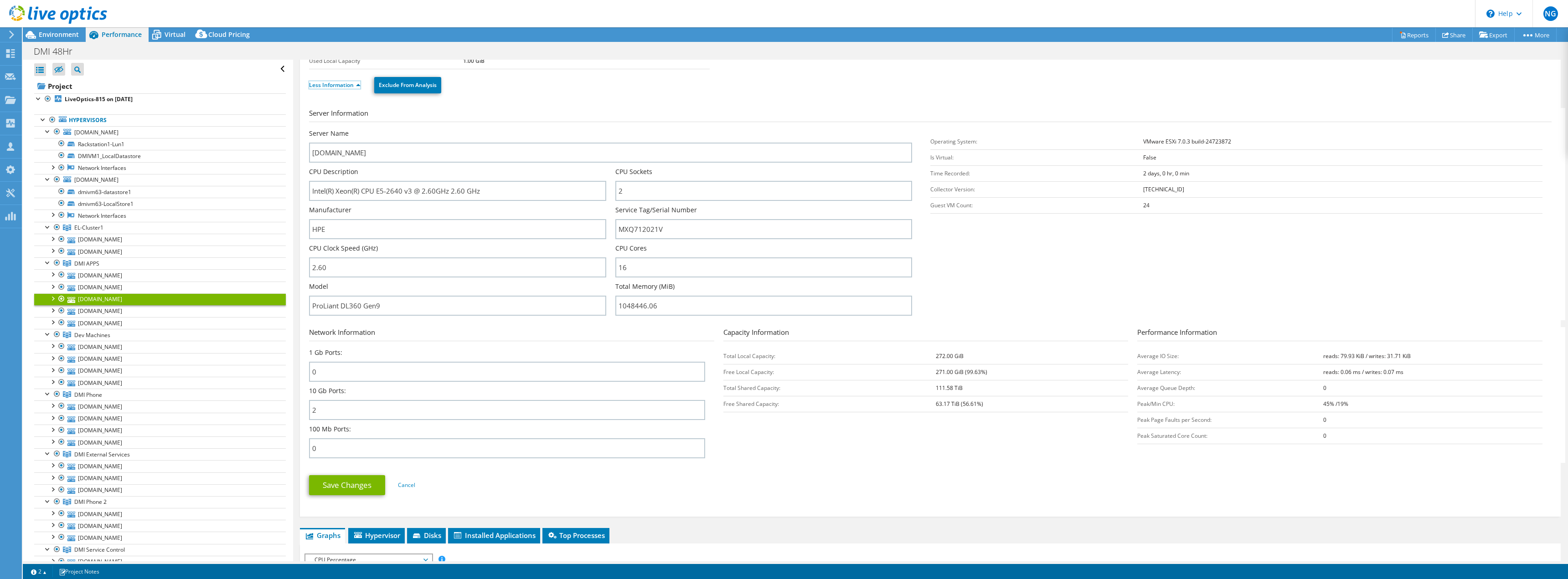
scroll to position [87, 0]
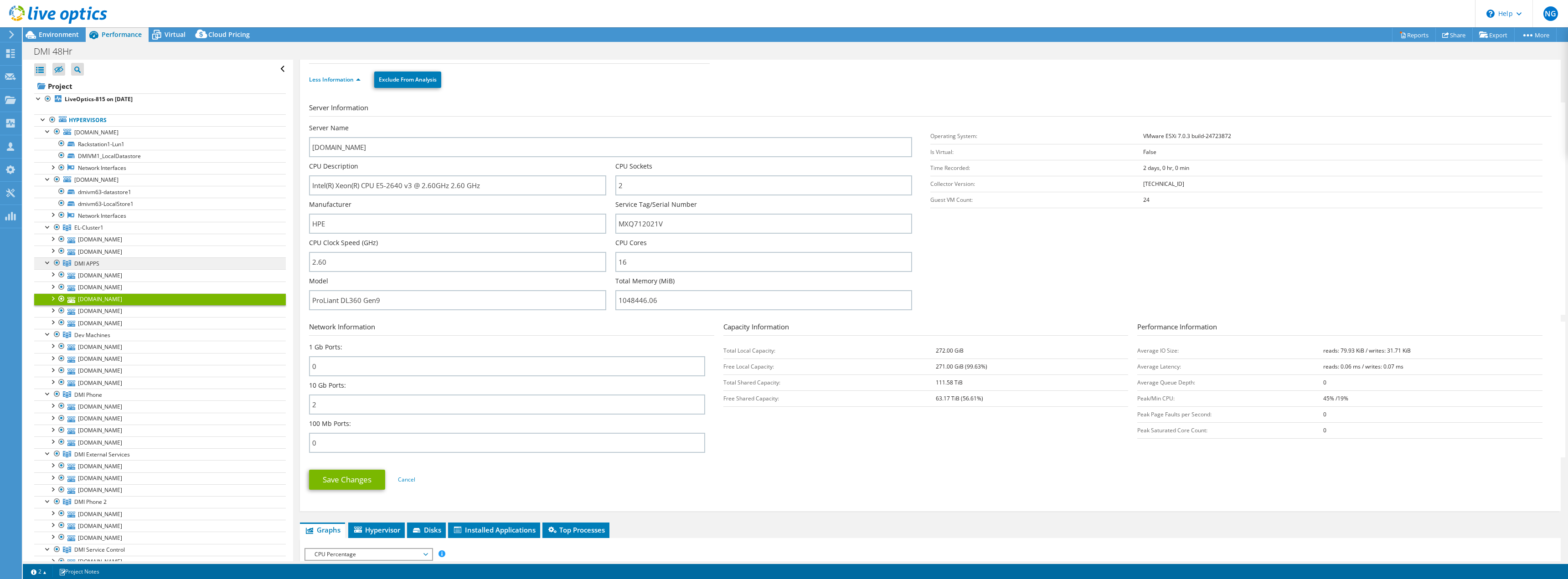
click at [95, 262] on span "DMI APPS" at bounding box center [86, 263] width 25 height 8
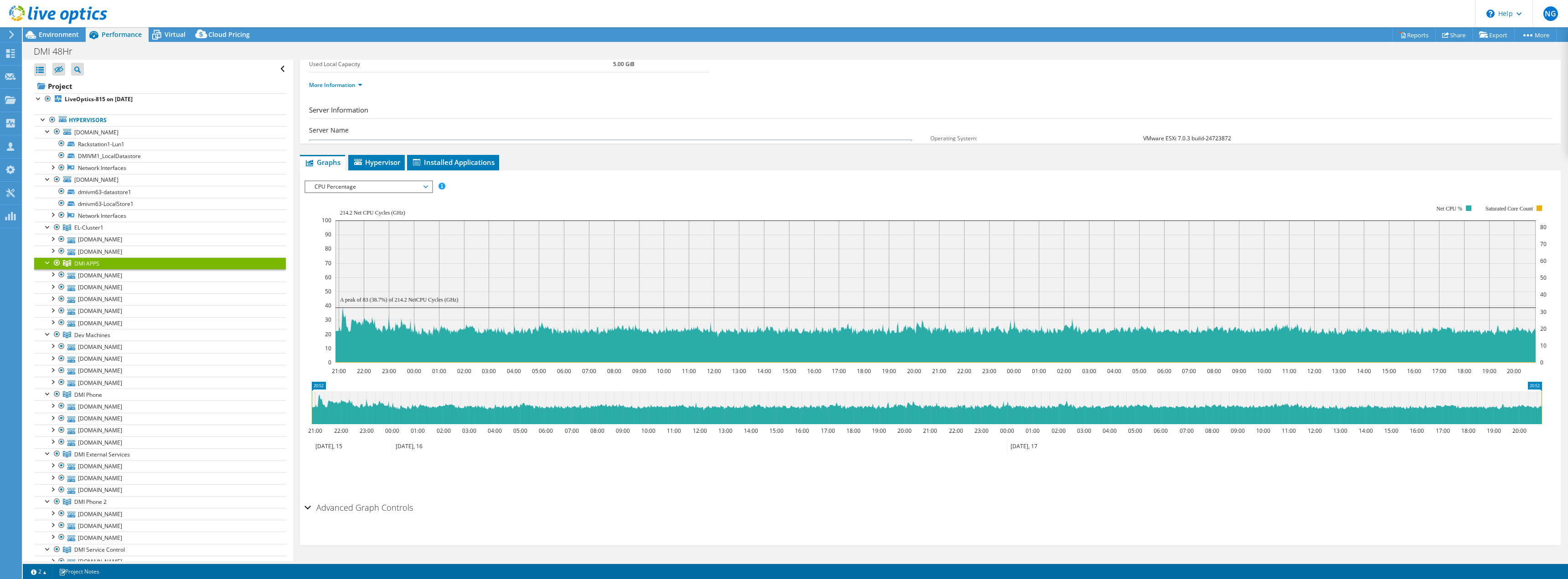
scroll to position [35, 0]
click at [390, 187] on span "CPU Percentage" at bounding box center [368, 187] width 117 height 11
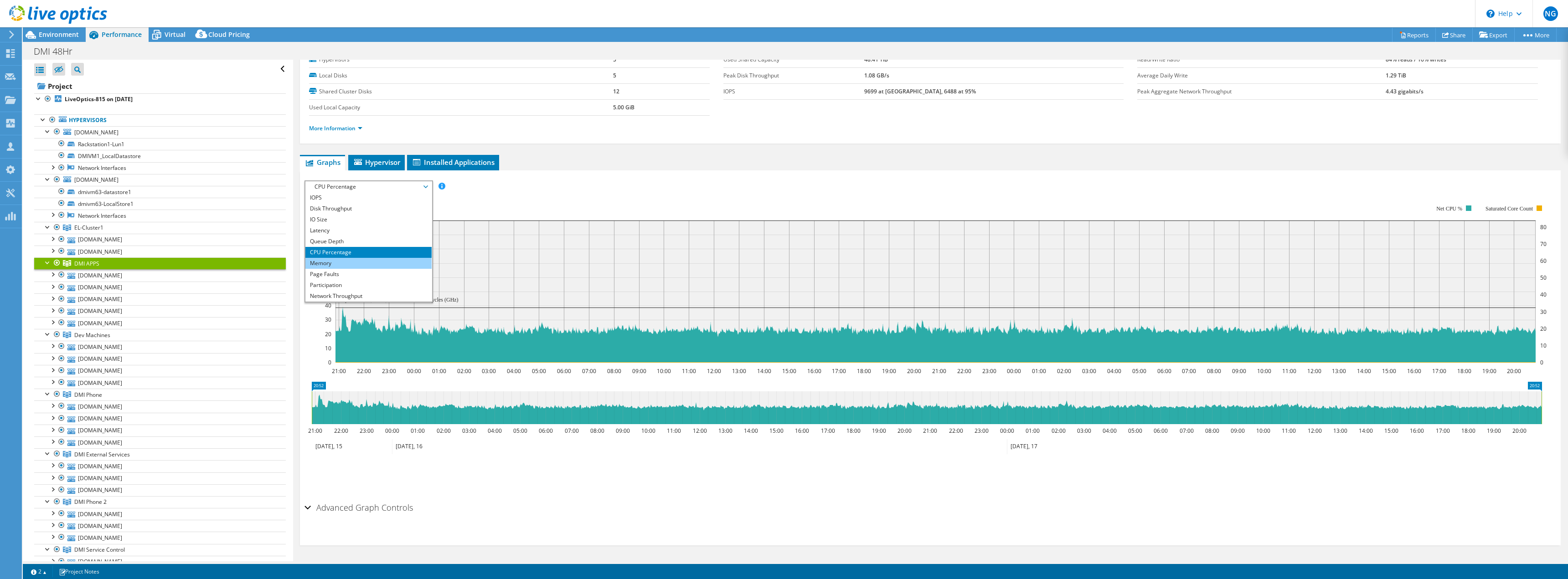
click at [341, 266] on li "Memory" at bounding box center [368, 263] width 126 height 11
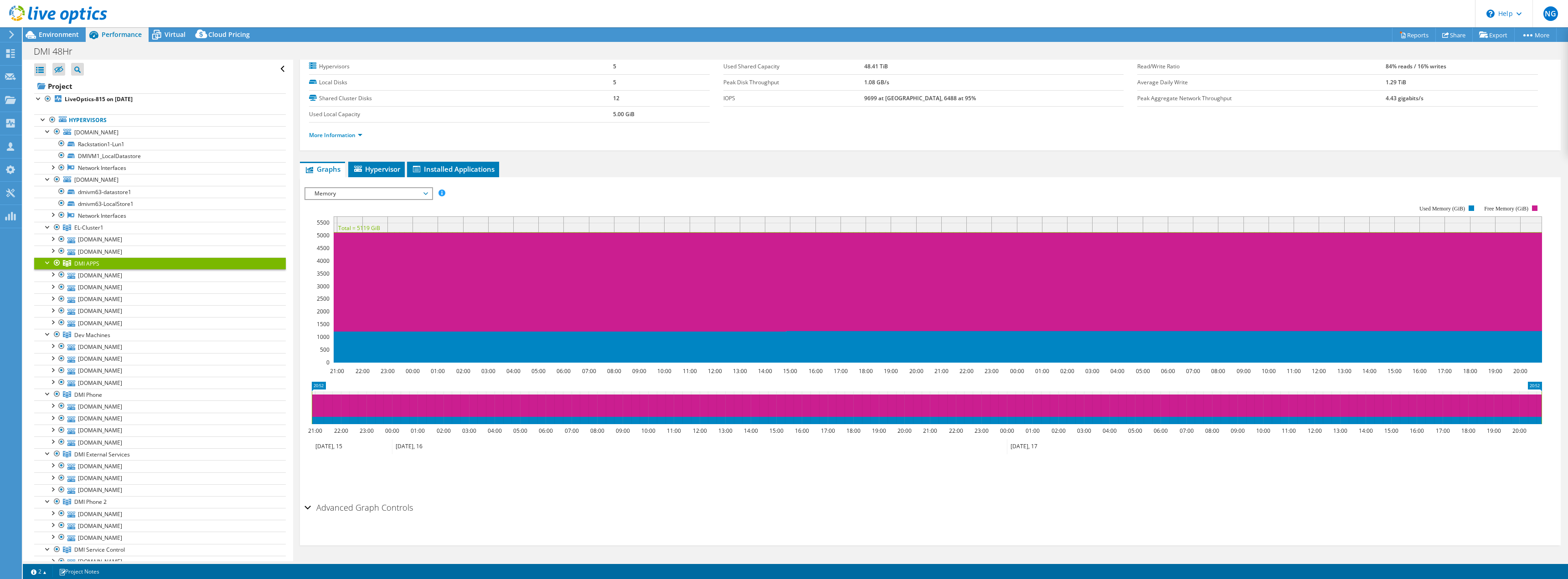
scroll to position [0, 0]
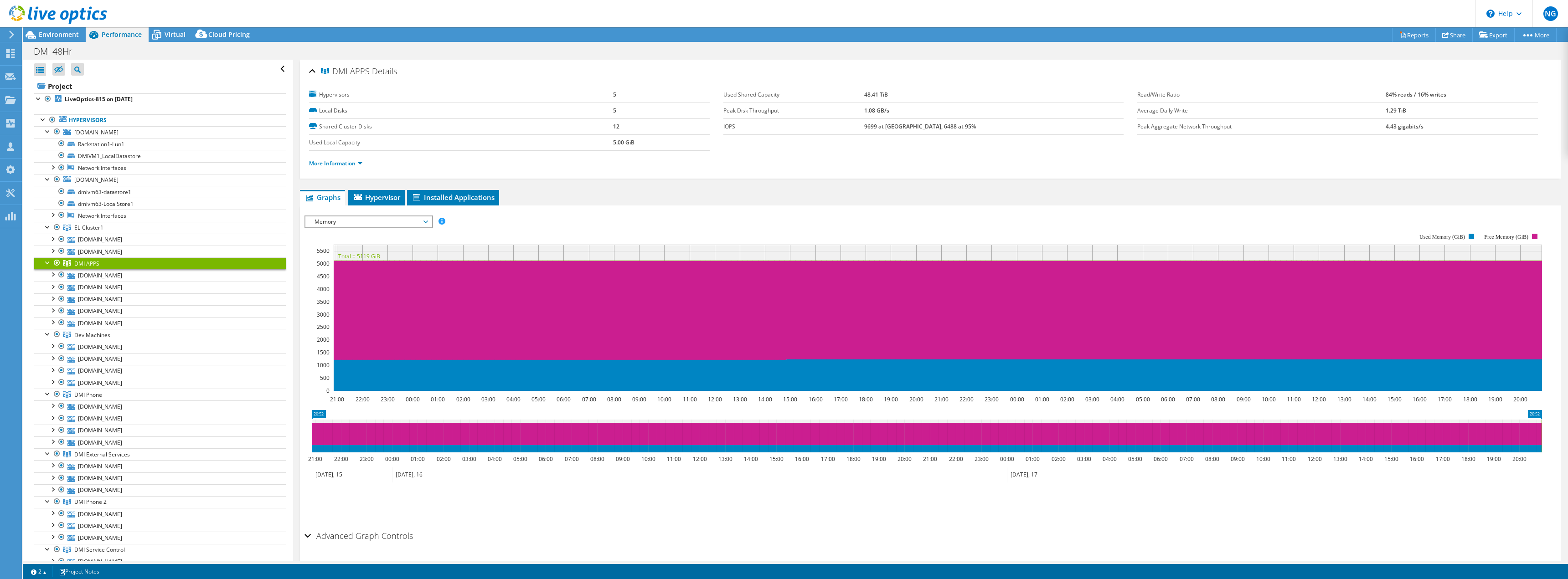
click at [322, 165] on link "More Information" at bounding box center [336, 163] width 54 height 8
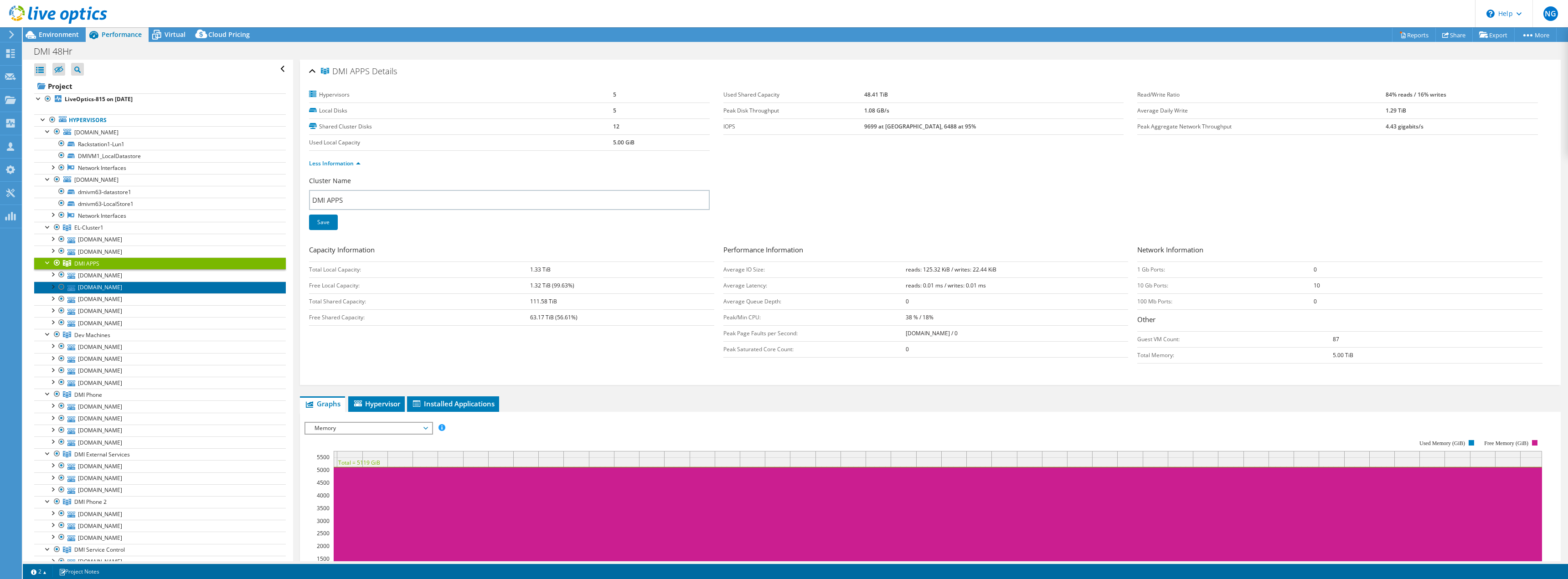
click at [85, 282] on link "[DOMAIN_NAME]" at bounding box center [159, 287] width 251 height 12
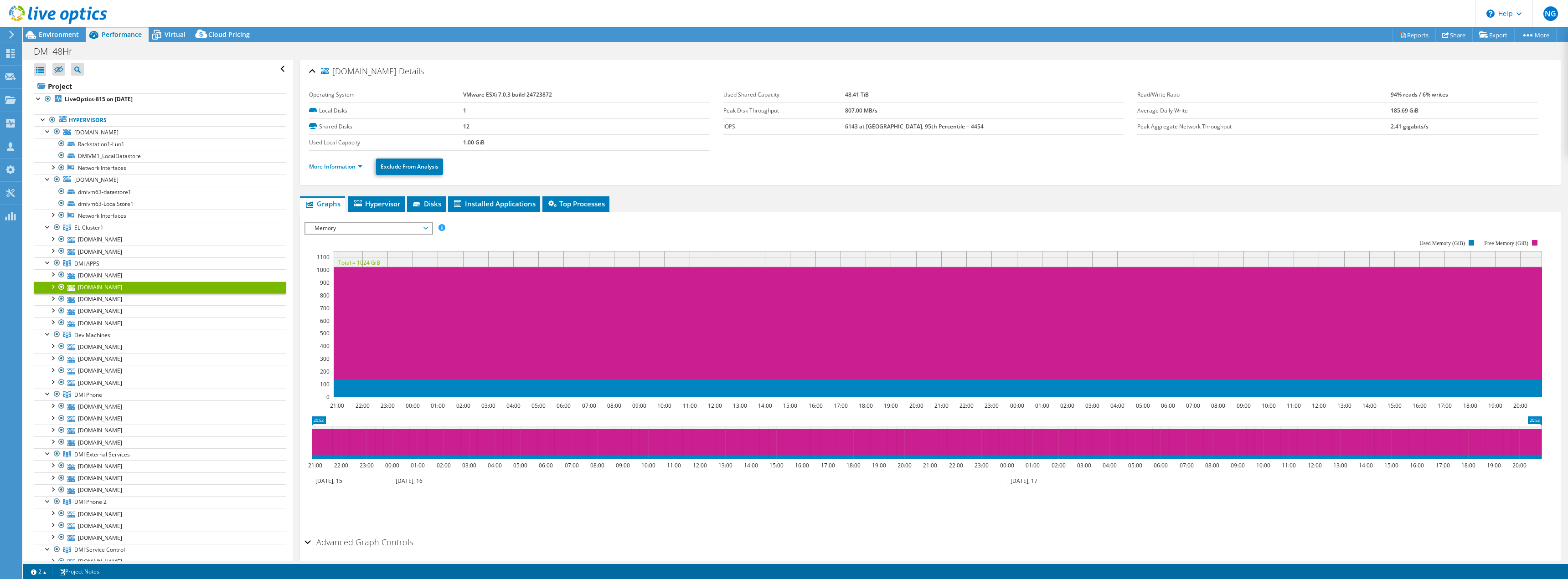
click at [324, 162] on li "More Information" at bounding box center [338, 167] width 59 height 10
click at [324, 164] on link "More Information" at bounding box center [336, 166] width 54 height 8
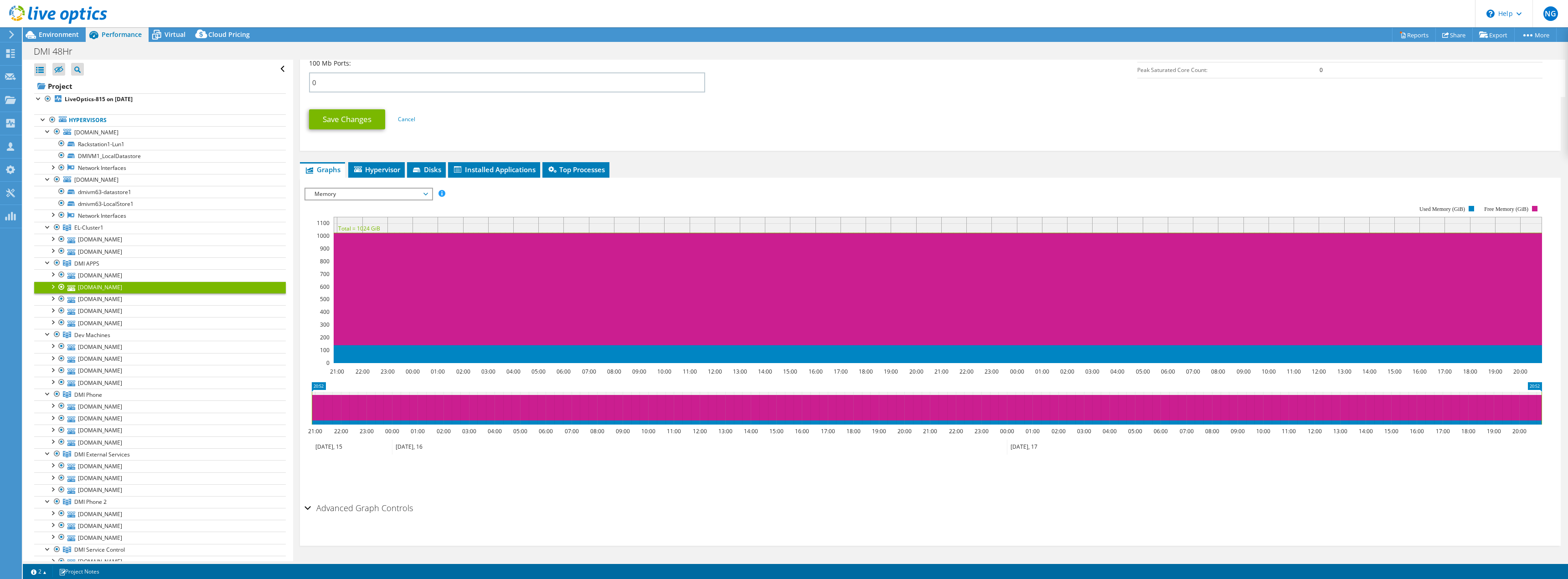
scroll to position [448, 0]
click at [116, 301] on link "[DOMAIN_NAME]" at bounding box center [159, 299] width 251 height 12
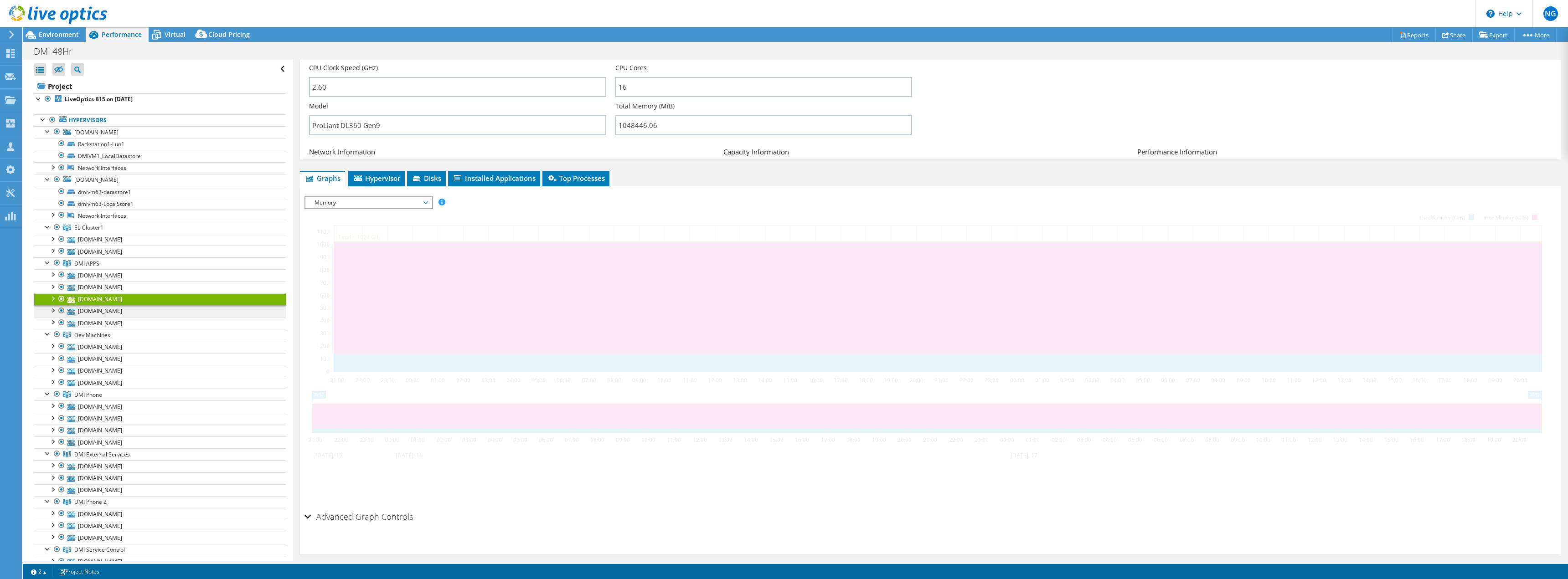
scroll to position [35, 0]
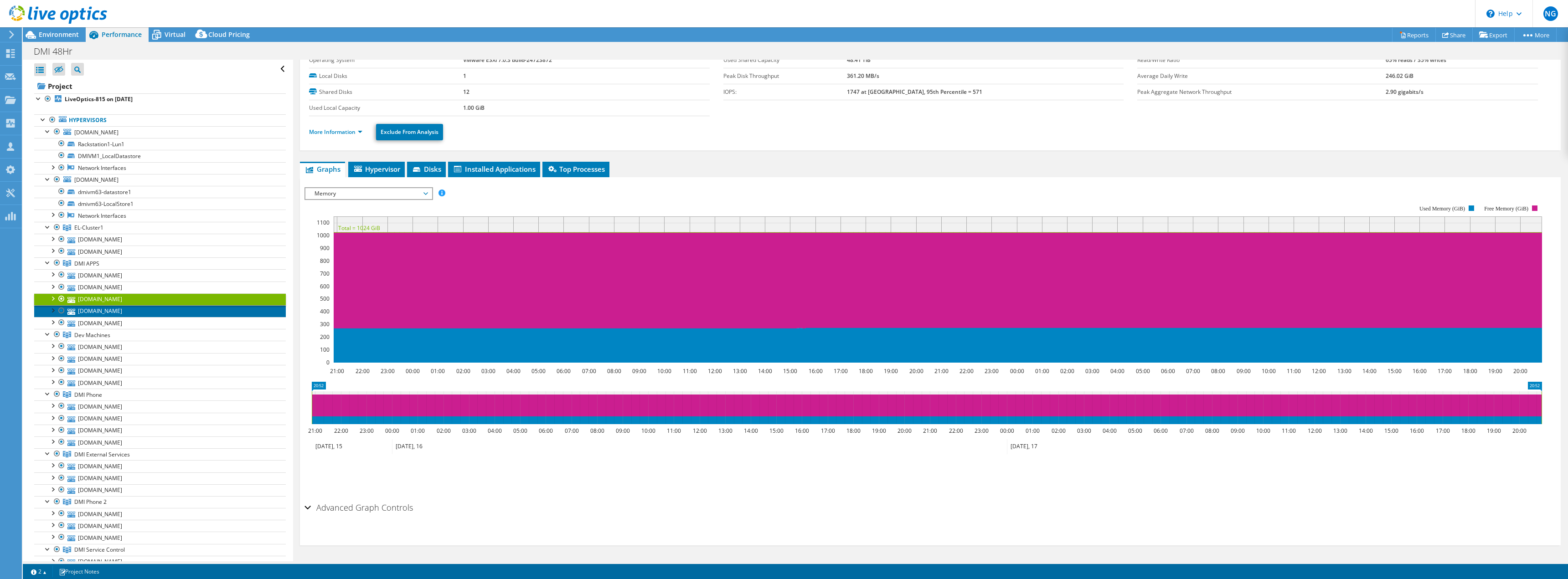
click at [107, 314] on link "[DOMAIN_NAME]" at bounding box center [159, 311] width 251 height 12
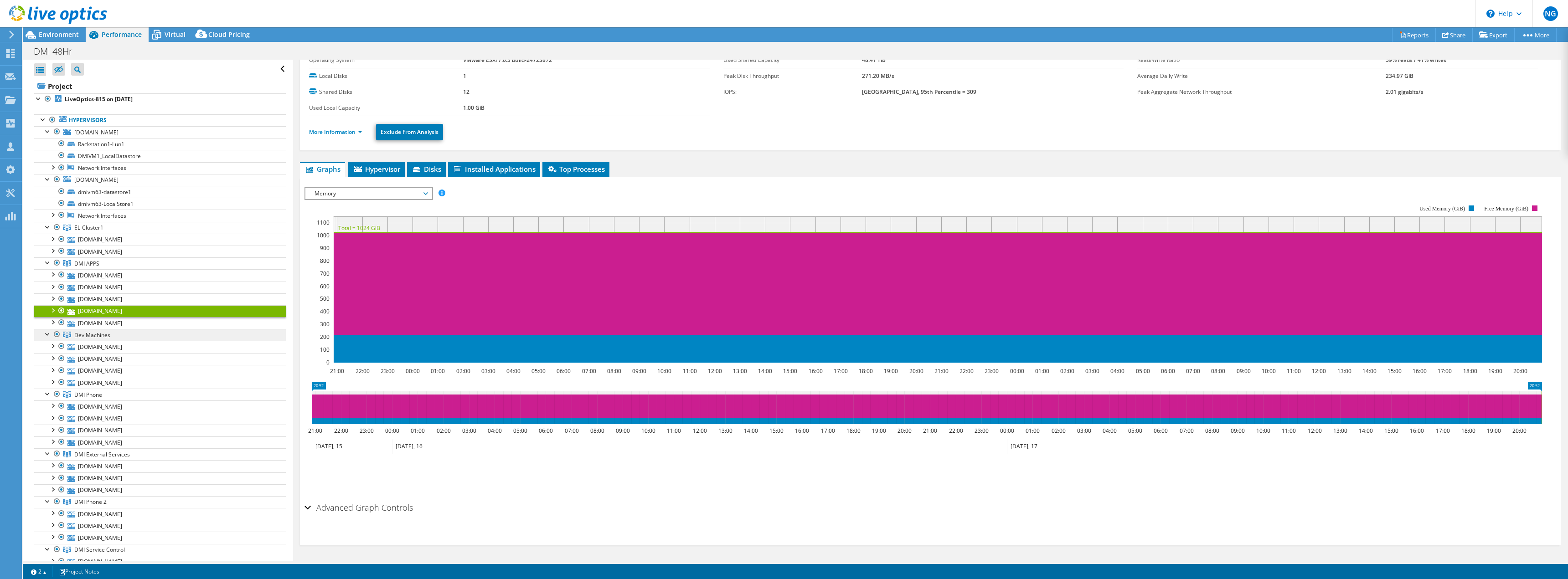
scroll to position [0, 0]
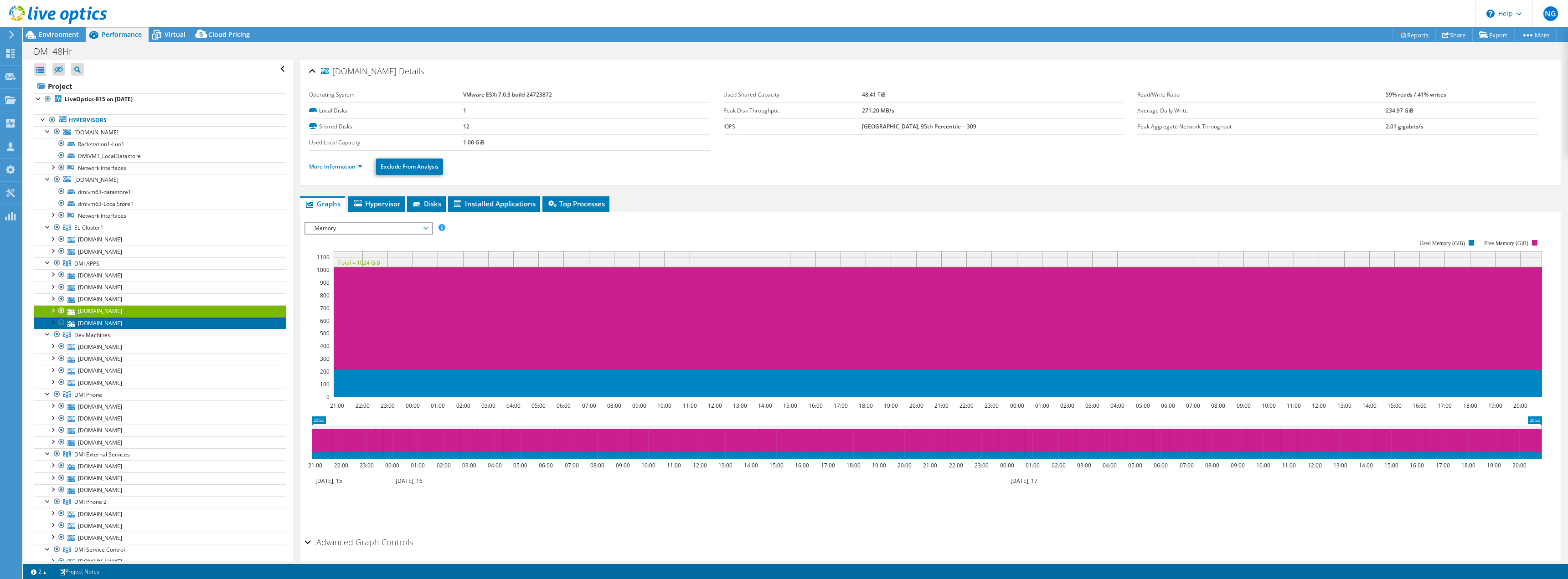
click at [97, 326] on link "[DOMAIN_NAME]" at bounding box center [159, 322] width 251 height 12
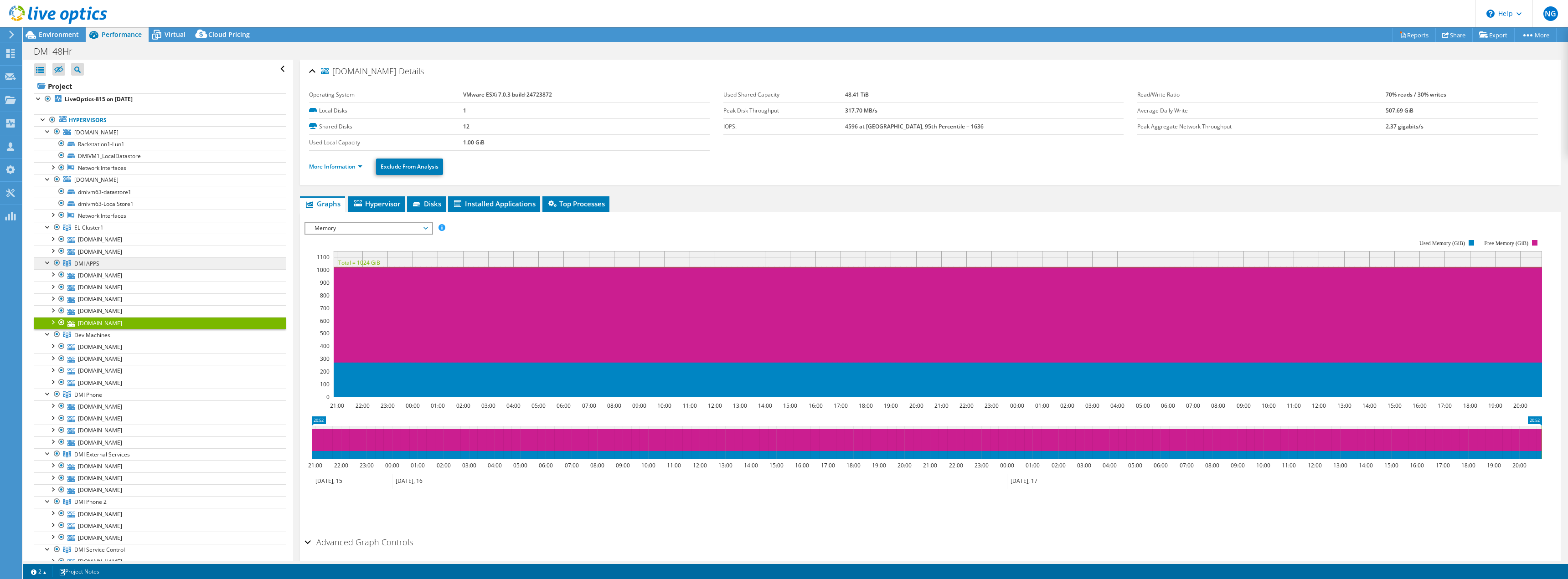
click at [83, 262] on span "DMI APPS" at bounding box center [86, 263] width 25 height 8
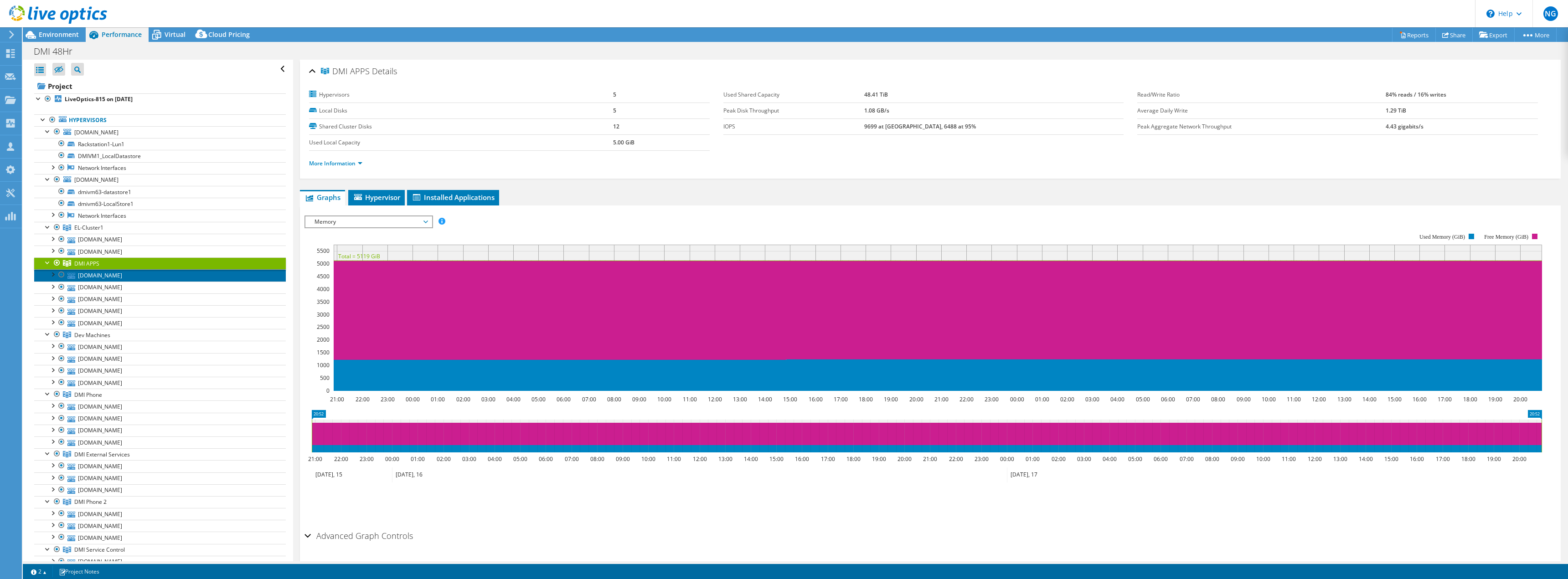
click at [113, 277] on link "[DOMAIN_NAME]" at bounding box center [159, 275] width 251 height 12
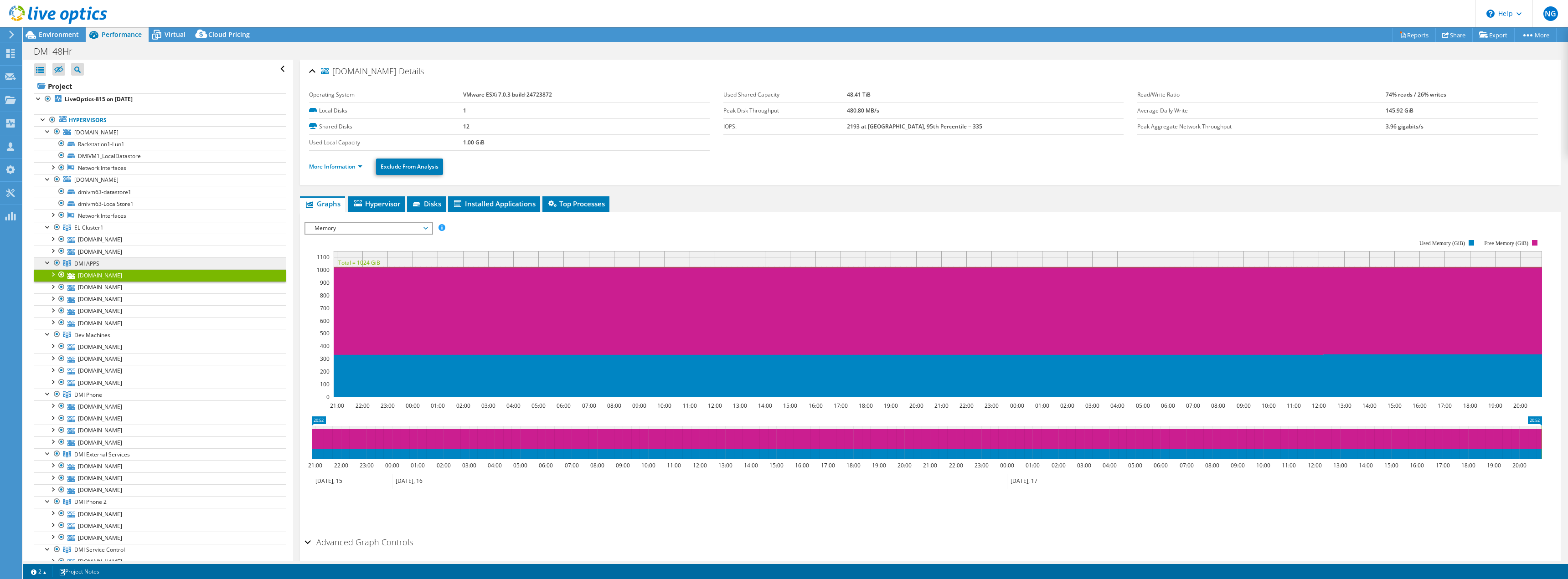
click at [82, 260] on span "DMI APPS" at bounding box center [86, 263] width 25 height 8
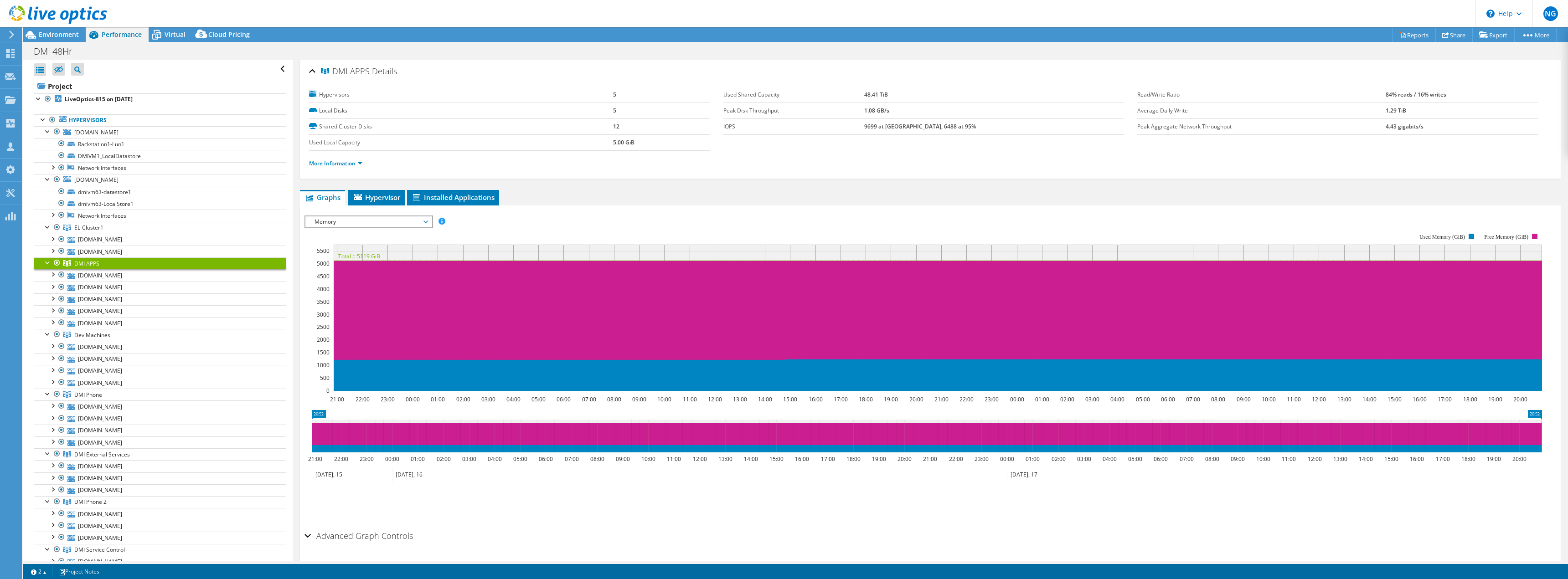
drag, startPoint x: 653, startPoint y: 209, endPoint x: 649, endPoint y: 212, distance: 5.0
click at [649, 208] on div "IOPS Disk Throughput IO Size Latency Queue Depth CPU Percentage Memory Page Fau…" at bounding box center [930, 366] width 1251 height 321
click at [393, 221] on span "Memory" at bounding box center [368, 222] width 117 height 11
click at [344, 289] on li "CPU Percentage" at bounding box center [368, 288] width 126 height 11
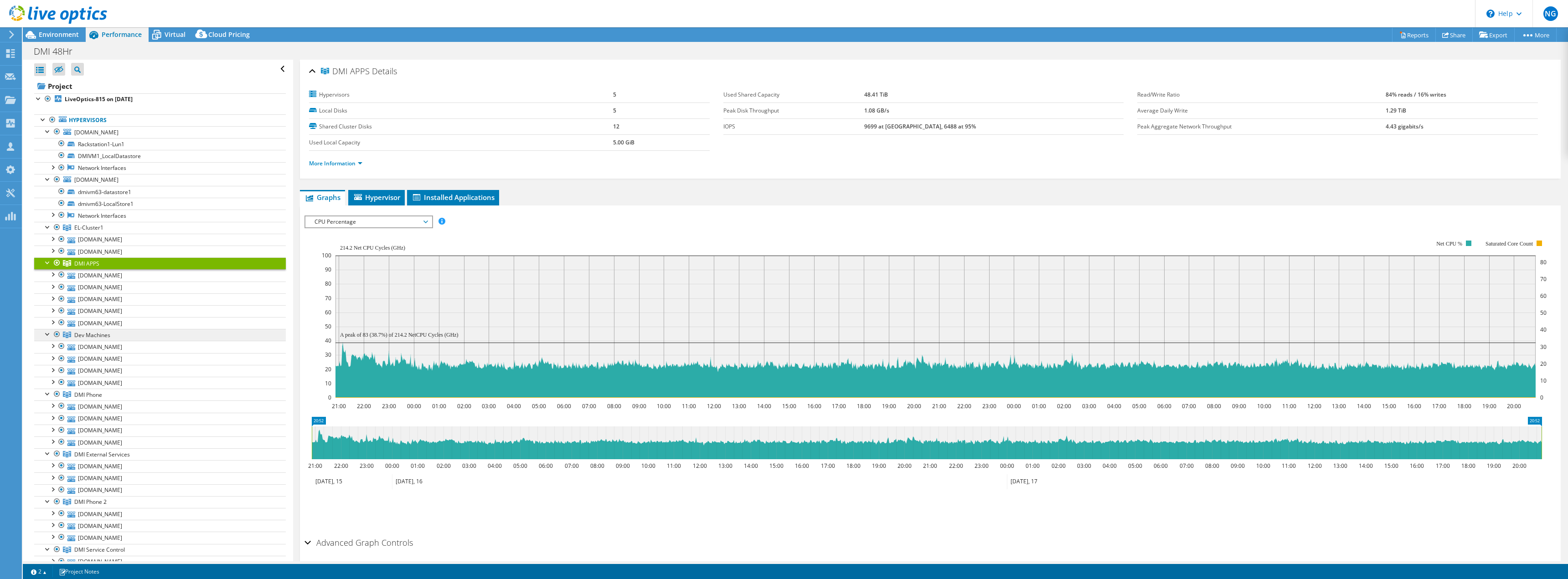
click at [99, 337] on span "Dev Machines" at bounding box center [92, 335] width 36 height 8
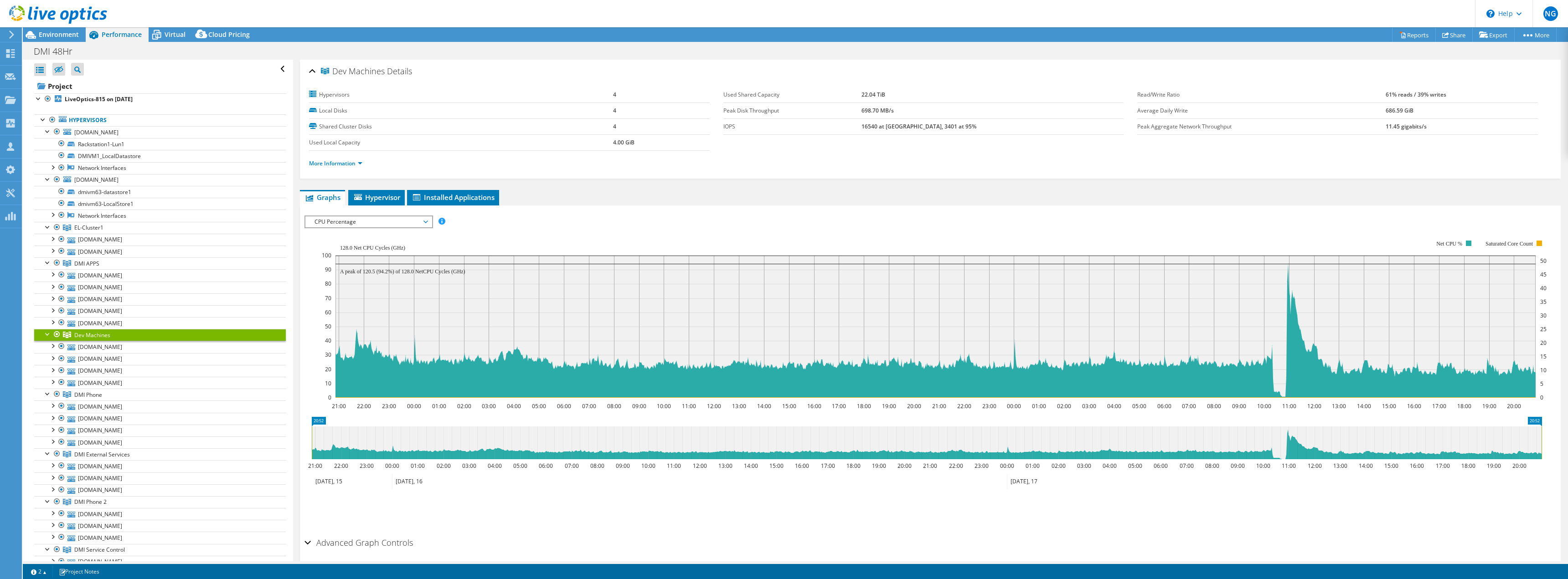
click at [714, 208] on div "IOPS Disk Throughput IO Size Latency Queue Depth CPU Percentage Memory Page Fau…" at bounding box center [930, 369] width 1251 height 328
click at [757, 210] on div "IOPS Disk Throughput IO Size Latency Queue Depth CPU Percentage Memory Page Fau…" at bounding box center [930, 369] width 1251 height 328
click at [714, 226] on div "IOPS Disk Throughput IO Size Latency Queue Depth CPU Percentage Memory Page Fau…" at bounding box center [930, 221] width 1251 height 12
drag, startPoint x: 571, startPoint y: 218, endPoint x: 560, endPoint y: 223, distance: 12.1
click at [571, 213] on div "IOPS Disk Throughput IO Size Latency Queue Depth CPU Percentage Memory Page Fau…" at bounding box center [930, 372] width 1251 height 322
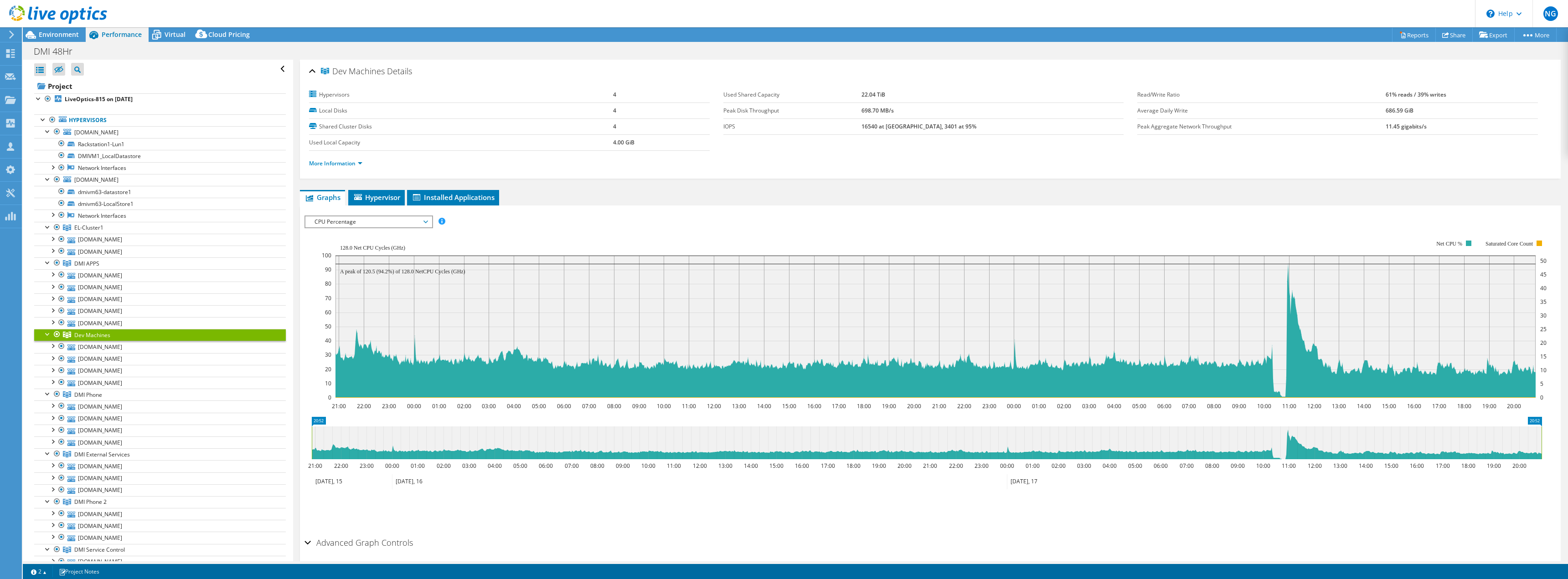
click at [584, 222] on div "IOPS Disk Throughput IO Size Latency Queue Depth CPU Percentage Memory Page Fau…" at bounding box center [930, 221] width 1251 height 12
click at [366, 217] on span "CPU Percentage" at bounding box center [368, 222] width 117 height 11
click at [331, 299] on li "Memory" at bounding box center [368, 299] width 126 height 11
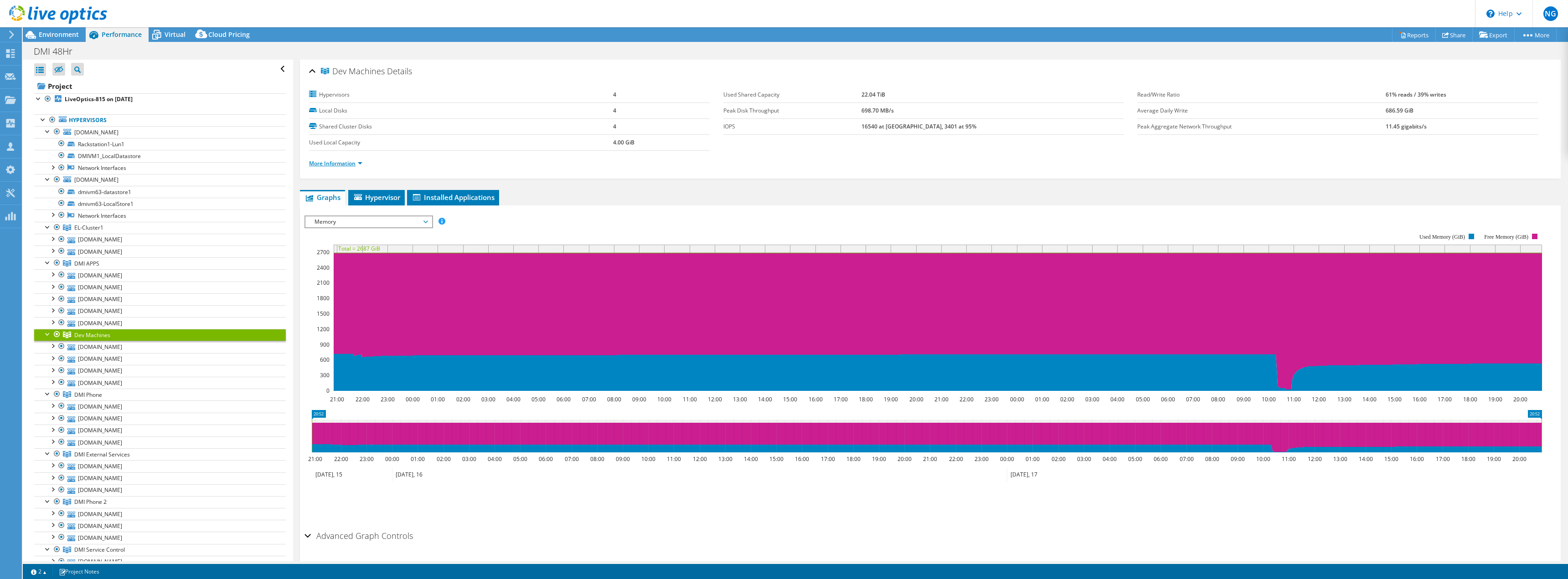
click at [340, 163] on link "More Information" at bounding box center [336, 163] width 54 height 8
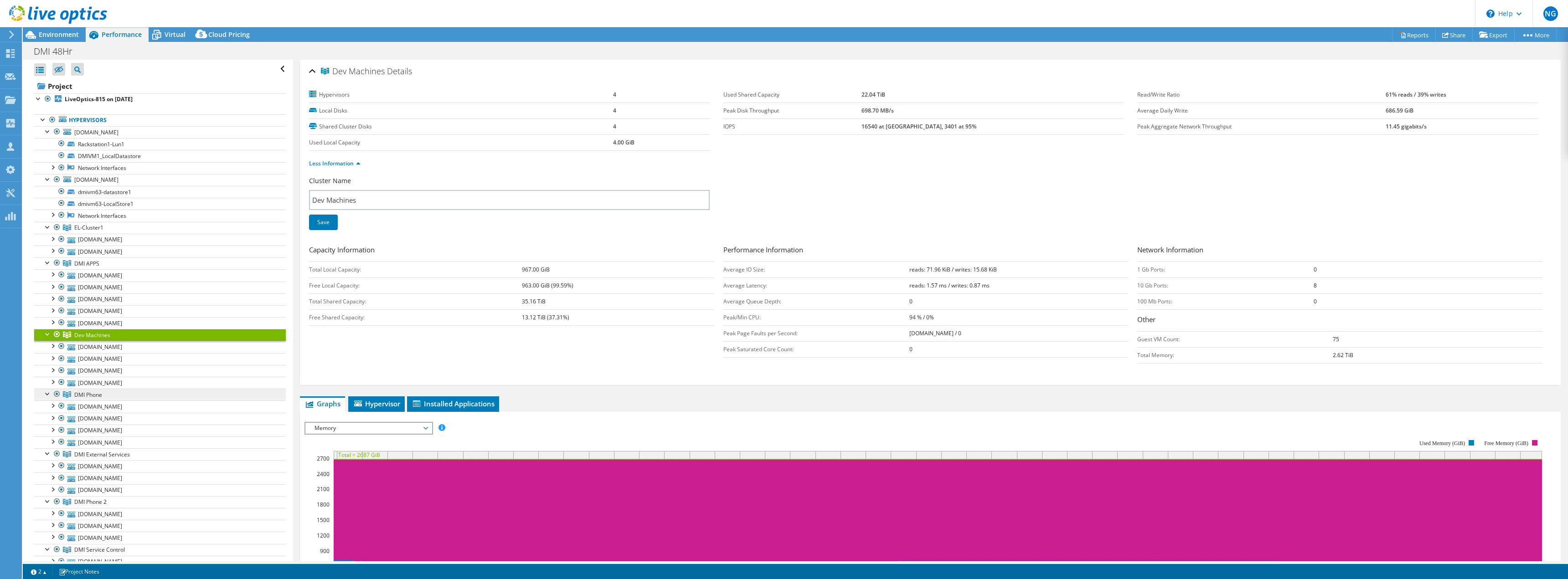
click at [96, 395] on span "DMI Phone" at bounding box center [88, 395] width 28 height 8
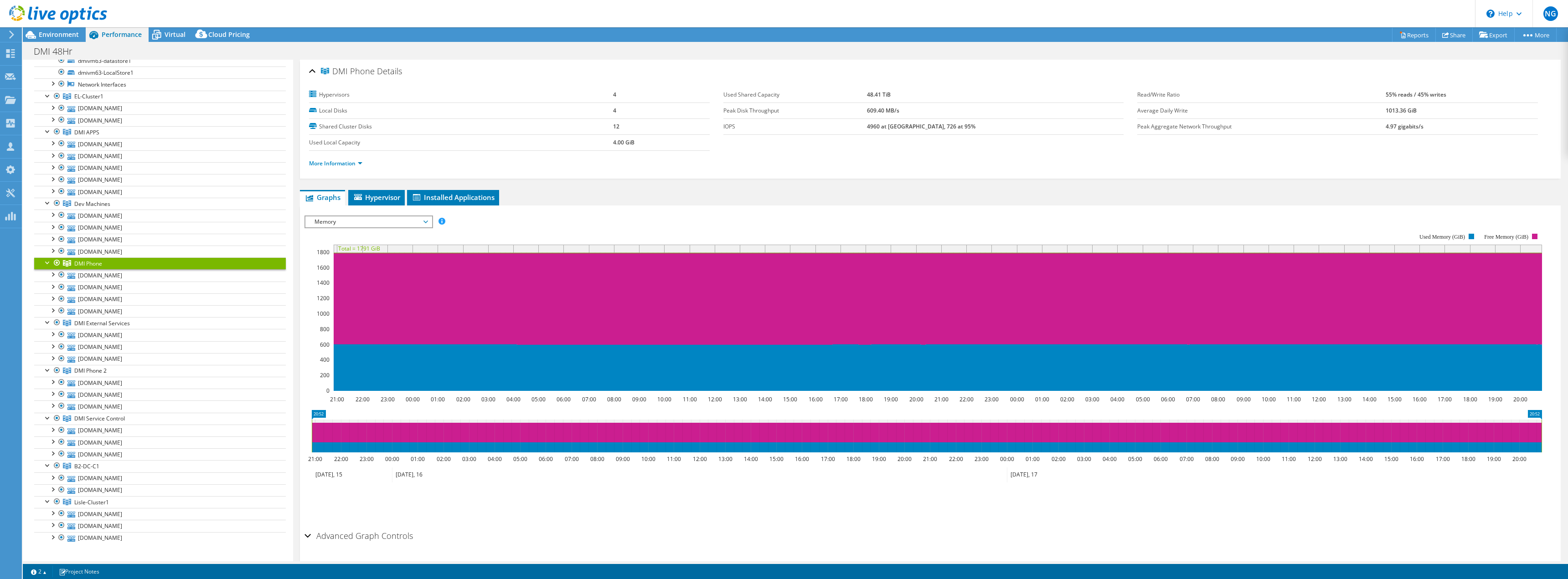
scroll to position [137, 0]
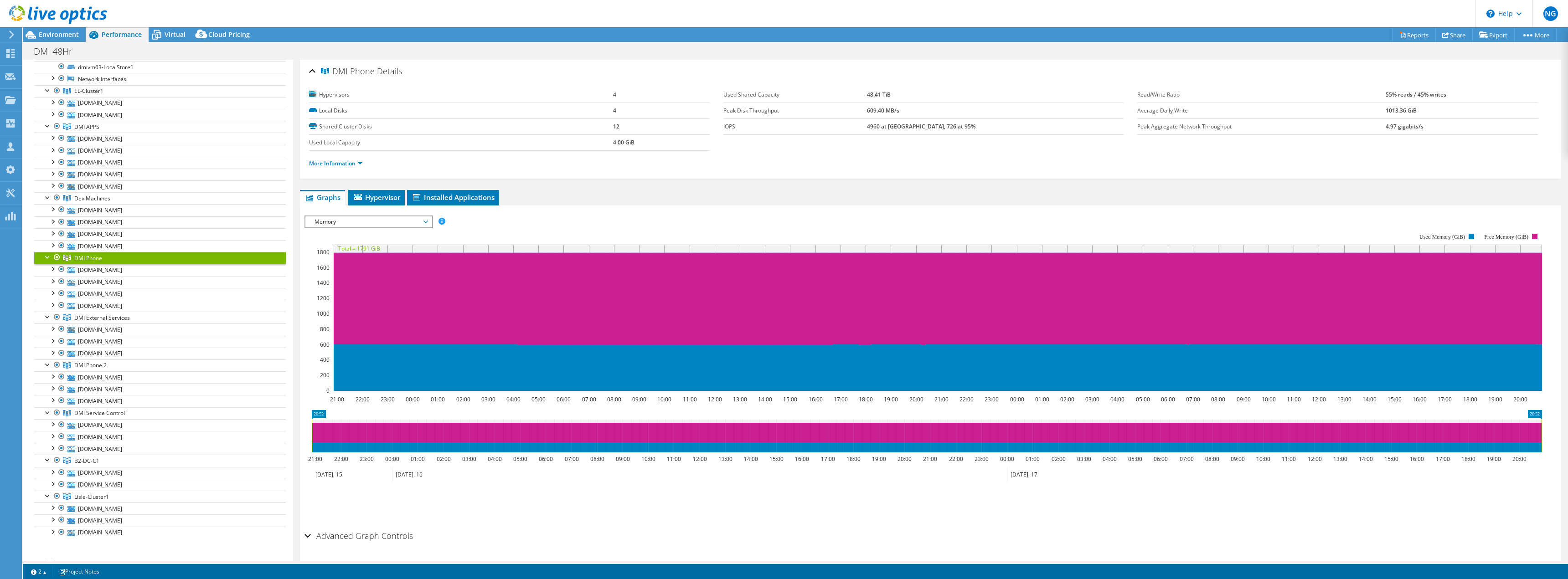
click at [403, 224] on span "Memory" at bounding box center [368, 222] width 117 height 11
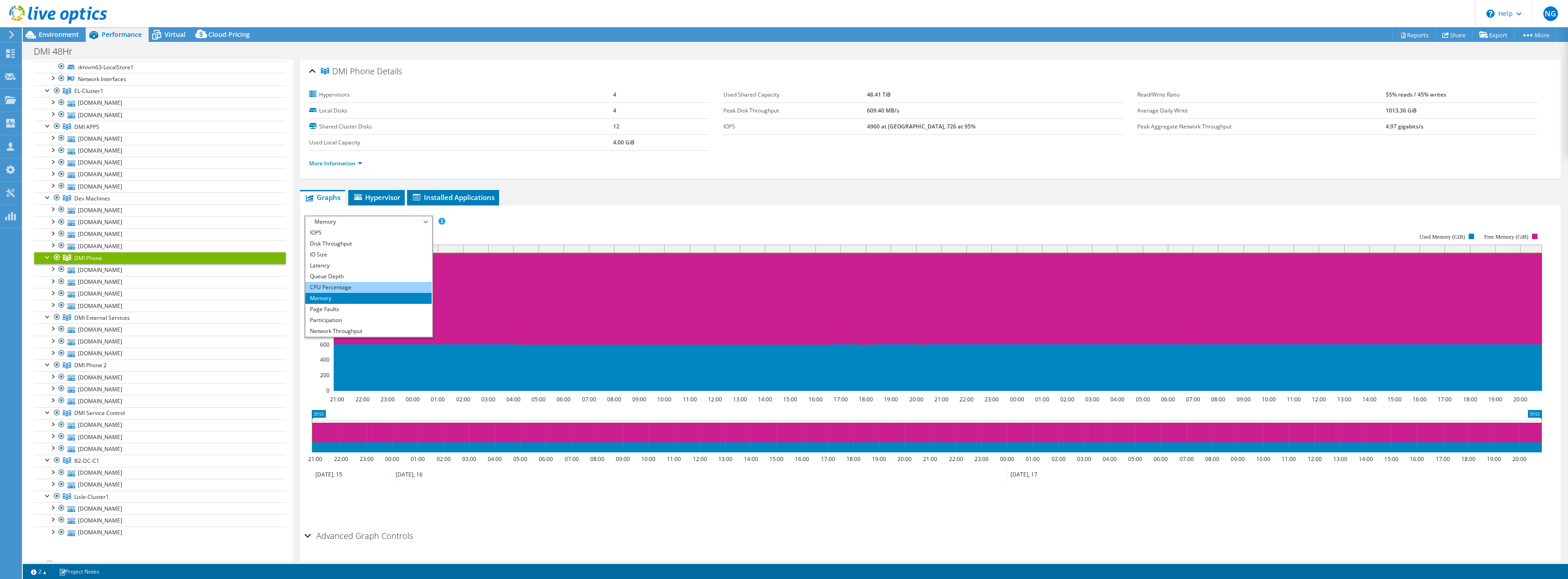
click at [340, 288] on li "CPU Percentage" at bounding box center [368, 288] width 126 height 11
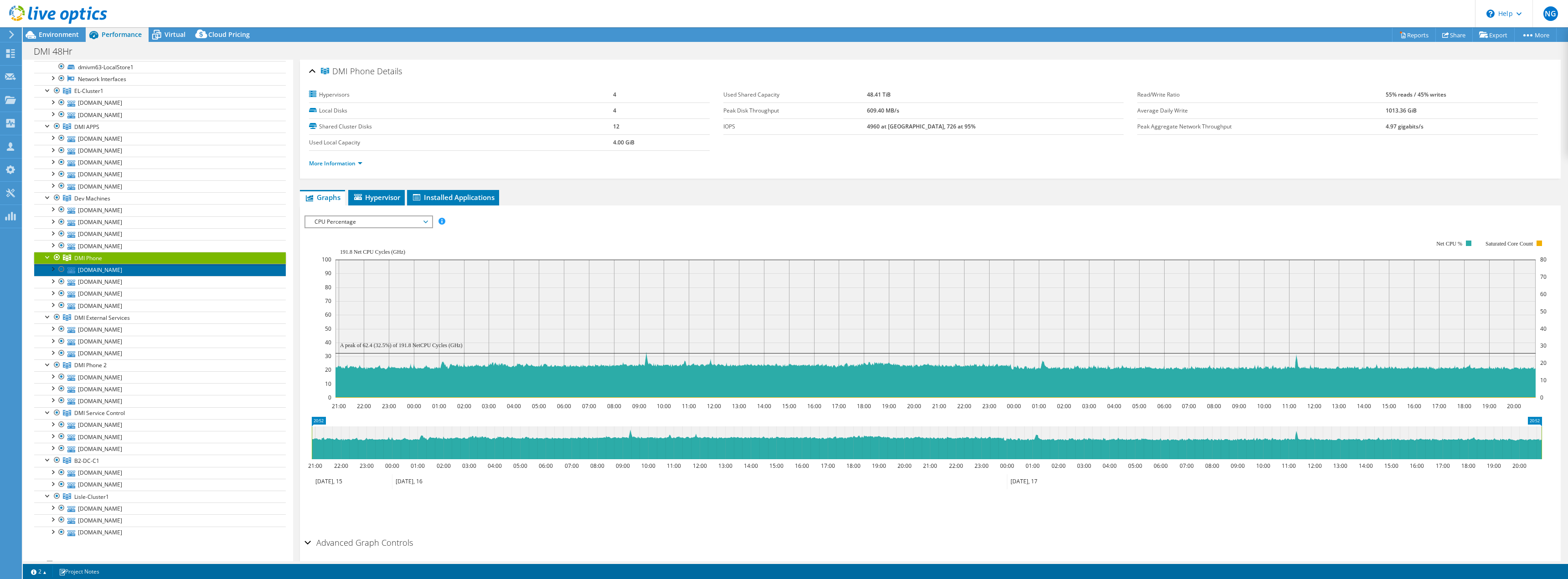
click at [126, 274] on link "[DOMAIN_NAME]" at bounding box center [159, 269] width 251 height 12
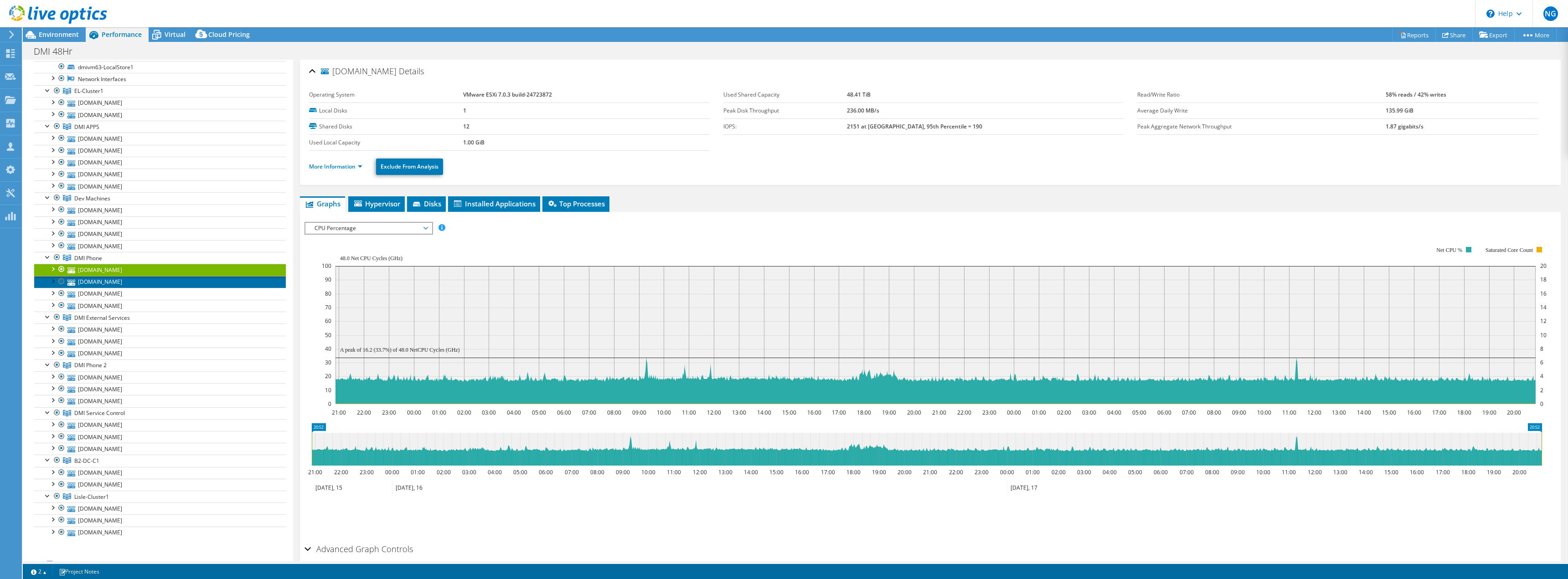
click at [121, 280] on link "[DOMAIN_NAME]" at bounding box center [159, 282] width 251 height 12
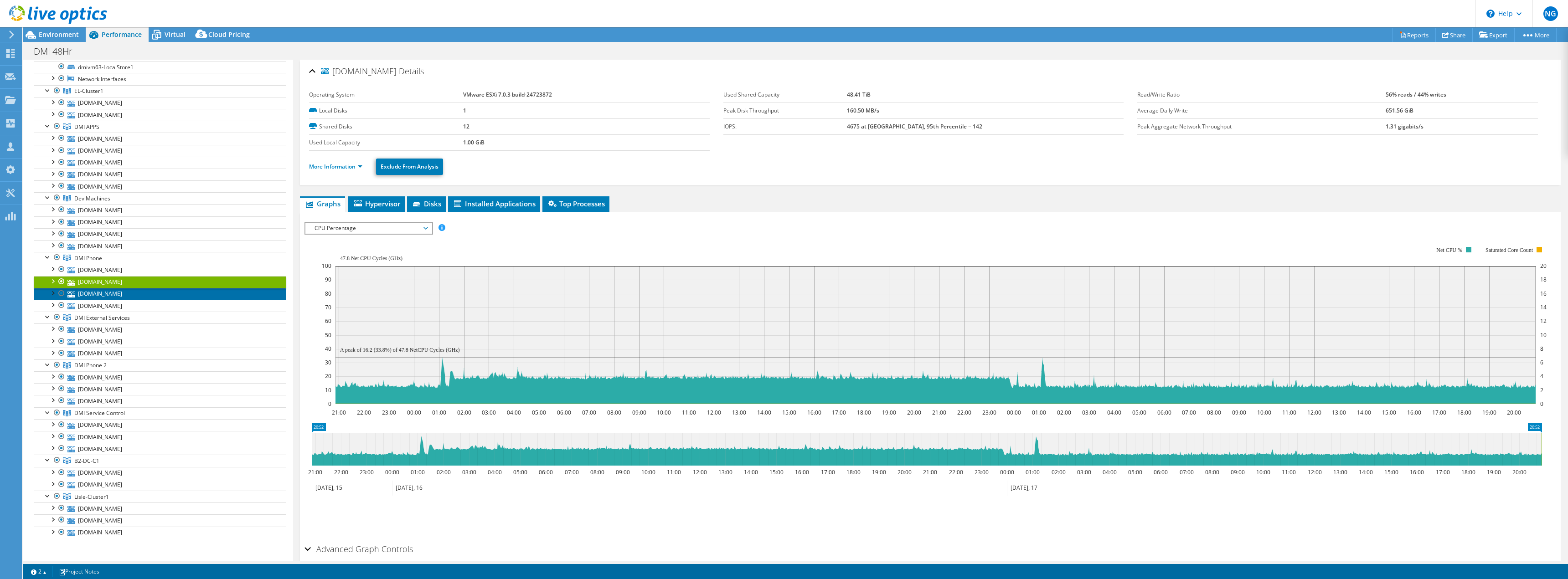
click at [108, 295] on link "[DOMAIN_NAME]" at bounding box center [159, 293] width 251 height 12
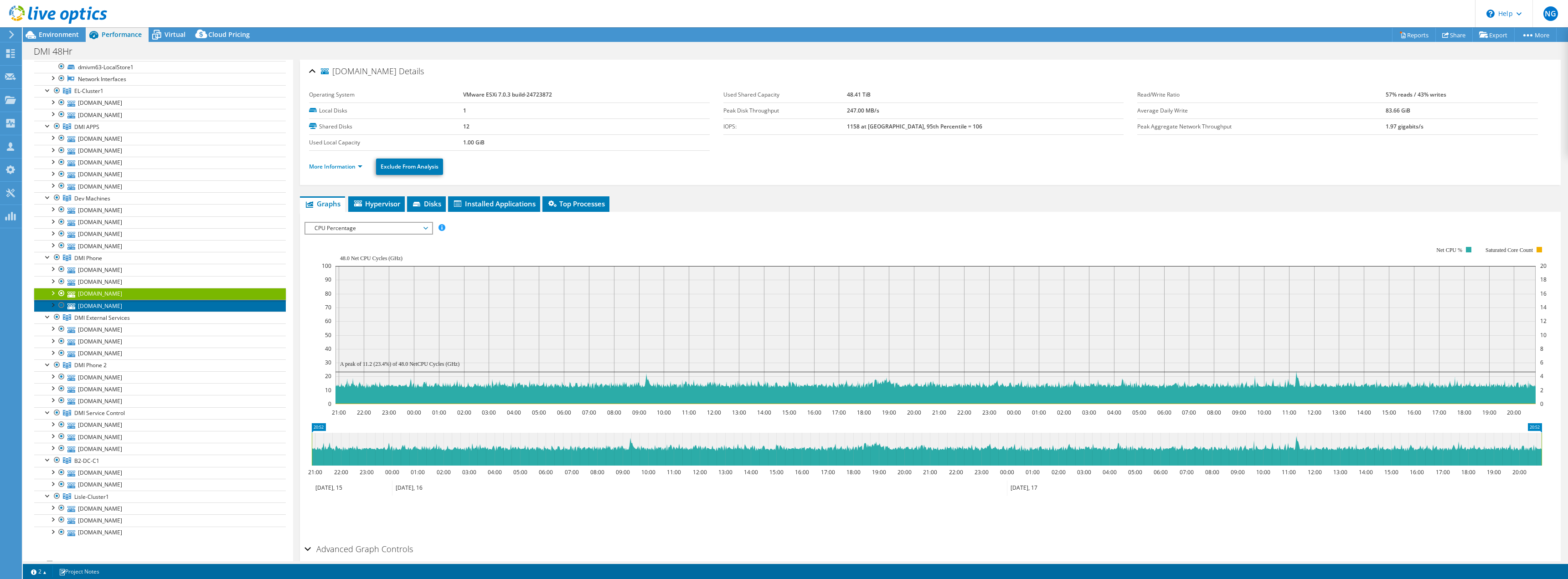
click at [102, 310] on link "[DOMAIN_NAME]" at bounding box center [159, 305] width 251 height 12
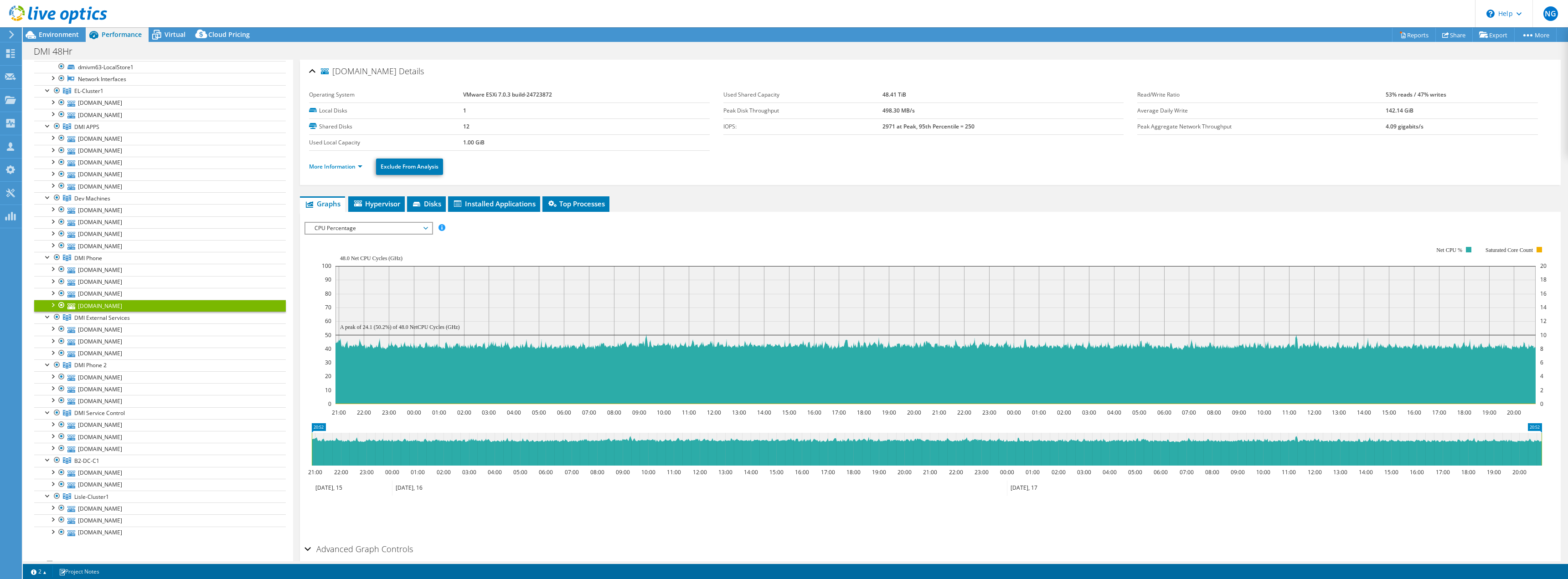
click at [794, 215] on div "IOPS Disk Throughput IO Size Latency Queue Depth CPU Percentage Memory Page Fau…" at bounding box center [930, 375] width 1251 height 328
click at [842, 218] on div "IOPS Disk Throughput IO Size Latency Queue Depth CPU Percentage Memory Page Fau…" at bounding box center [930, 378] width 1251 height 322
click at [758, 243] on rect at bounding box center [934, 325] width 1225 height 182
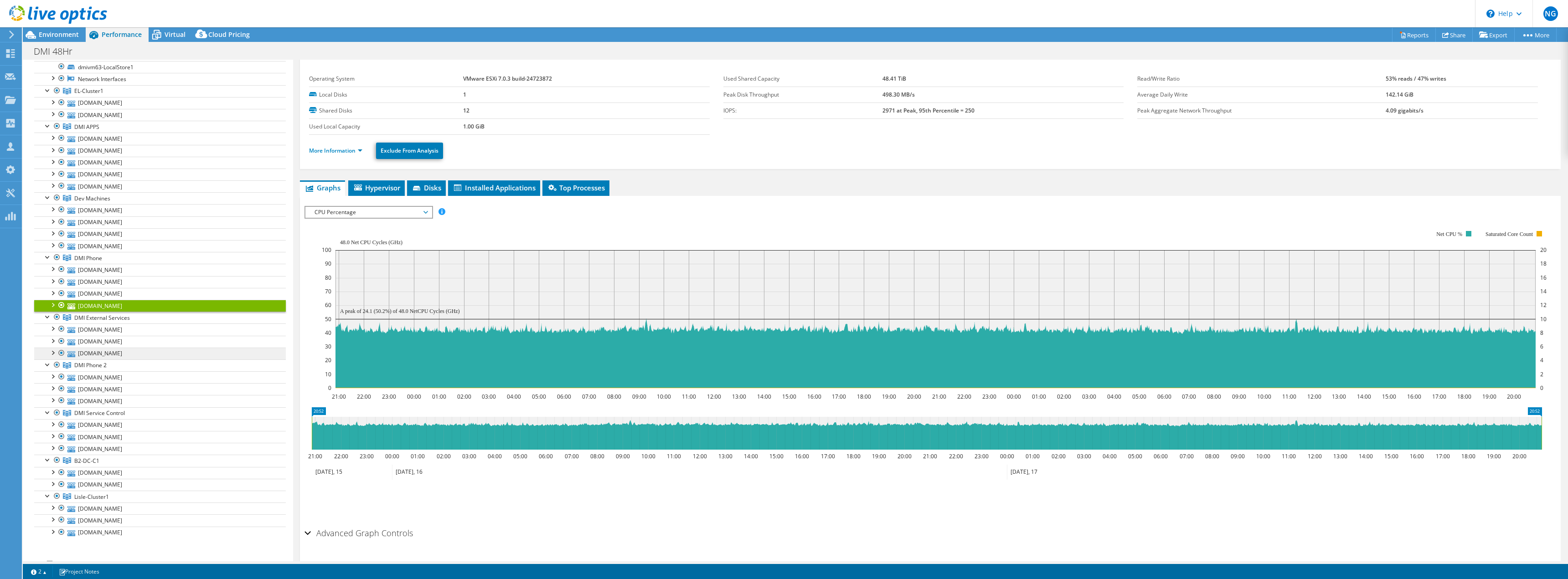
scroll to position [41, 0]
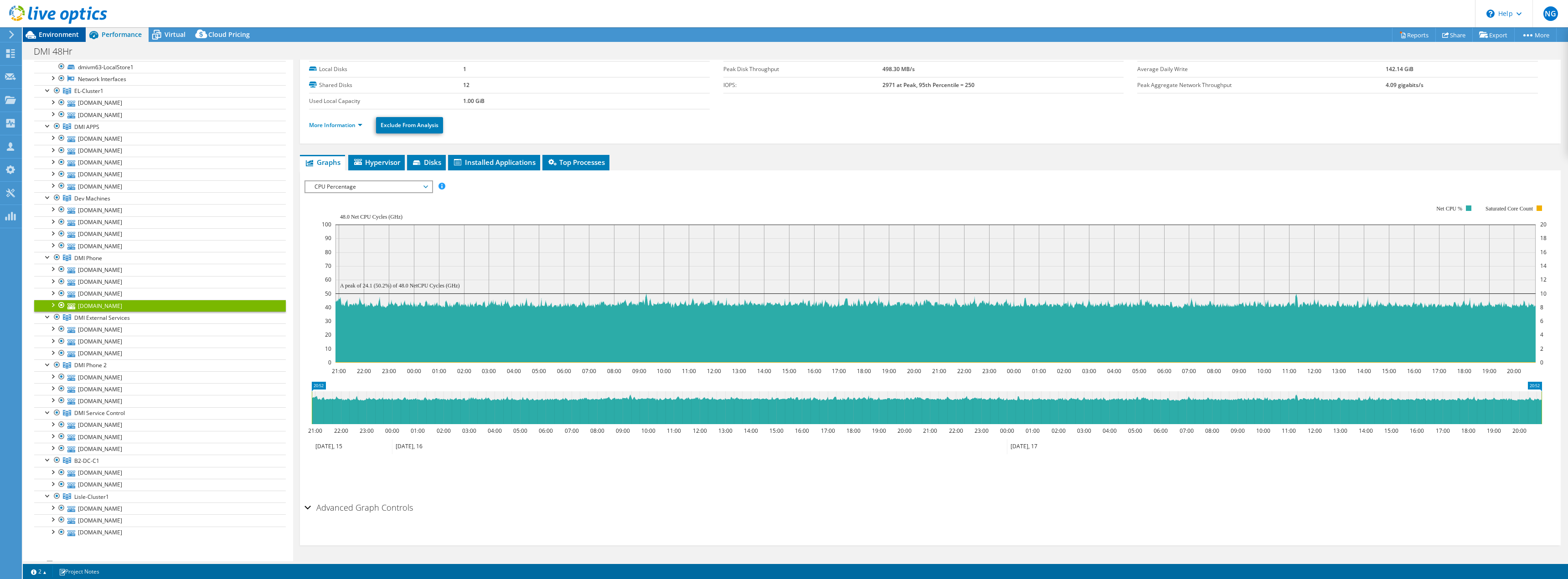
click at [54, 38] on span "Environment" at bounding box center [59, 34] width 40 height 9
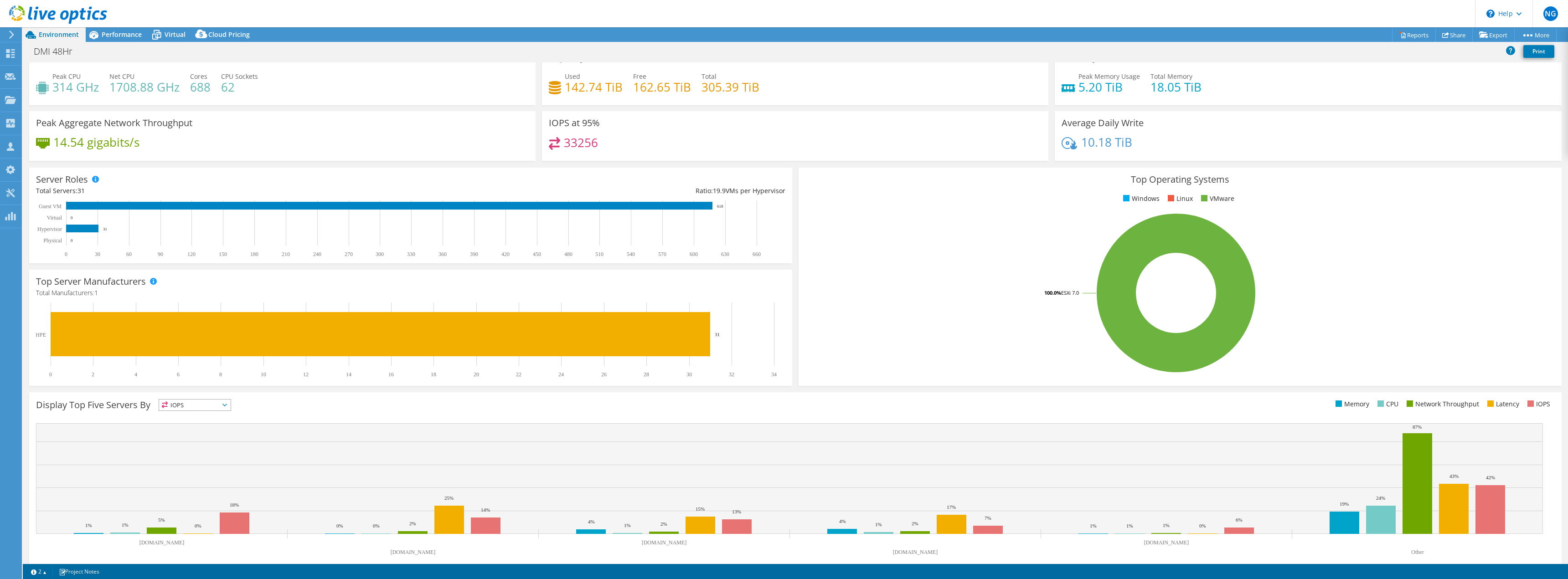
scroll to position [0, 0]
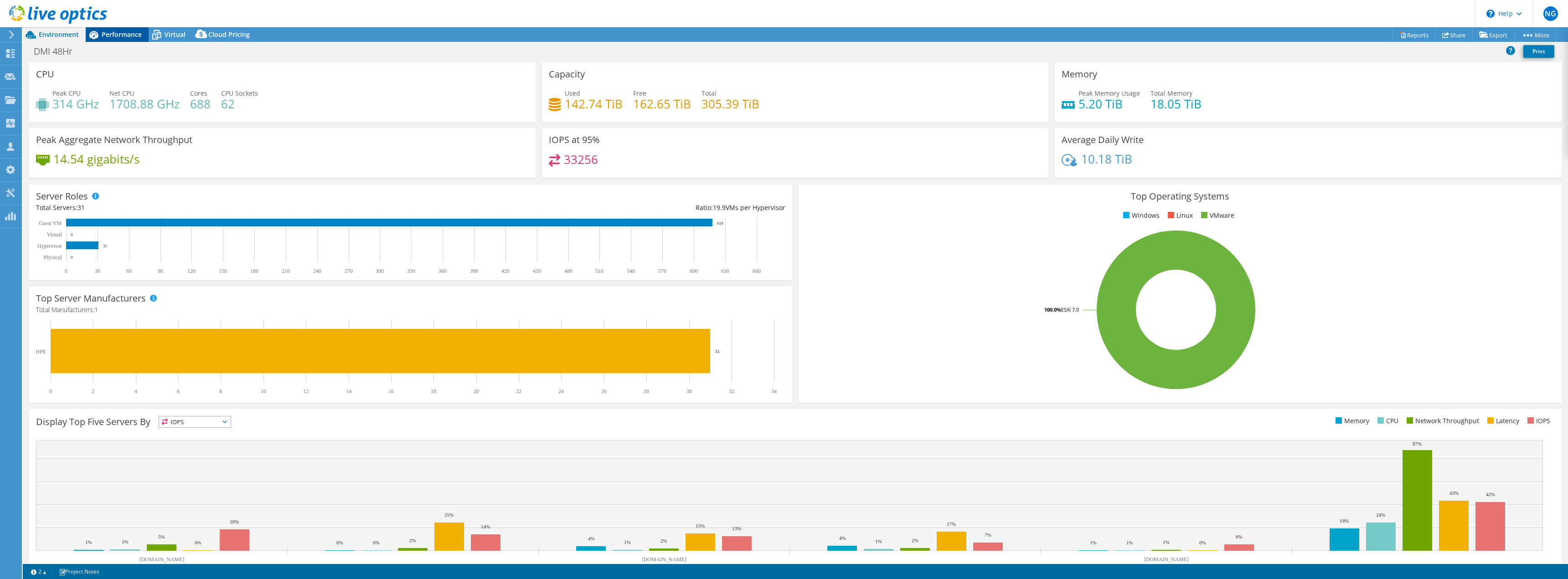
click at [99, 33] on icon at bounding box center [94, 35] width 16 height 16
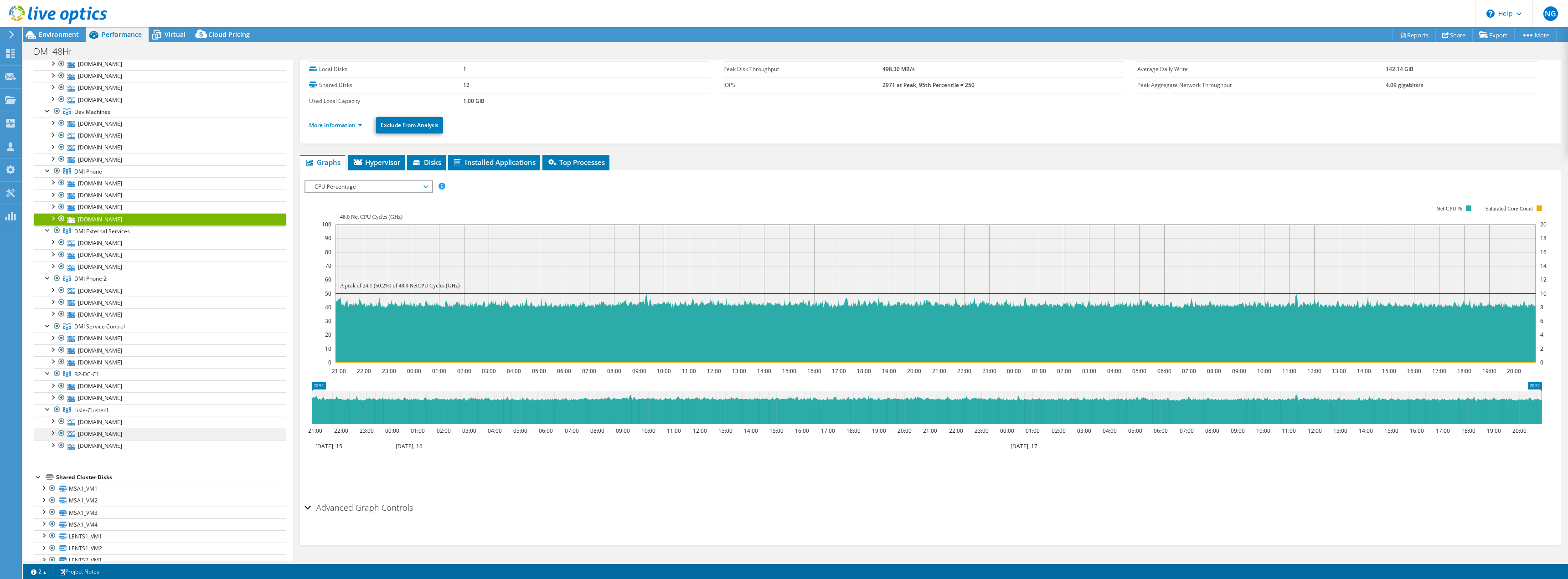
scroll to position [227, 0]
click at [105, 227] on span "DMI External Services" at bounding box center [102, 226] width 55 height 8
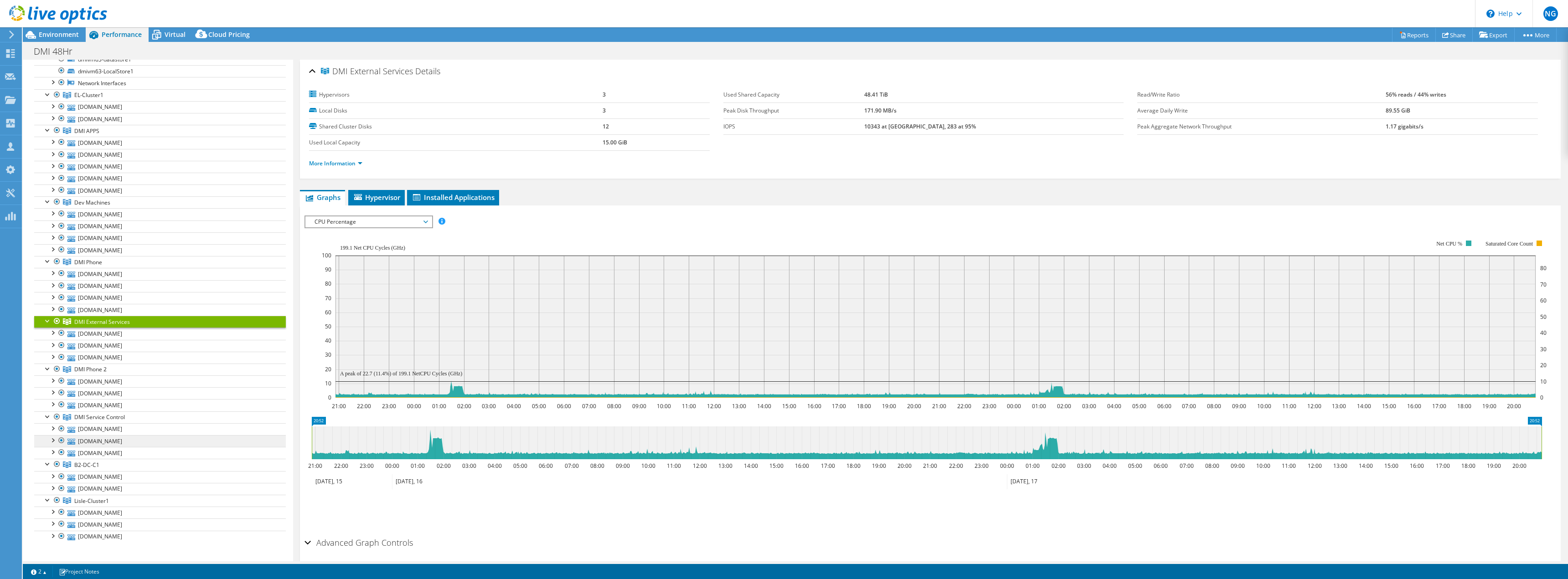
scroll to position [137, 0]
click at [631, 224] on div "IOPS Disk Throughput IO Size Latency Queue Depth CPU Percentage Memory Page Fau…" at bounding box center [930, 221] width 1251 height 12
drag, startPoint x: 662, startPoint y: 226, endPoint x: 659, endPoint y: 235, distance: 9.5
click at [660, 230] on div "IOPS Disk Throughput IO Size Latency Queue Depth CPU Percentage Memory Page Fau…" at bounding box center [930, 374] width 1251 height 318
drag, startPoint x: 703, startPoint y: 220, endPoint x: 698, endPoint y: 223, distance: 5.8
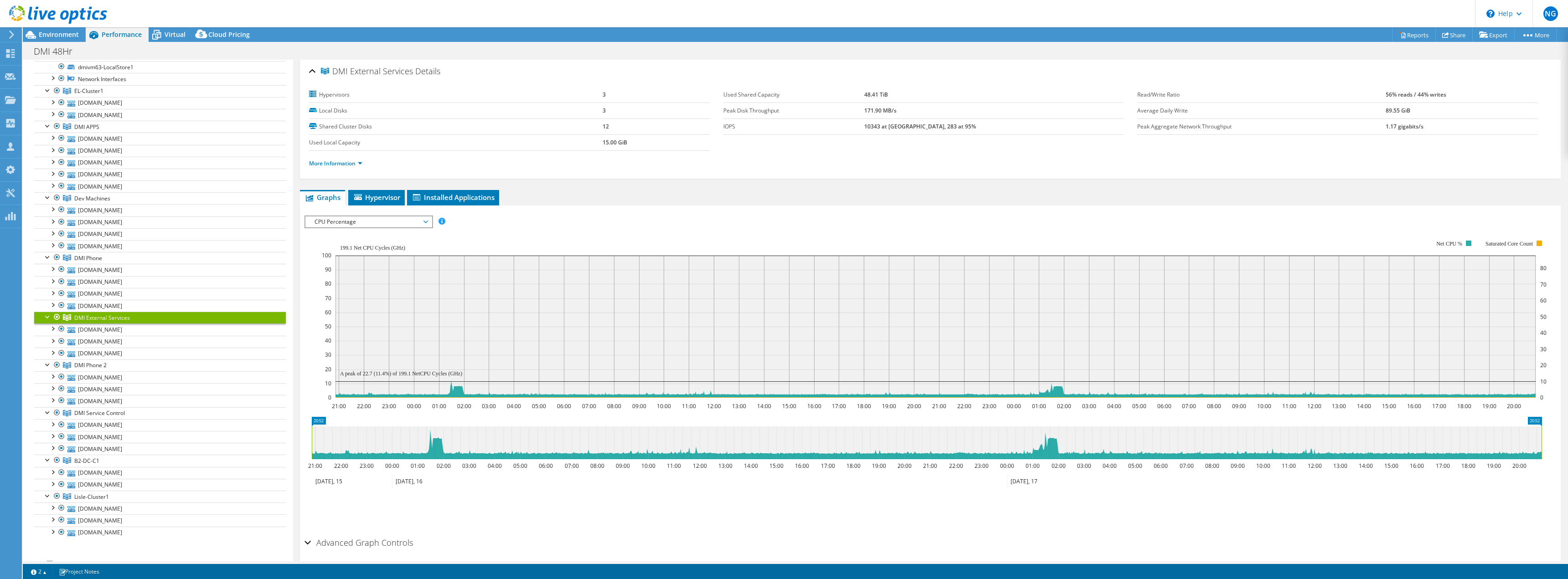
click at [702, 221] on div "IOPS Disk Throughput IO Size Latency Queue Depth CPU Percentage Memory Page Fau…" at bounding box center [930, 221] width 1251 height 12
click at [618, 239] on rect at bounding box center [934, 319] width 1225 height 182
drag, startPoint x: 637, startPoint y: 209, endPoint x: 625, endPoint y: 223, distance: 18.4
click at [638, 209] on div "IOPS Disk Throughput IO Size Latency Queue Depth CPU Percentage Memory Page Fau…" at bounding box center [930, 369] width 1251 height 328
click at [649, 220] on div "IOPS Disk Throughput IO Size Latency Queue Depth CPU Percentage Memory Page Fau…" at bounding box center [930, 221] width 1251 height 12
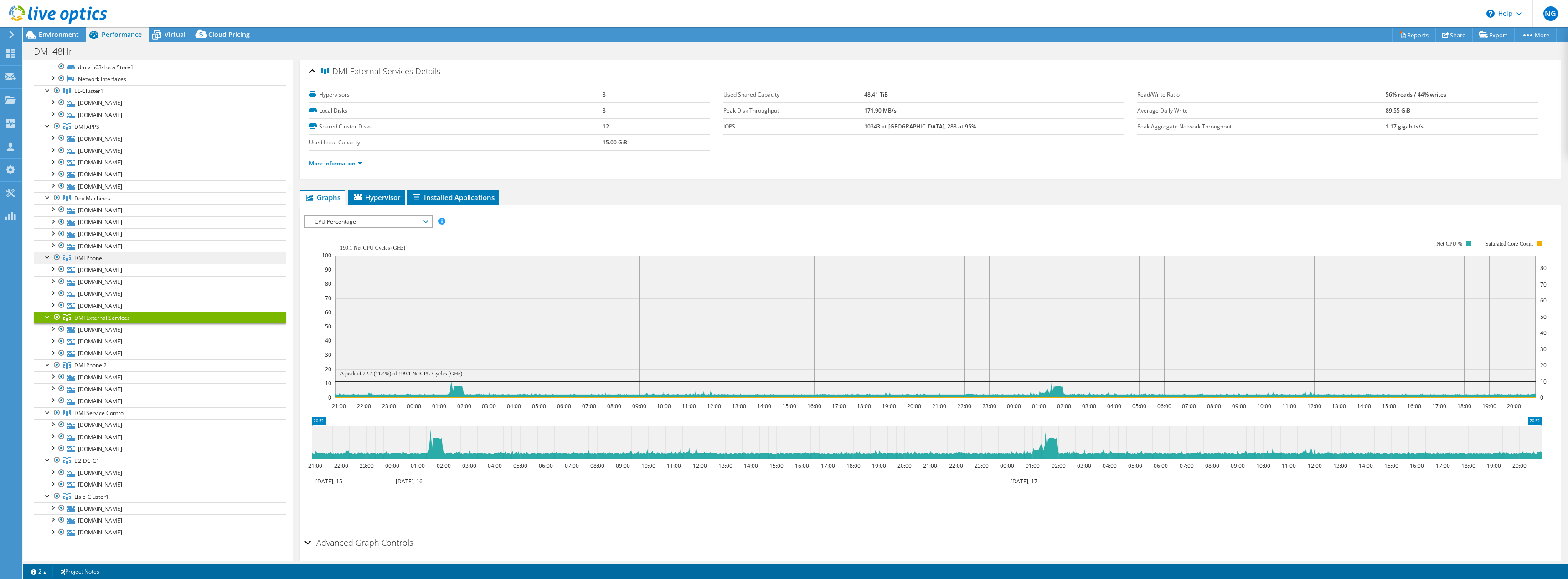
click at [92, 259] on span "DMI Phone" at bounding box center [88, 258] width 28 height 8
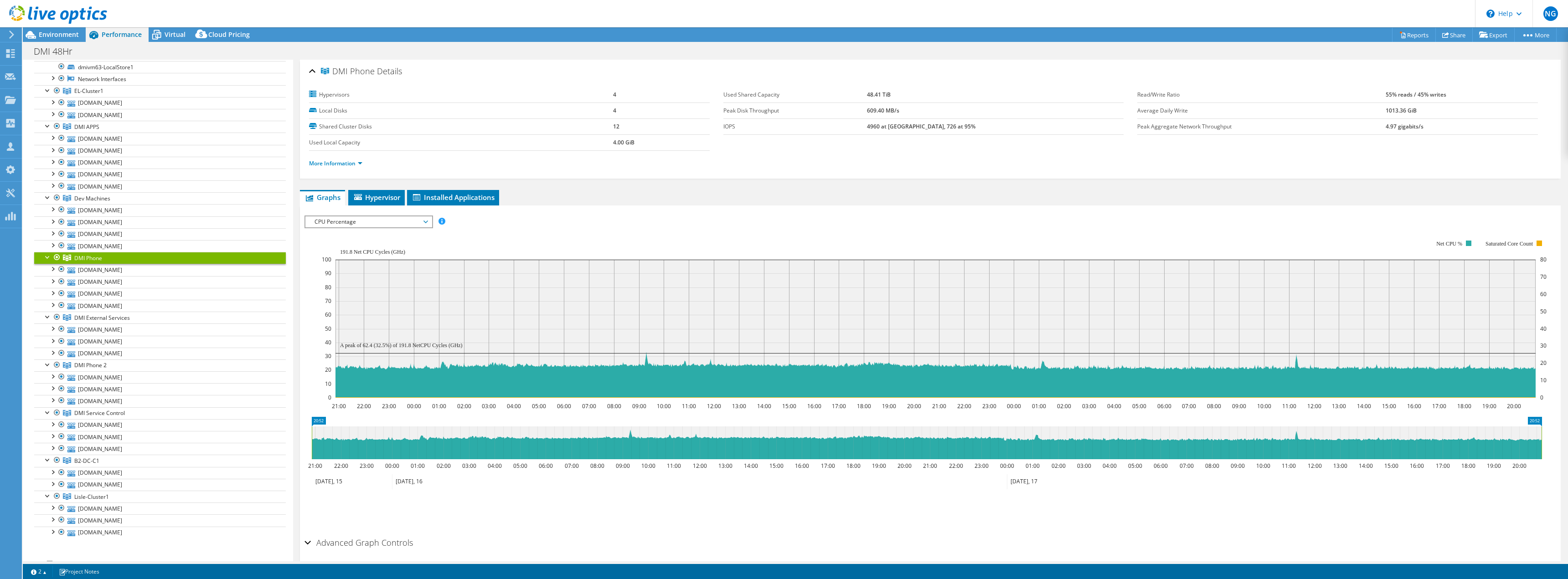
drag, startPoint x: 395, startPoint y: 366, endPoint x: 367, endPoint y: 415, distance: 56.4
drag, startPoint x: 367, startPoint y: 415, endPoint x: 755, endPoint y: 243, distance: 424.4
click at [765, 244] on rect at bounding box center [934, 319] width 1225 height 182
click at [355, 223] on span "CPU Percentage" at bounding box center [368, 222] width 117 height 11
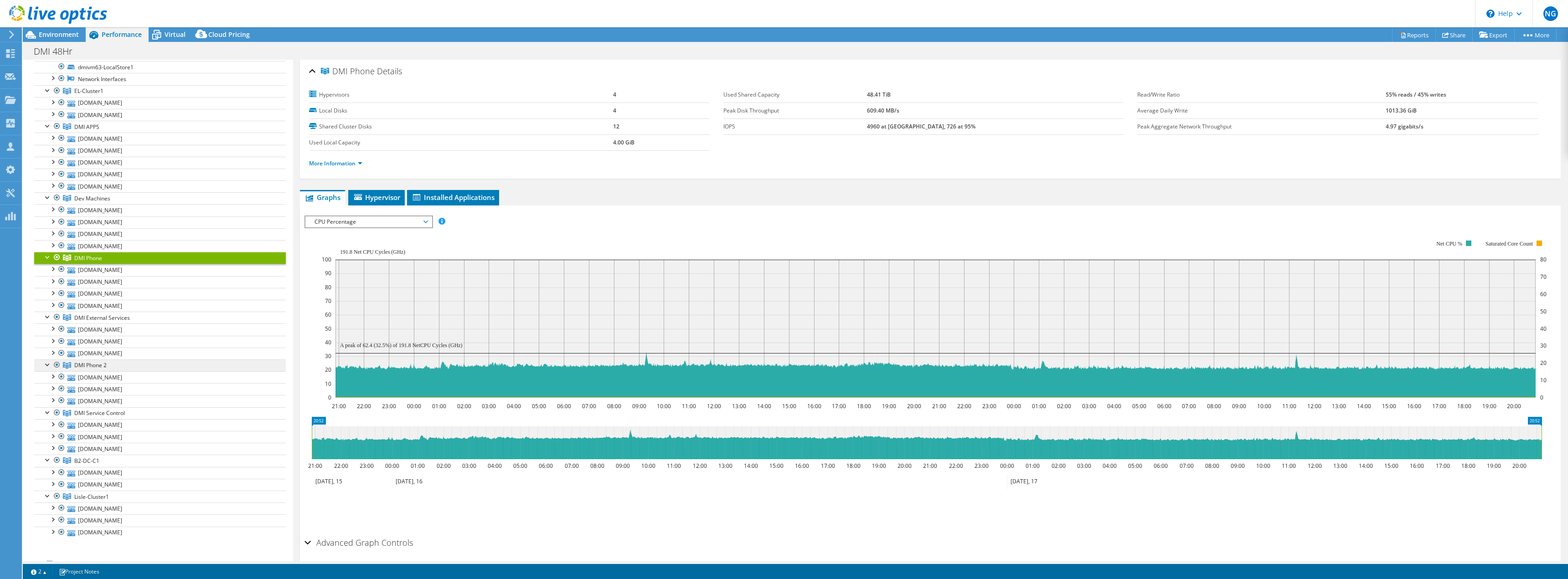
click at [99, 366] on span "DMI Phone 2" at bounding box center [90, 365] width 32 height 8
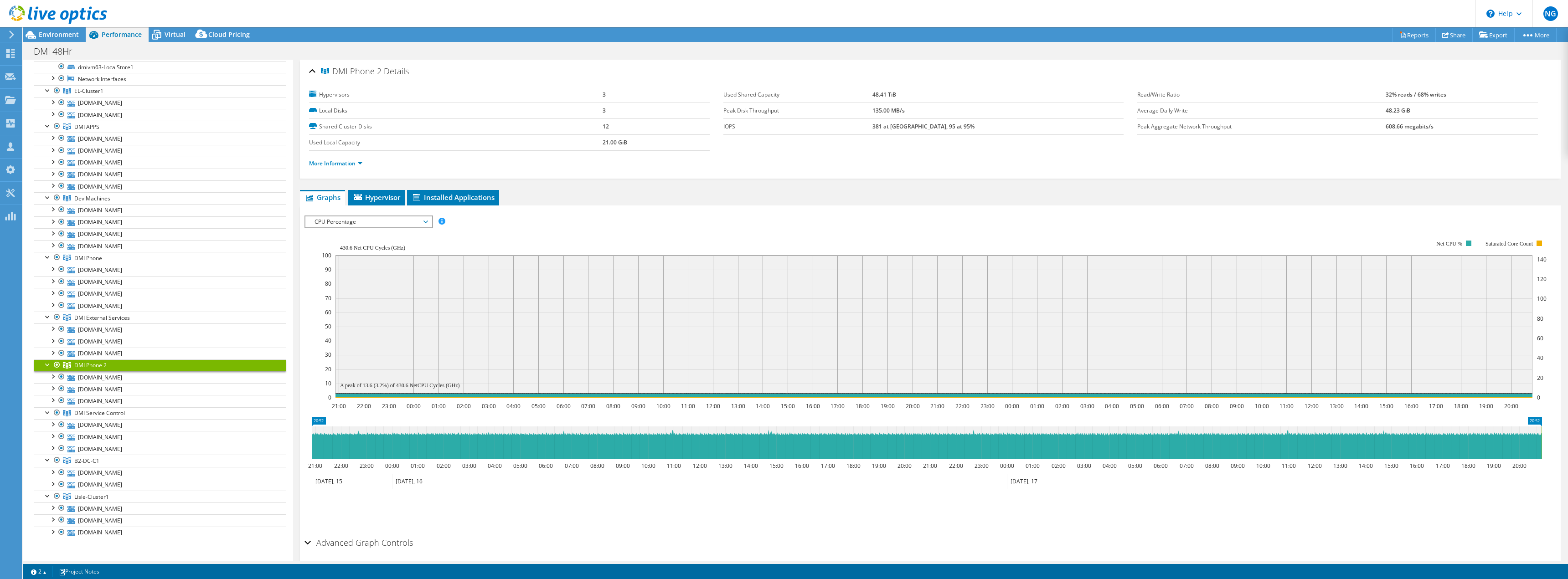
click at [576, 220] on div "IOPS Disk Throughput IO Size Latency Queue Depth CPU Percentage Memory Page Fau…" at bounding box center [930, 221] width 1251 height 12
drag, startPoint x: 595, startPoint y: 243, endPoint x: 654, endPoint y: 217, distance: 64.5
click at [654, 217] on div "IOPS Disk Throughput IO Size Latency Queue Depth CPU Percentage Memory Page Fau…" at bounding box center [930, 221] width 1251 height 12
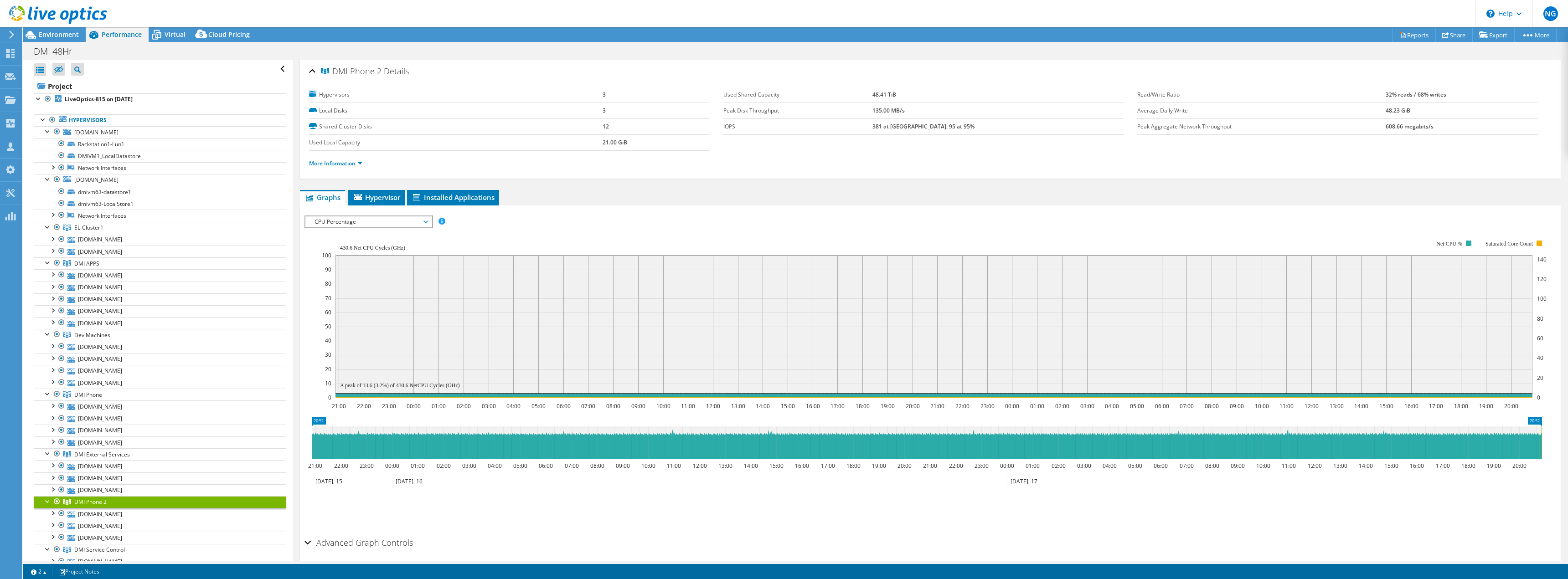
select select "USD"
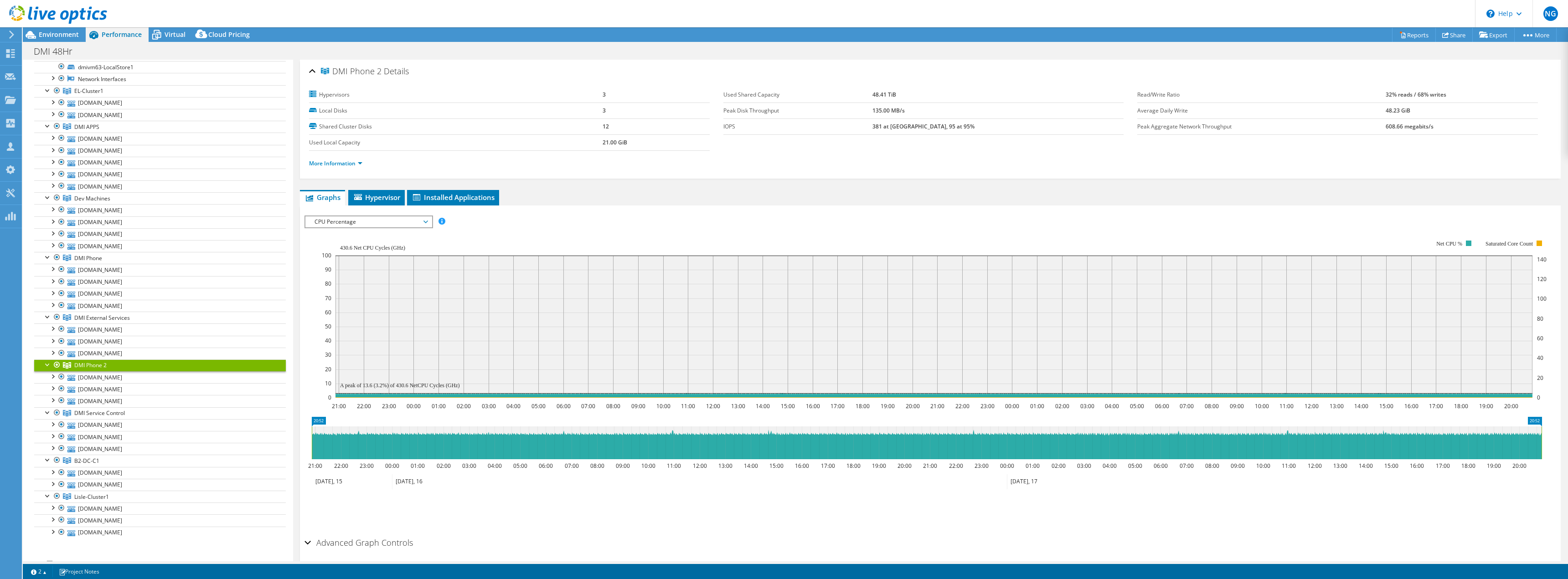
click at [624, 226] on div "IOPS Disk Throughput IO Size Latency Queue Depth CPU Percentage Memory Page Fau…" at bounding box center [930, 221] width 1251 height 12
click at [115, 414] on span "DMI Service Control" at bounding box center [99, 412] width 51 height 8
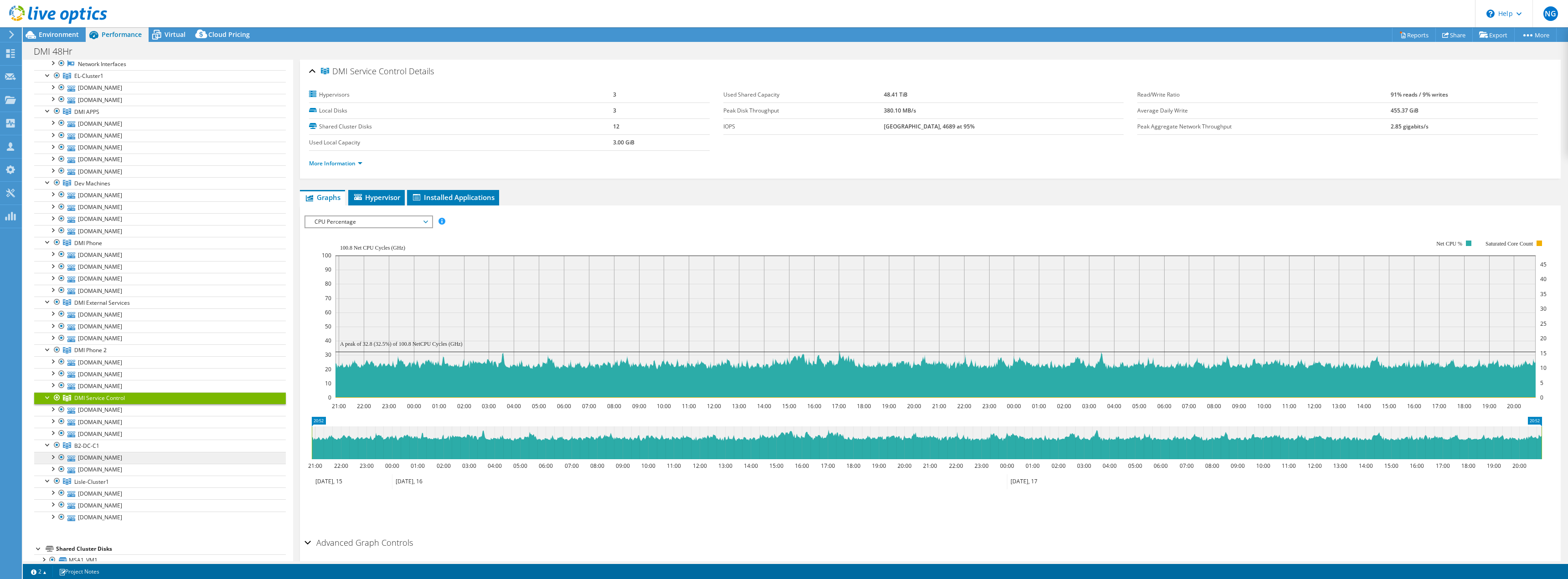
scroll to position [182, 0]
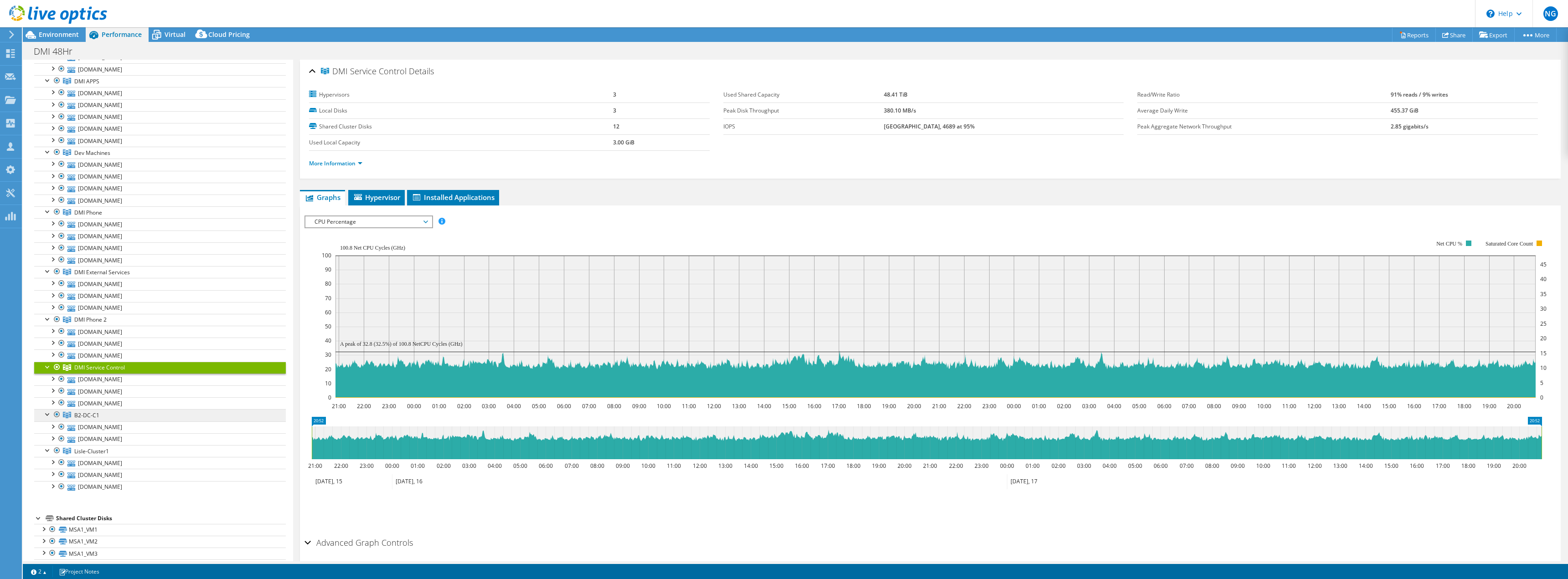
click at [106, 420] on link "B2-DC-C1" at bounding box center [159, 414] width 251 height 12
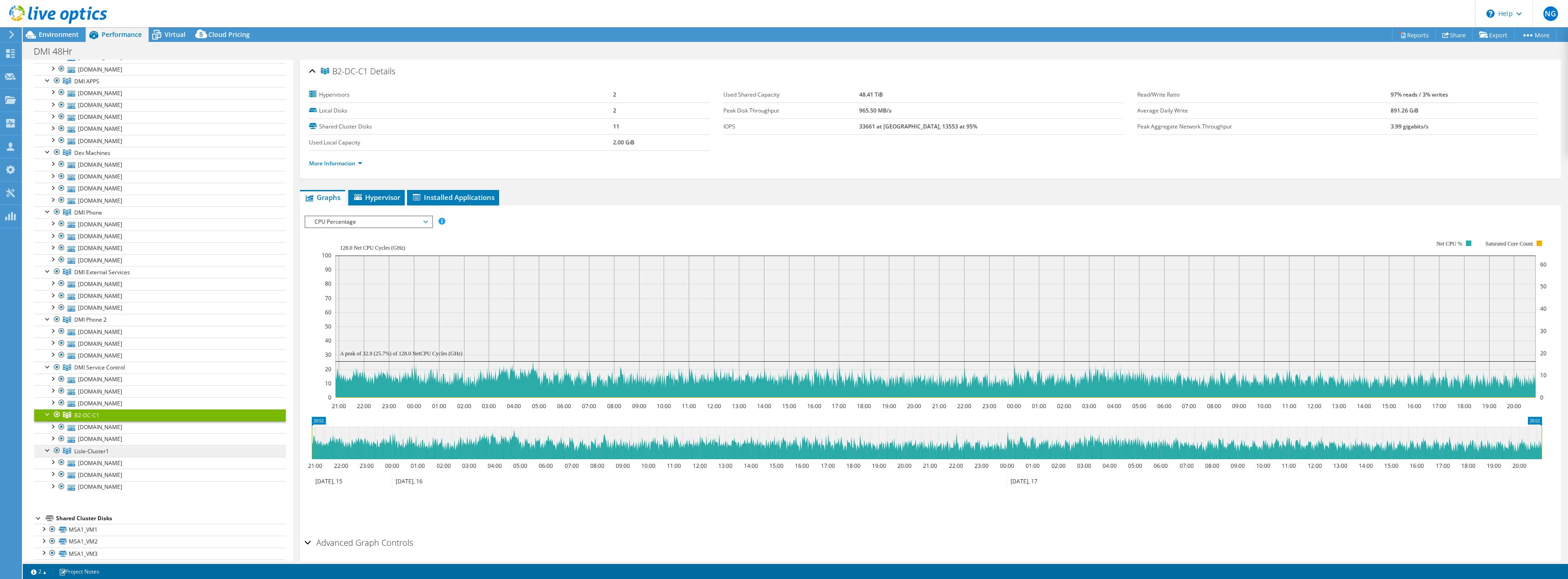
click at [98, 451] on span "Lisle-Cluster1" at bounding box center [91, 451] width 35 height 8
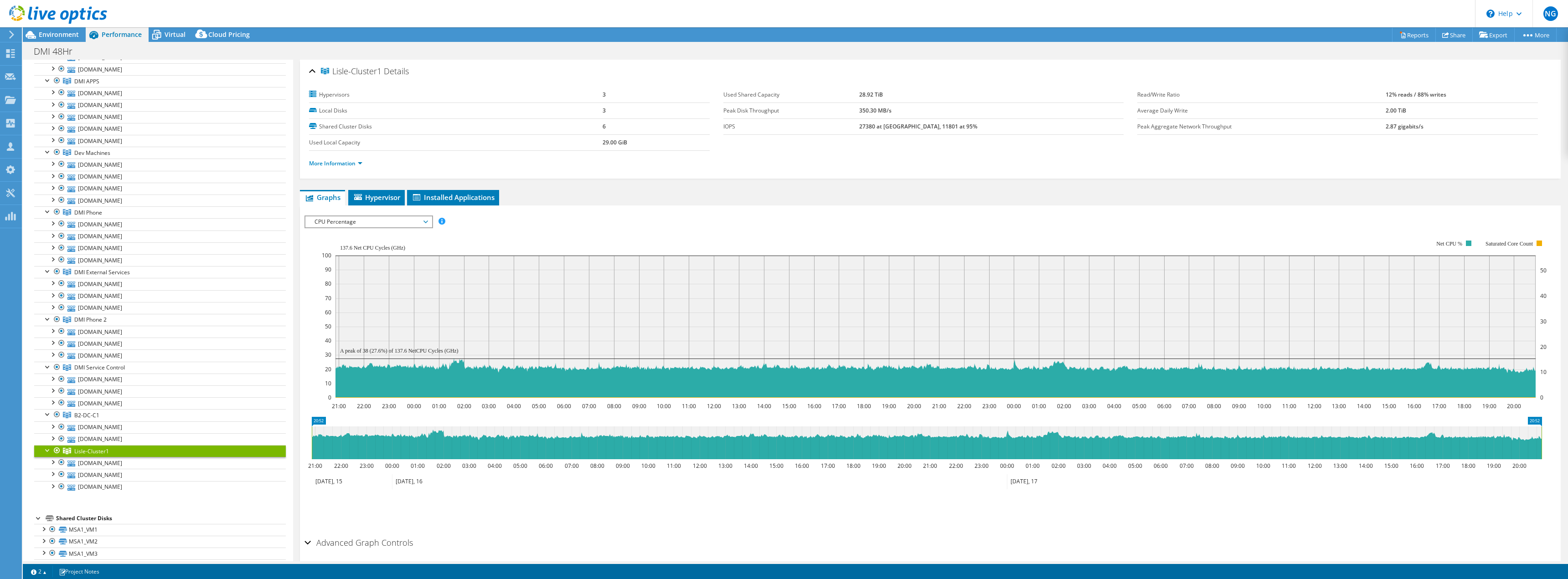
click at [96, 505] on div "Project LiveOptics-815 on 8/19/2025 Hypervisors dmivm1.dmicorp.com" at bounding box center [159, 365] width 251 height 937
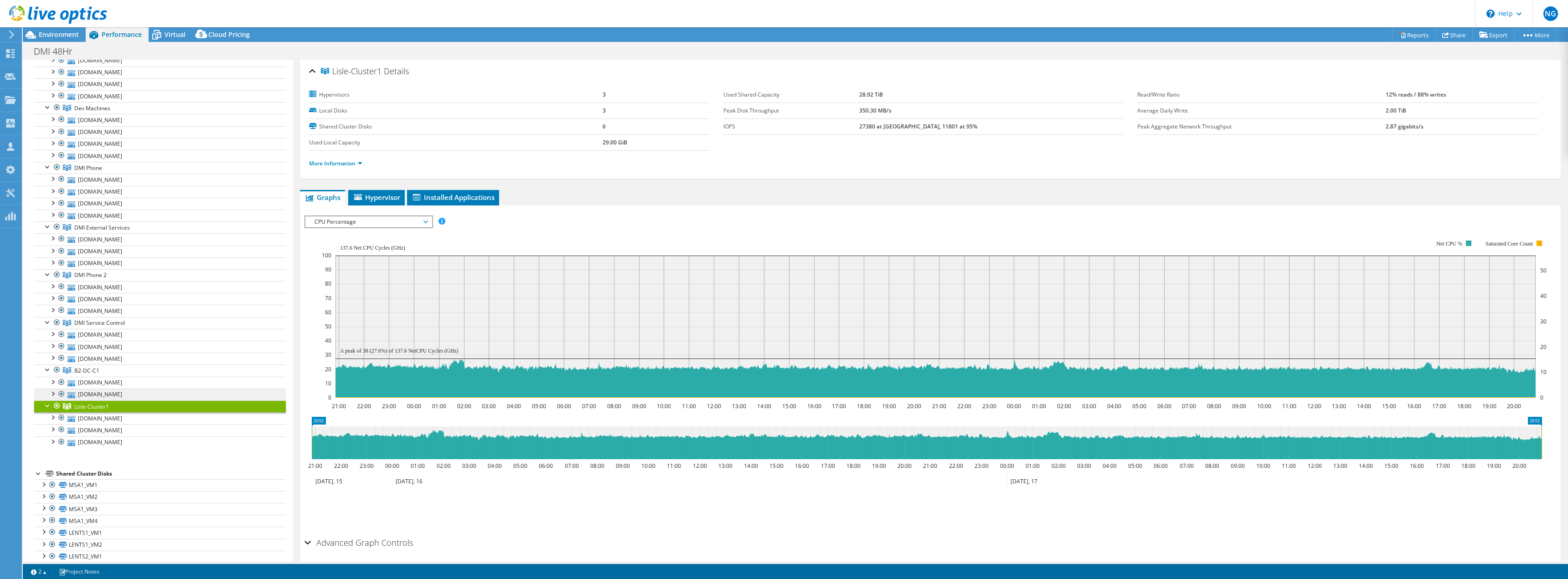
scroll to position [227, 0]
click at [105, 457] on div "Project LiveOptics-815 on 8/19/2025 Hypervisors dmivm1.dmicorp.com" at bounding box center [159, 319] width 251 height 937
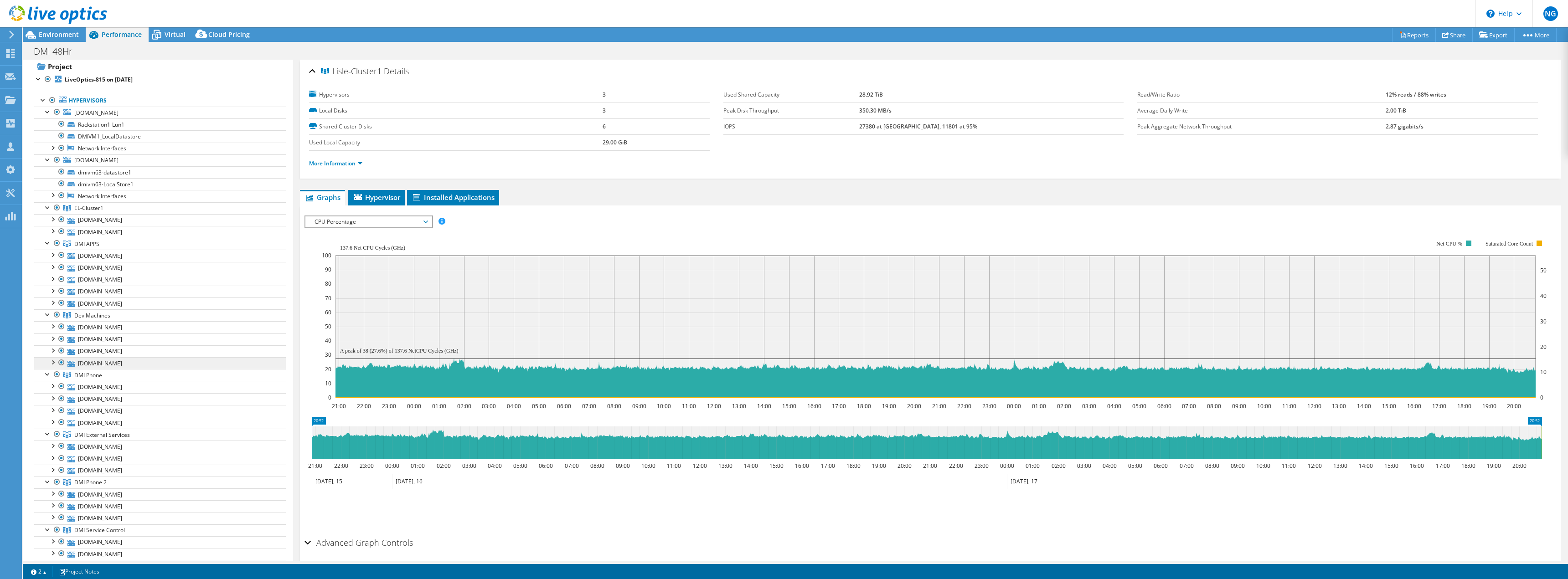
scroll to position [0, 0]
click at [268, 6] on header "NG Channel Partner [PERSON_NAME] [EMAIL_ADDRESS][DOMAIN_NAME] [DOMAIN_NAME] My …" at bounding box center [784, 13] width 1568 height 27
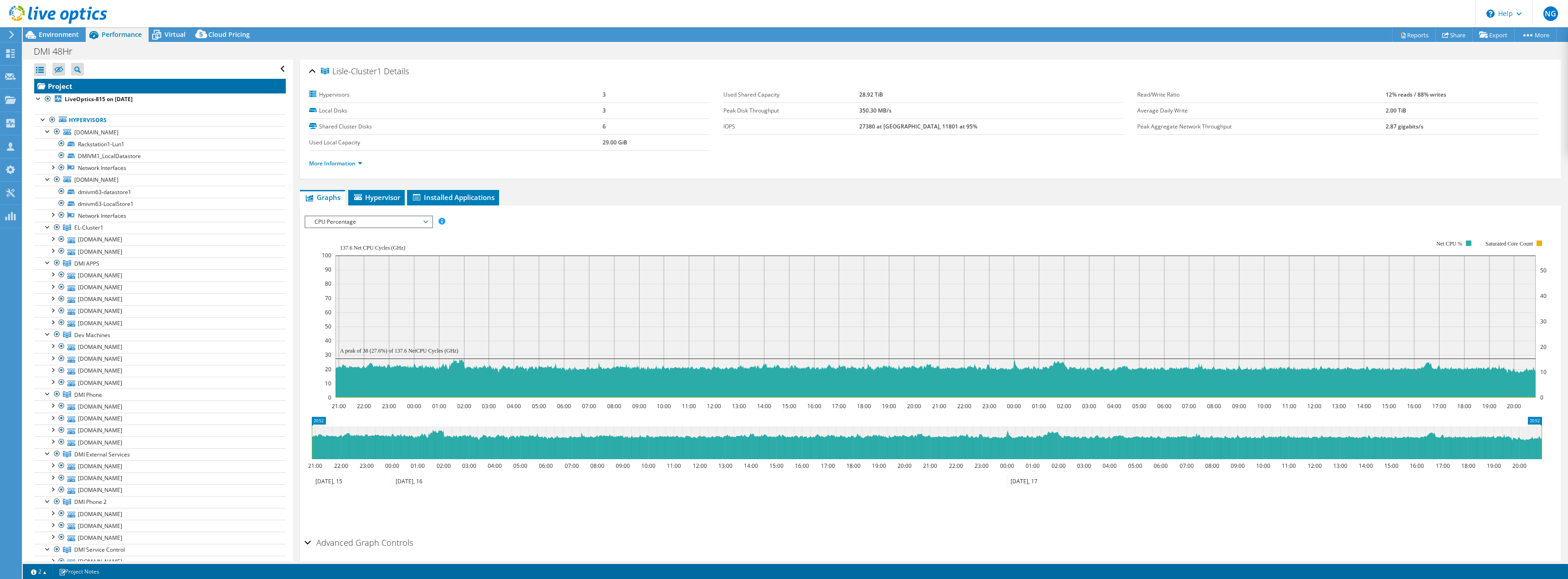
click at [155, 81] on link "Project" at bounding box center [159, 86] width 251 height 15
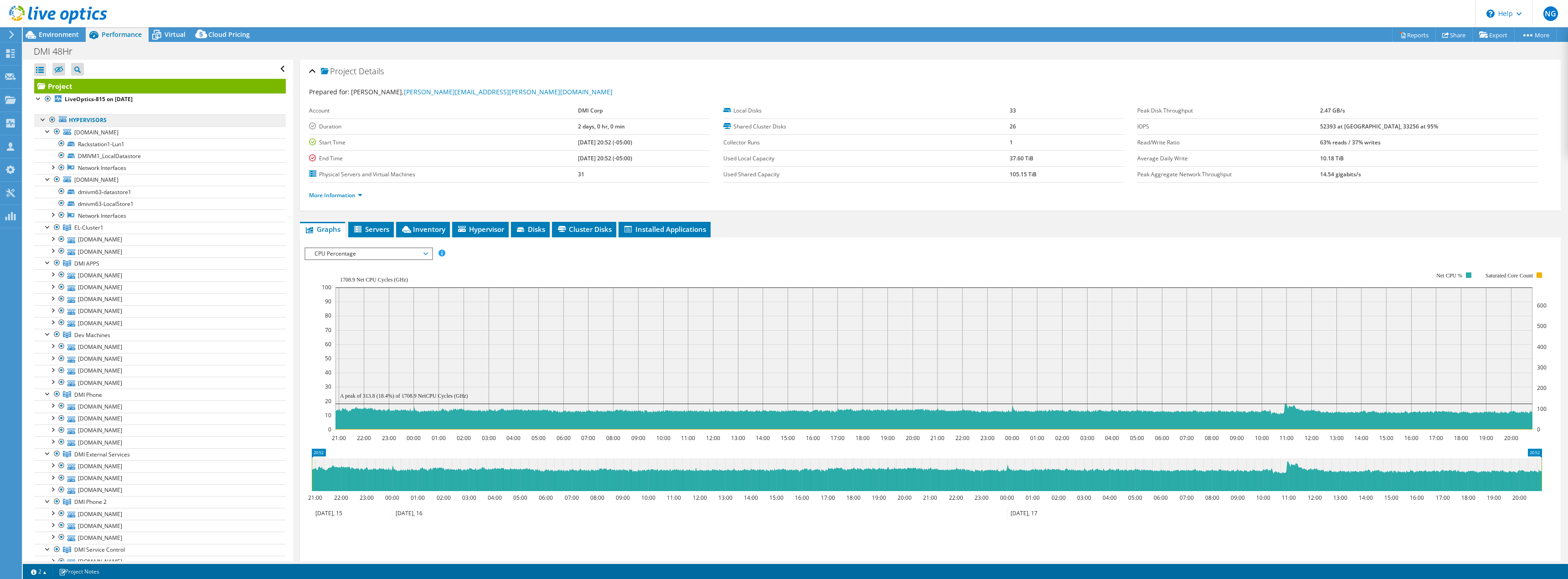
click at [96, 119] on link "Hypervisors" at bounding box center [159, 120] width 251 height 12
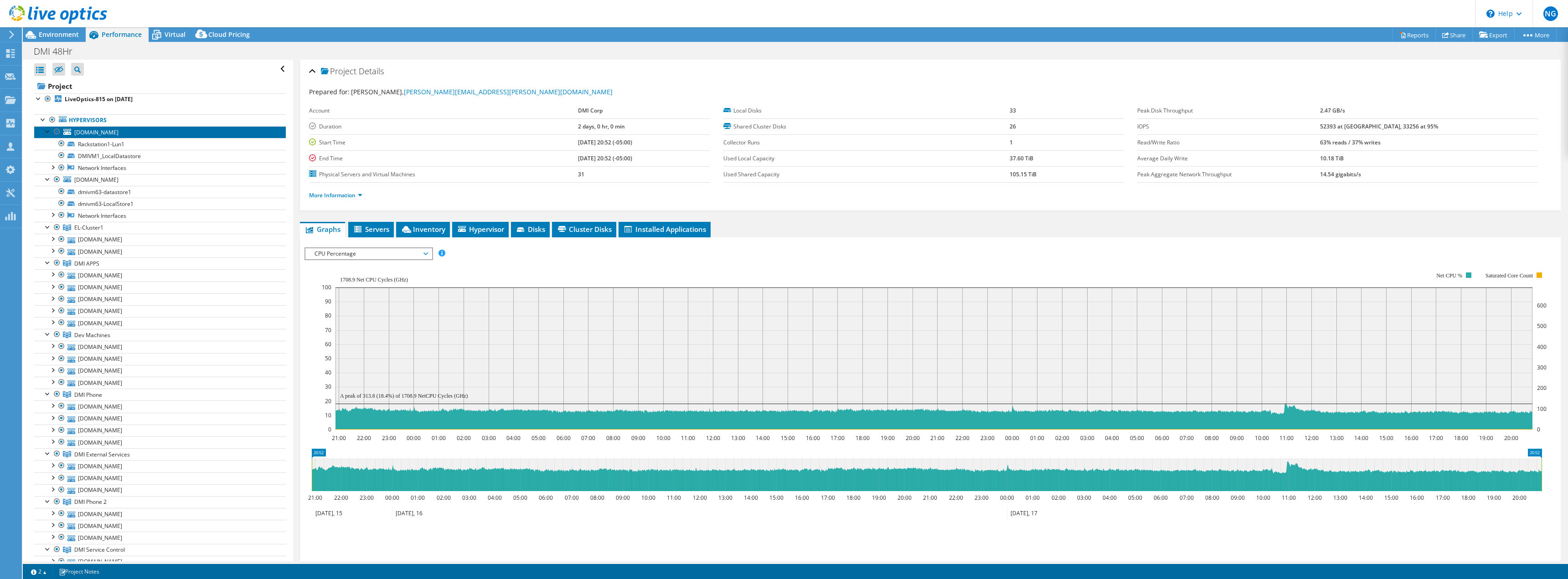
click at [108, 133] on span "[DOMAIN_NAME]" at bounding box center [96, 132] width 44 height 8
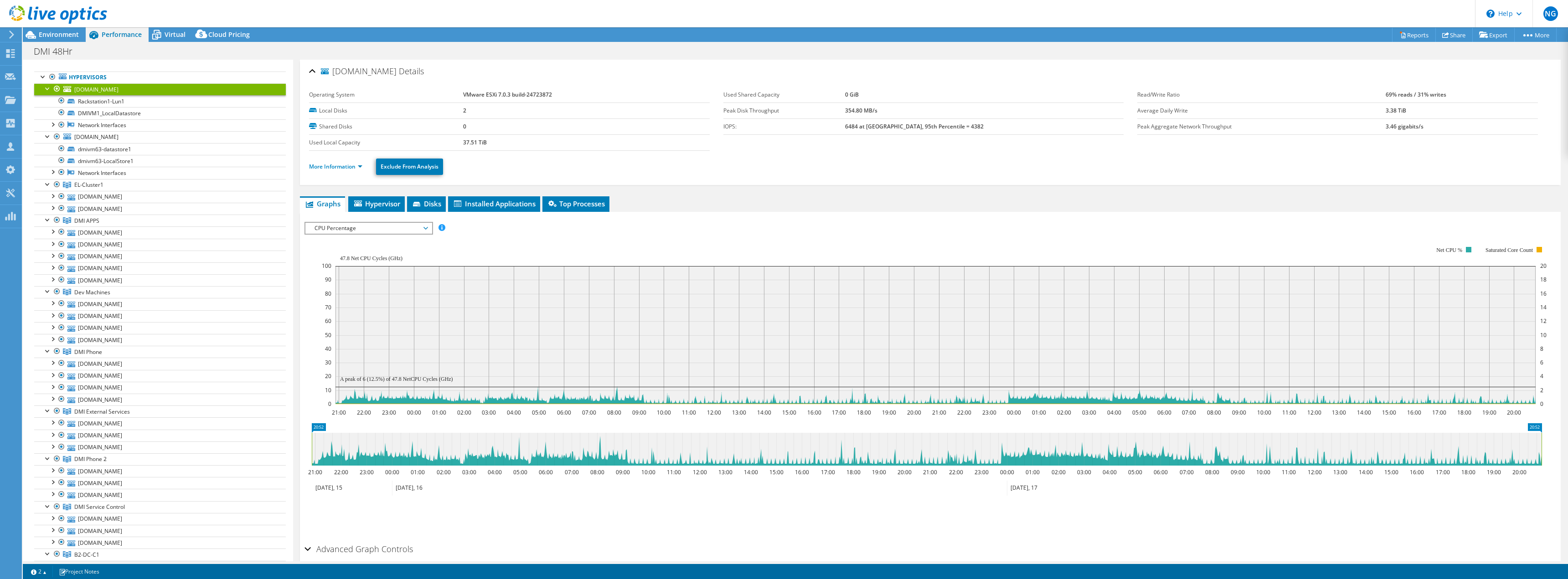
scroll to position [4, 0]
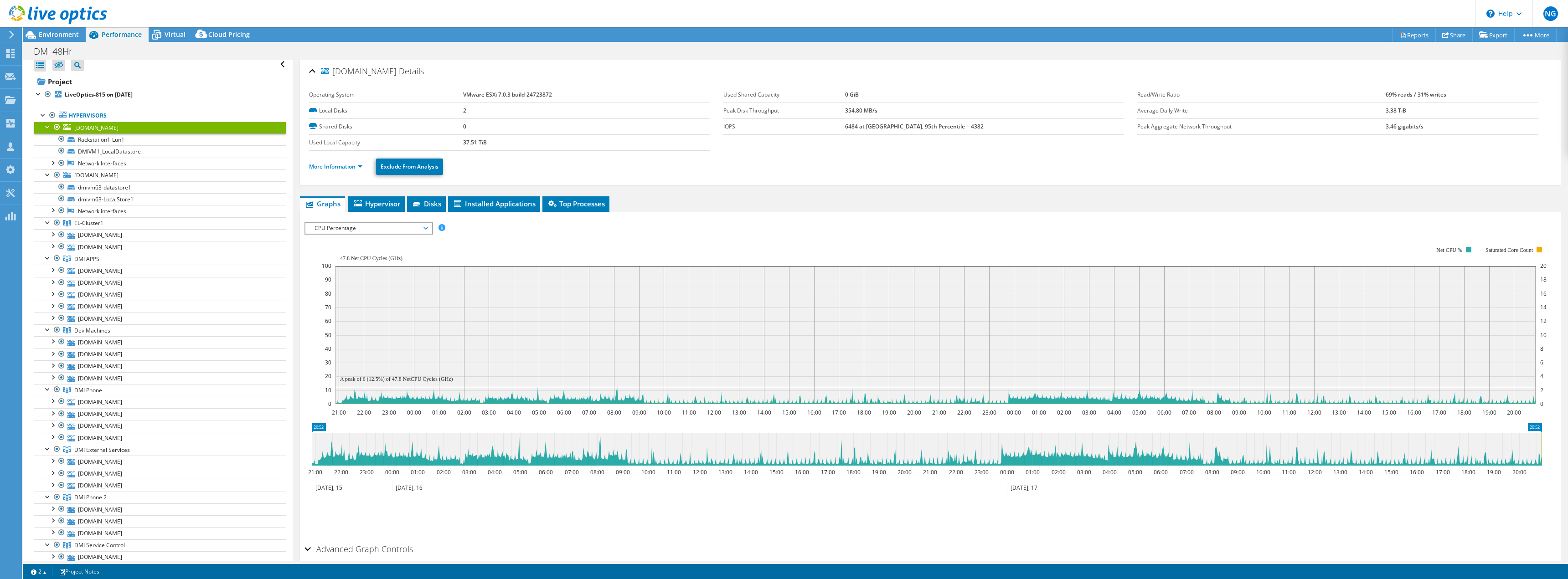
drag, startPoint x: 753, startPoint y: 237, endPoint x: 466, endPoint y: 227, distance: 287.2
click at [234, 181] on div "Open All Close All Hide Excluded Nodes Project Tree Filter" at bounding box center [795, 310] width 1545 height 501
click at [714, 244] on rect at bounding box center [934, 325] width 1225 height 182
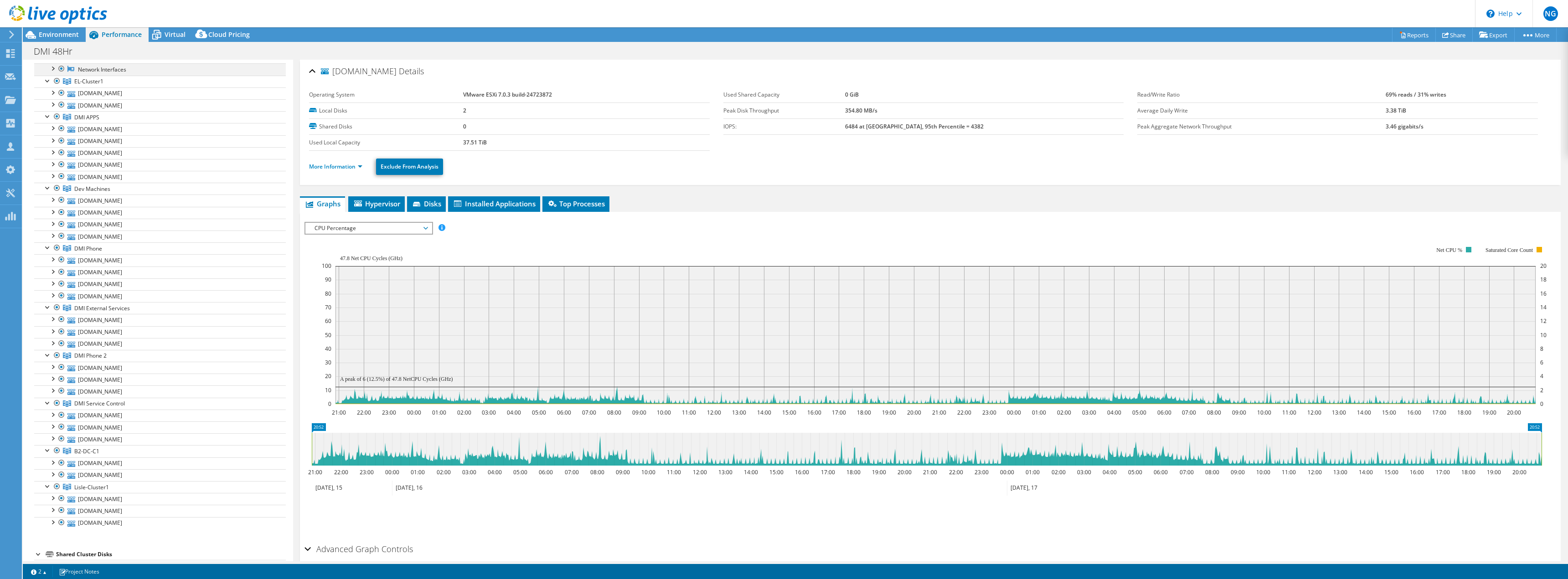
scroll to position [141, 0]
click at [43, 30] on span "Environment" at bounding box center [59, 34] width 40 height 9
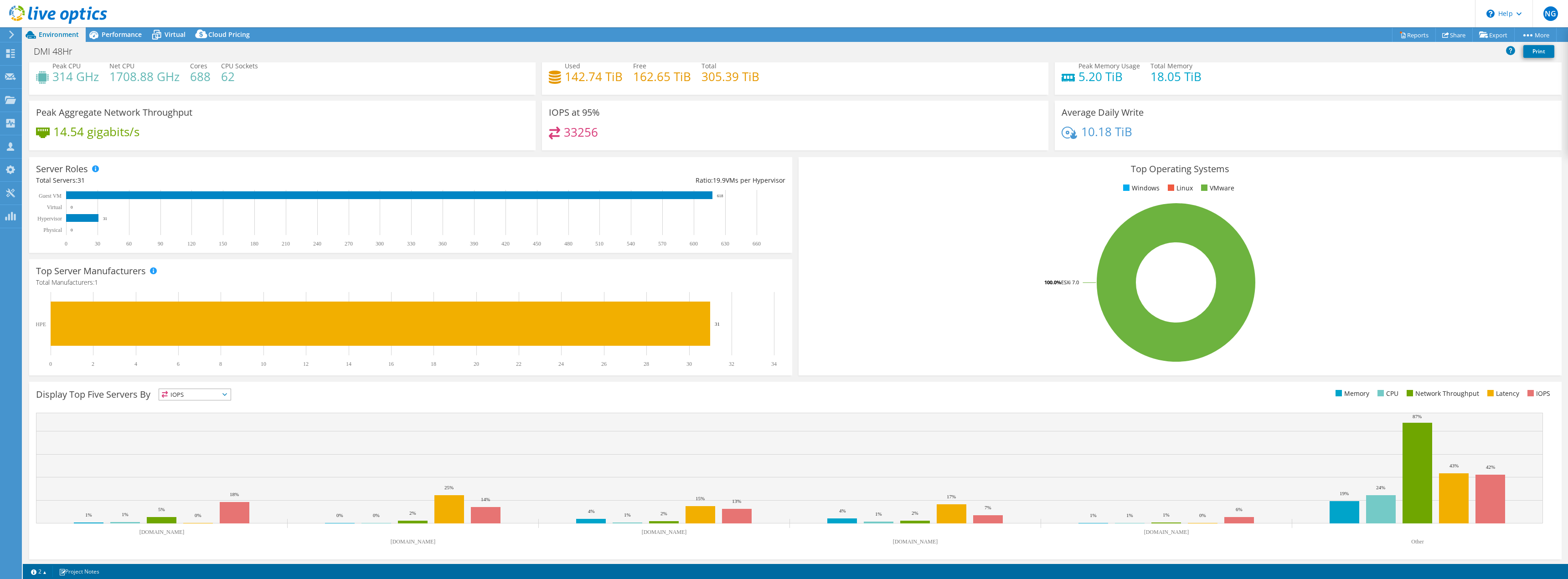
scroll to position [29, 0]
